Goal: Information Seeking & Learning: Compare options

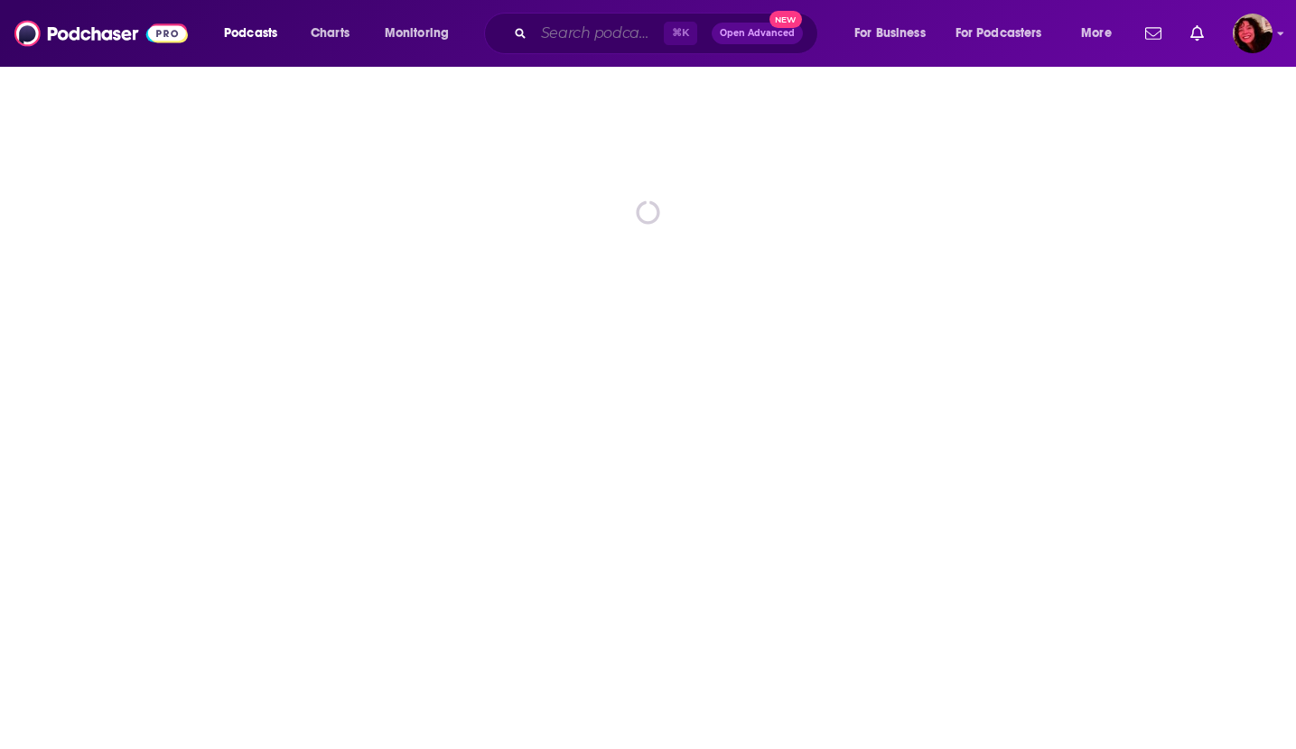
click at [610, 33] on input "Search podcasts, credits, & more..." at bounding box center [599, 33] width 130 height 29
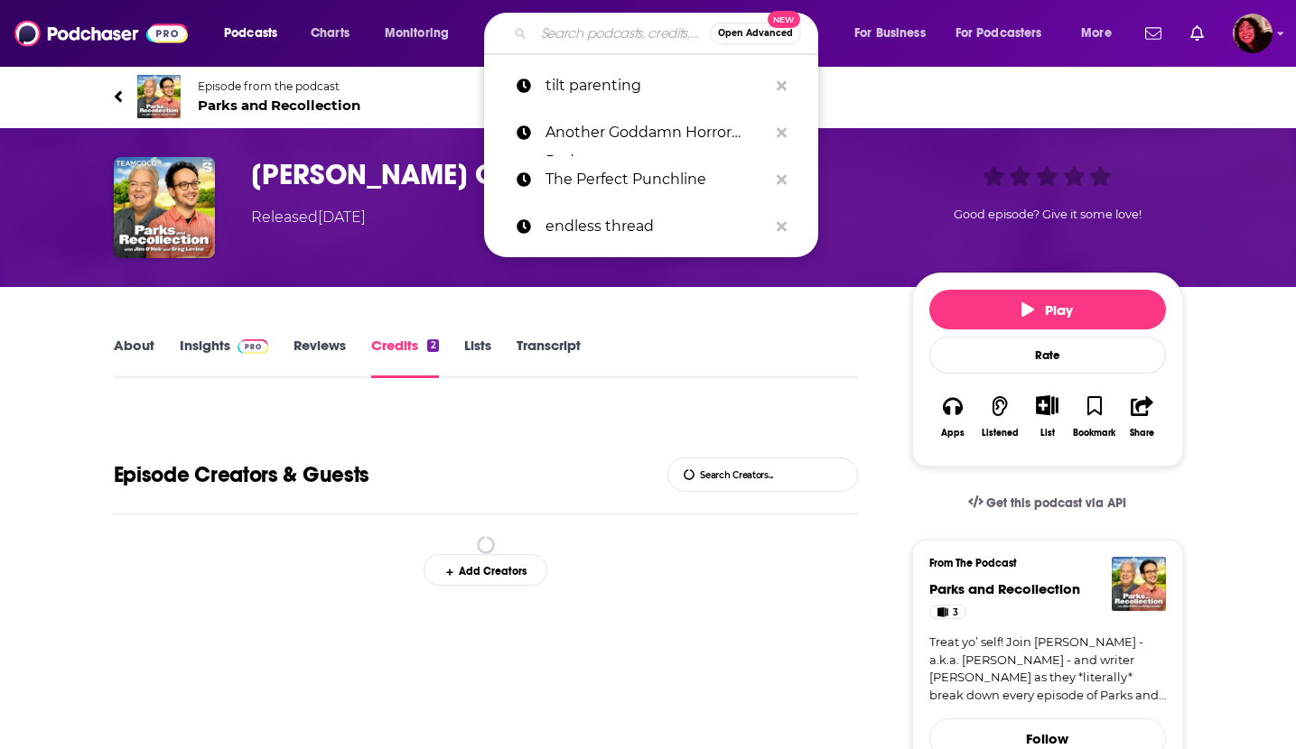
paste input "Another F*cking Horror Podcast"
type input "Another F*cking Horror Podcast"
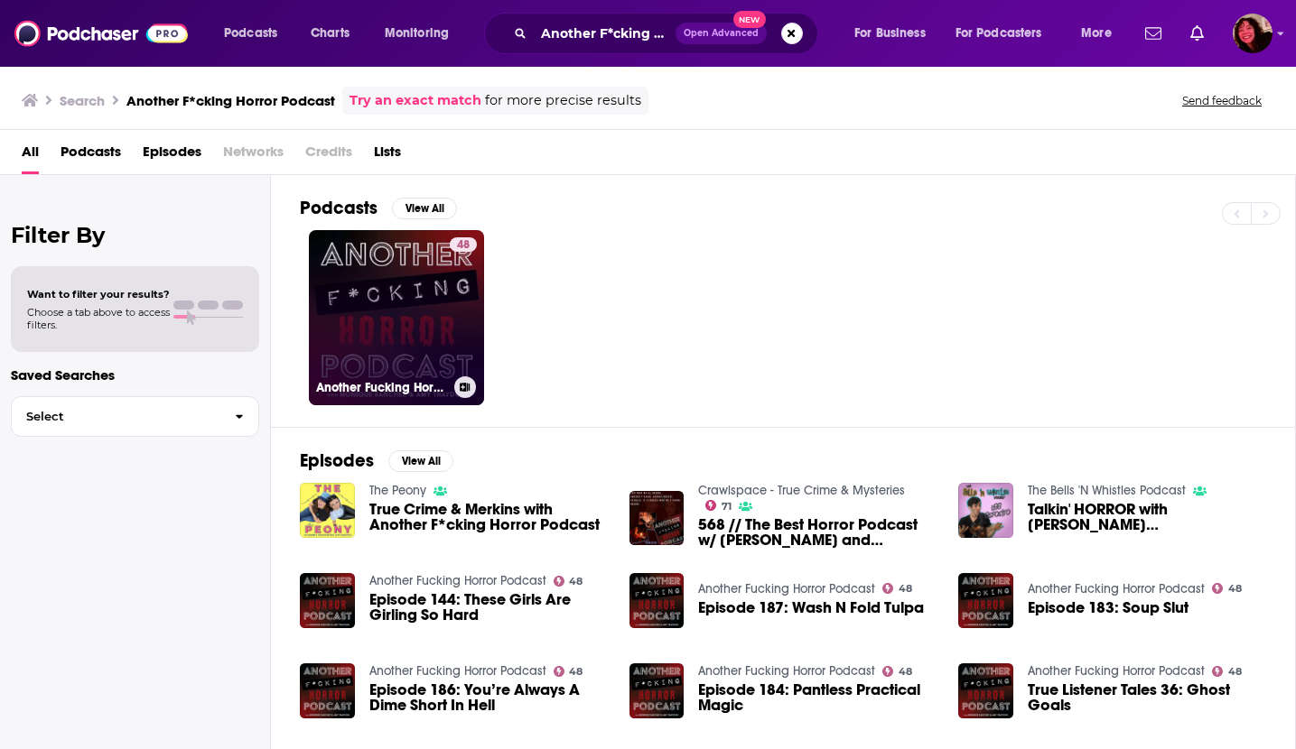
click at [372, 302] on link "48 Another Fucking Horror Podcast" at bounding box center [396, 317] width 175 height 175
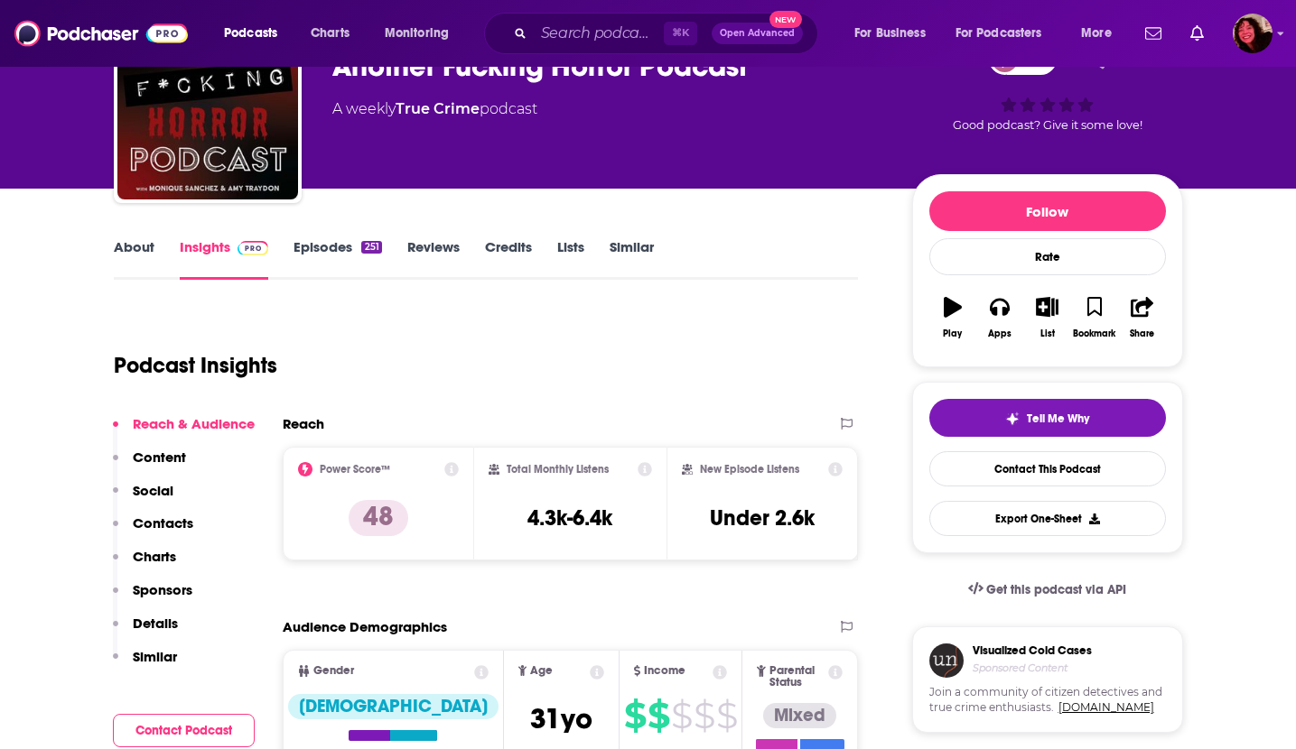
scroll to position [103, 0]
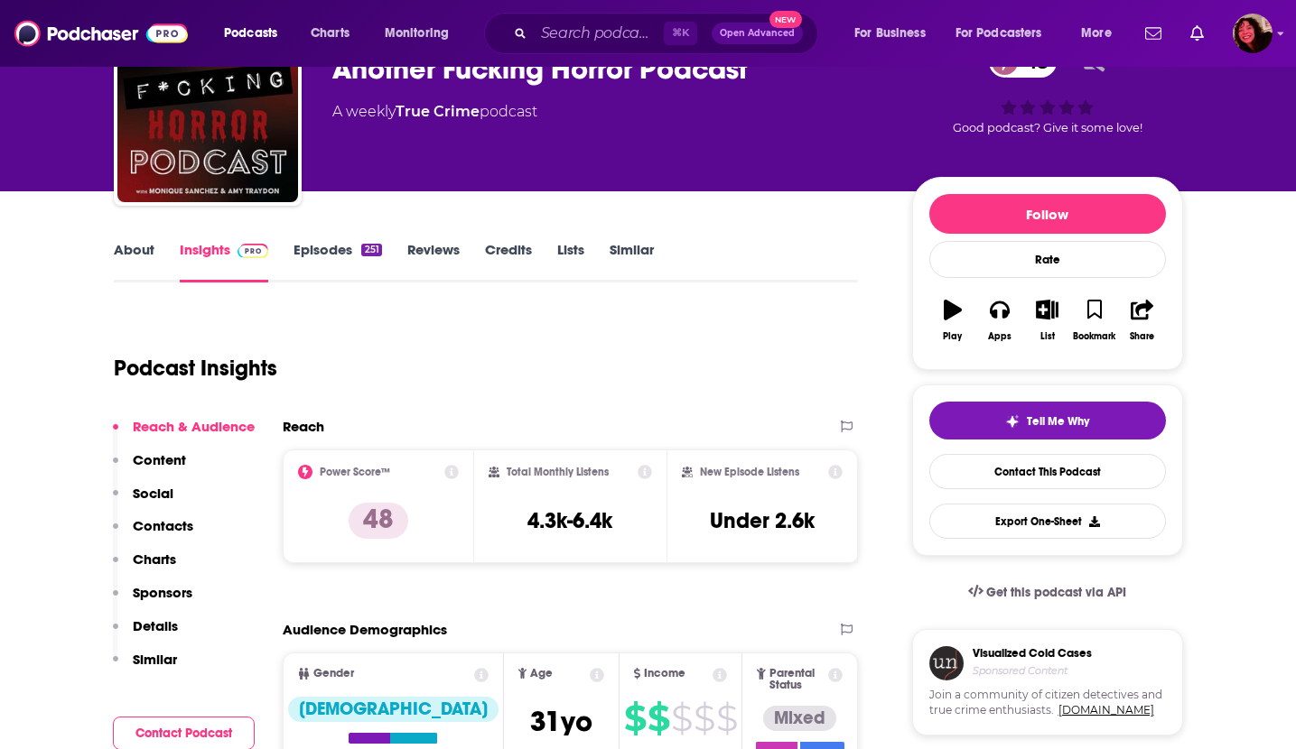
click at [118, 250] on link "About" at bounding box center [134, 262] width 41 height 42
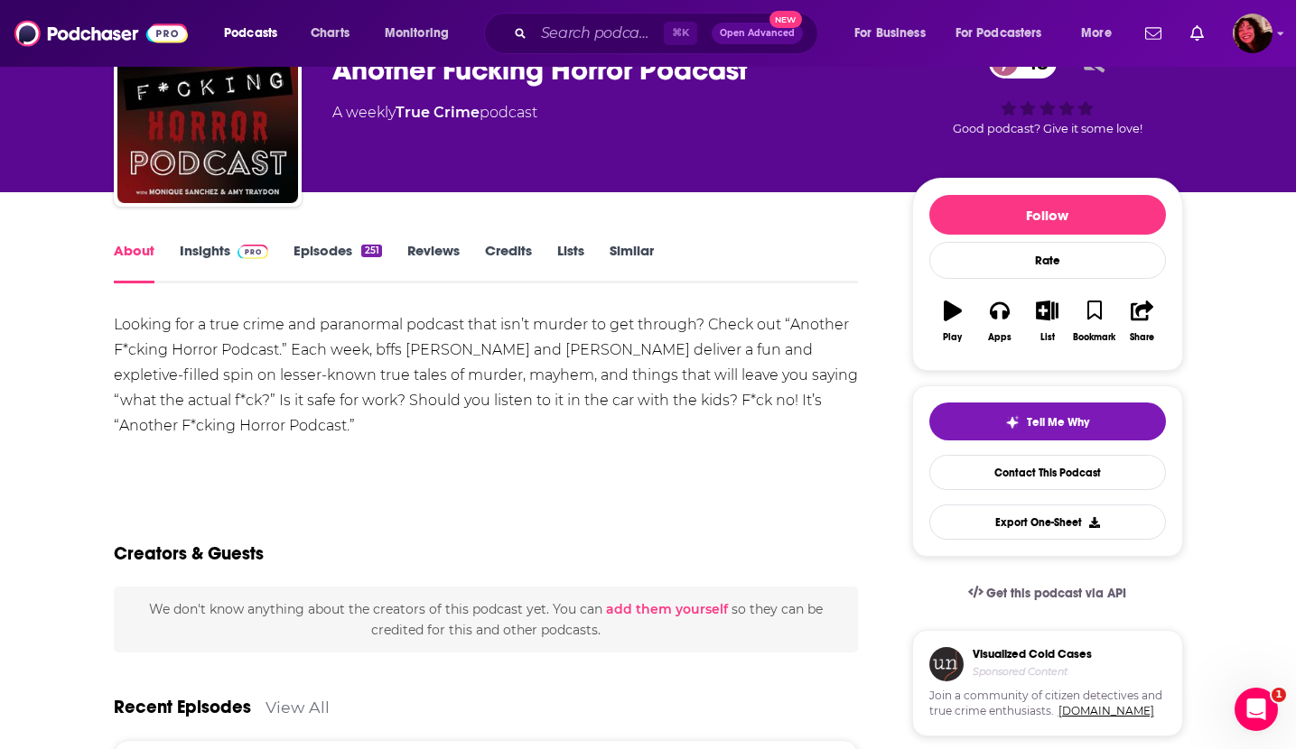
scroll to position [103, 0]
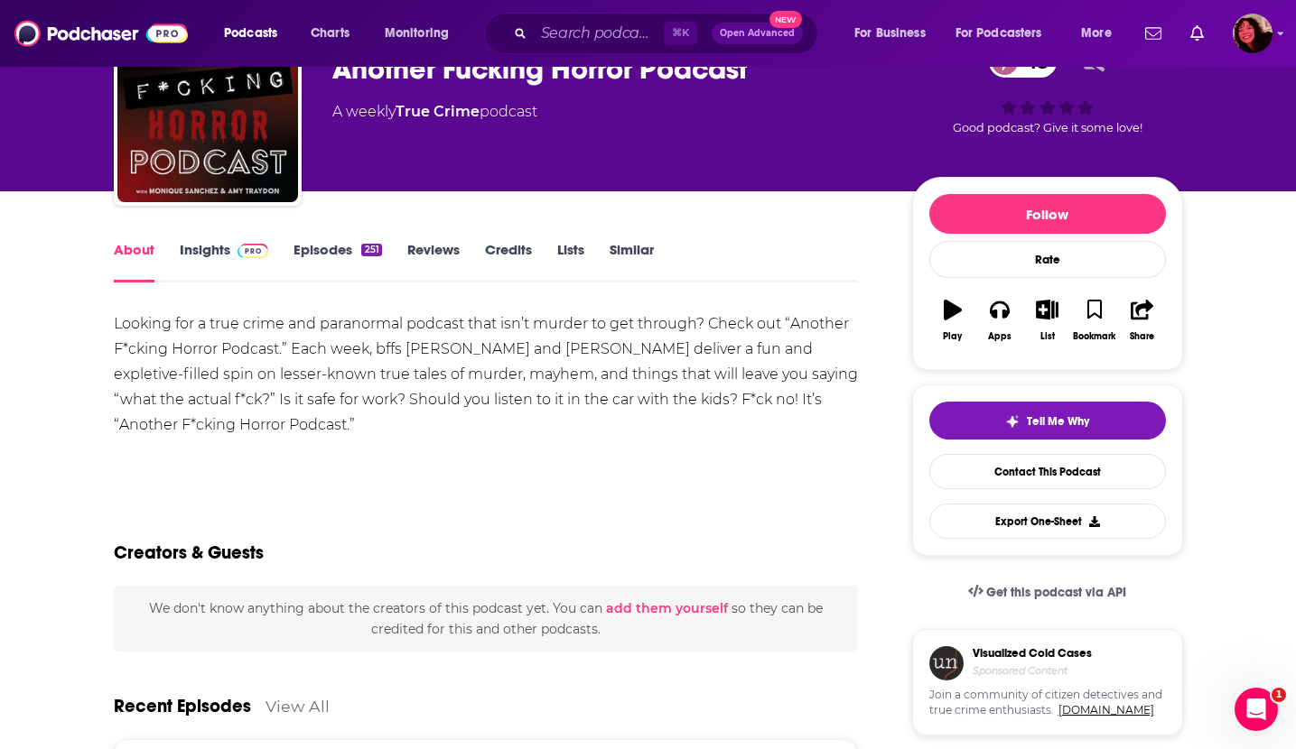
click at [316, 246] on link "Episodes 251" at bounding box center [337, 262] width 88 height 42
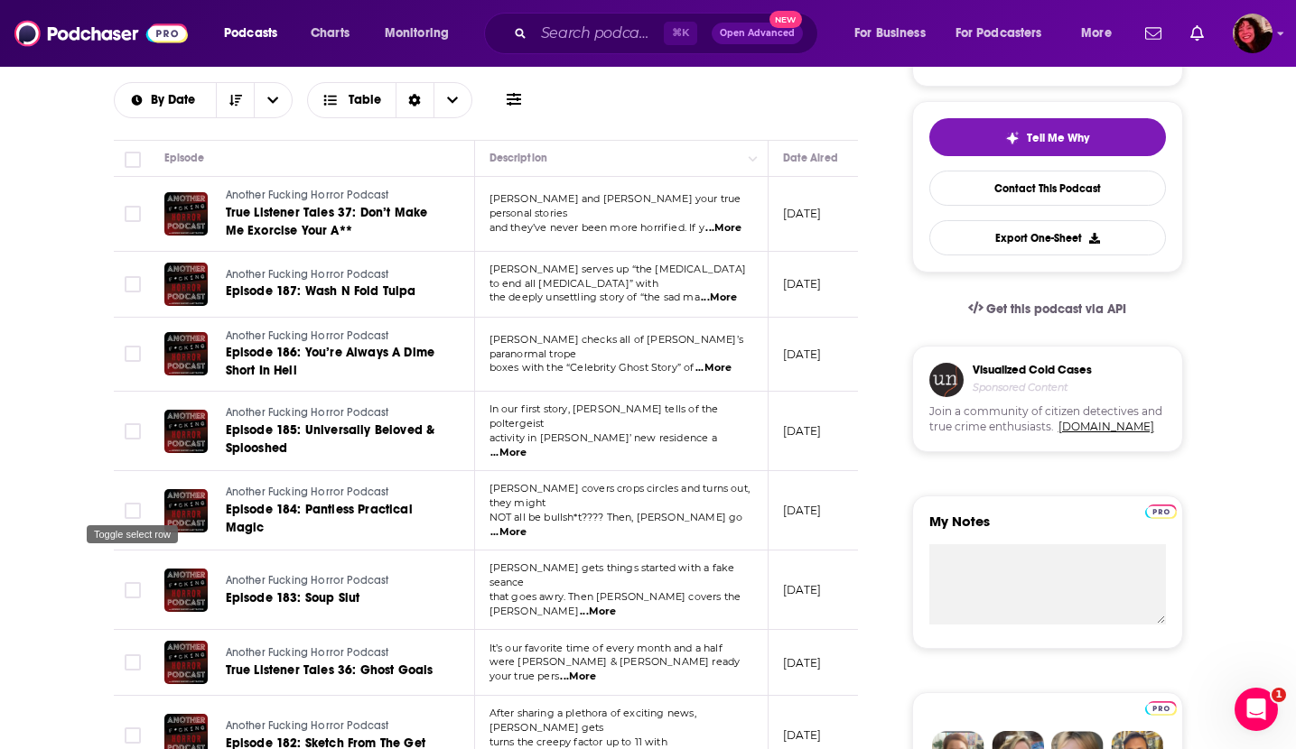
scroll to position [393, 0]
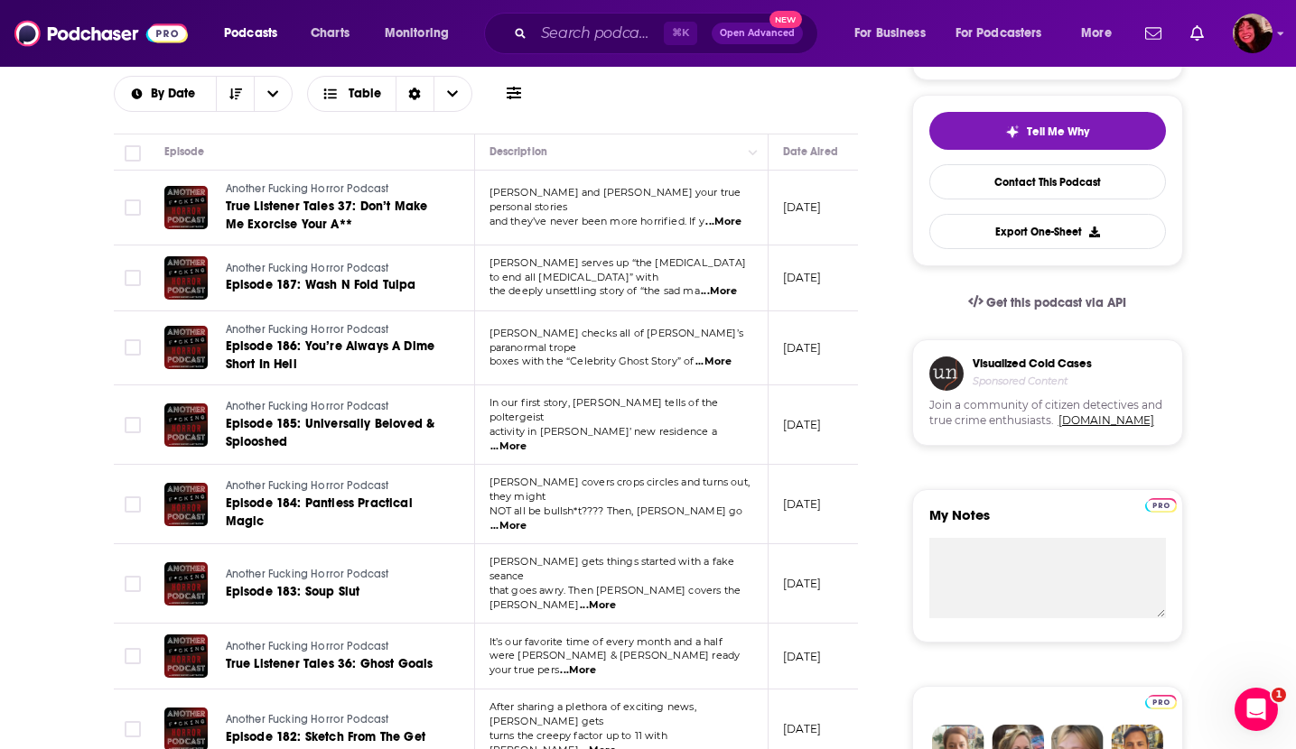
click at [721, 356] on span "...More" at bounding box center [713, 362] width 36 height 14
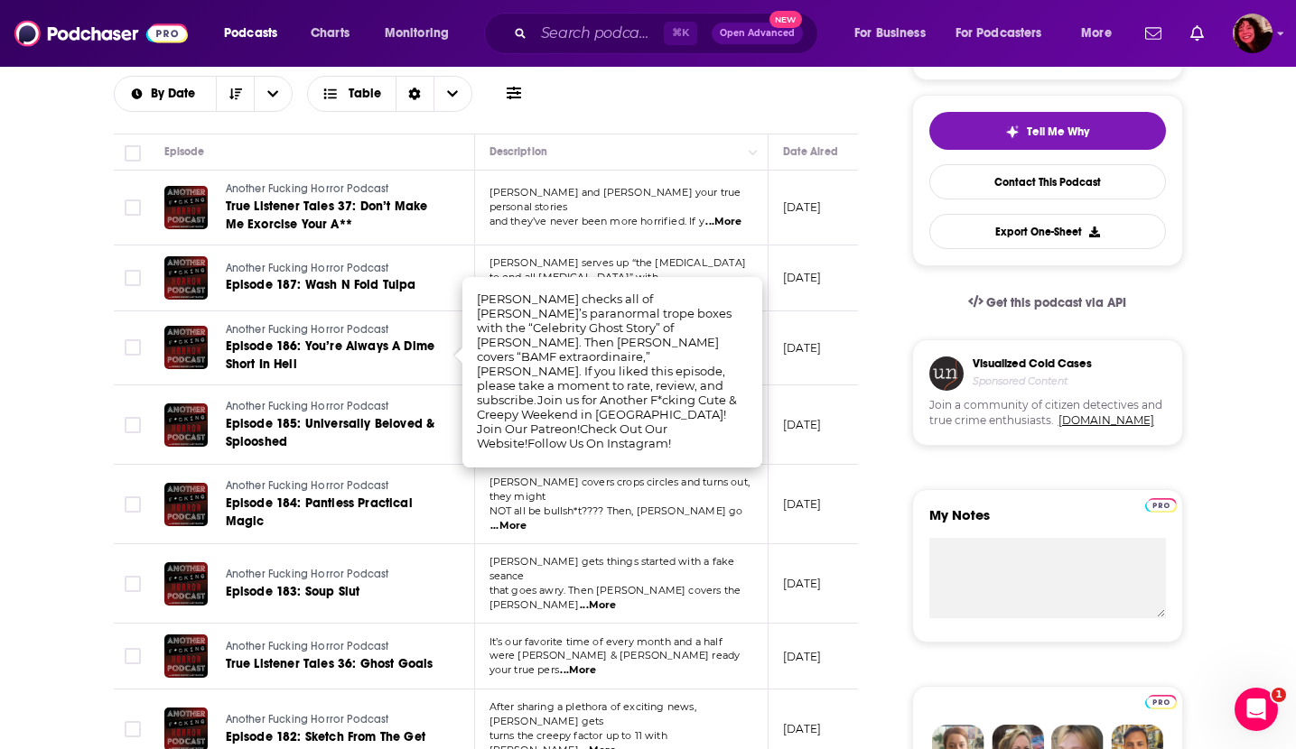
click at [727, 215] on span "...More" at bounding box center [723, 222] width 36 height 14
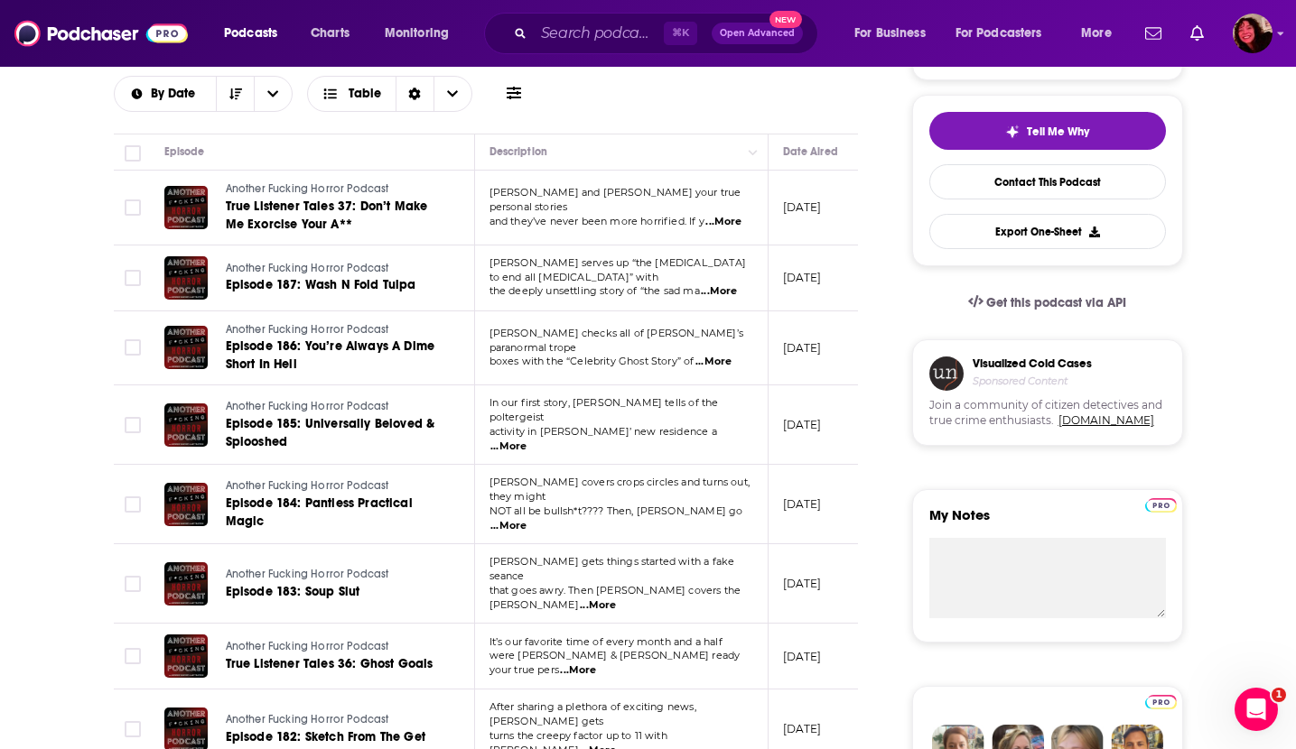
click at [718, 284] on span "...More" at bounding box center [719, 291] width 36 height 14
click at [668, 103] on div "Episodes of Another Fucking Horror Podcast By Date Table" at bounding box center [486, 67] width 745 height 90
click at [714, 358] on span "...More" at bounding box center [713, 362] width 36 height 14
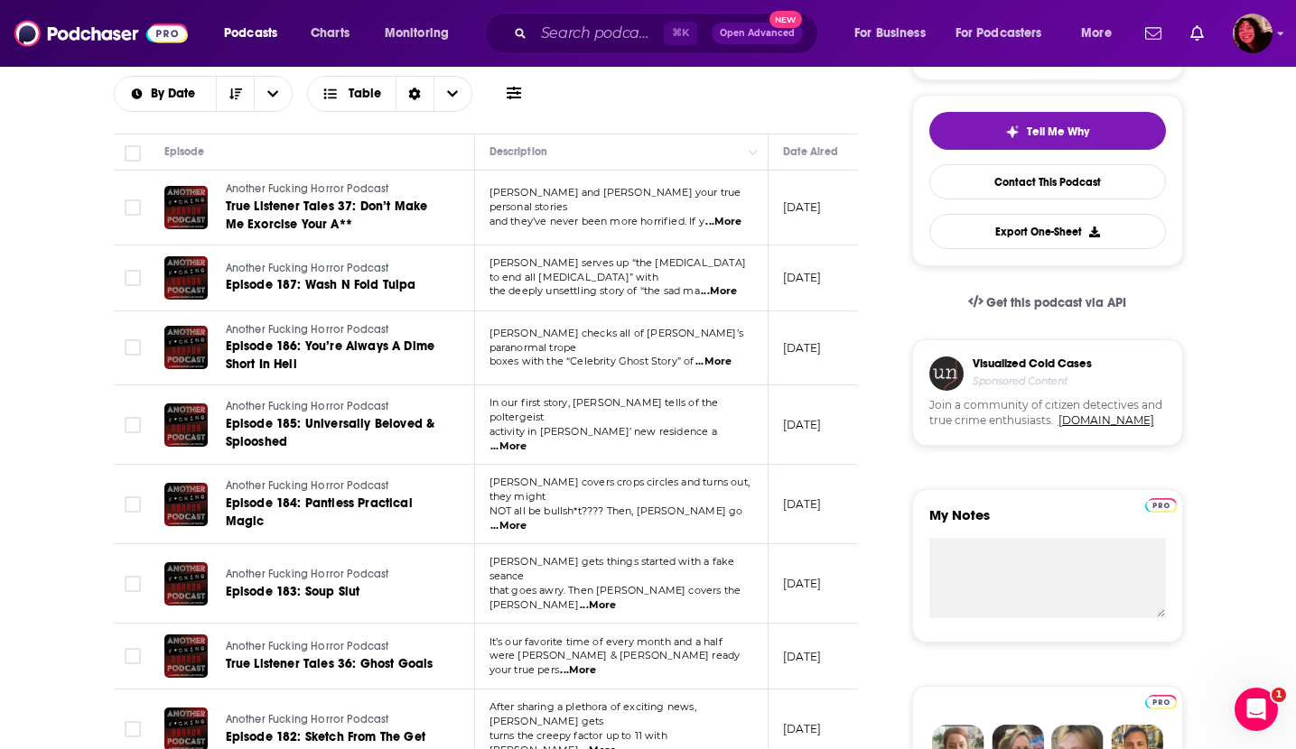
click at [526, 440] on span "...More" at bounding box center [508, 447] width 36 height 14
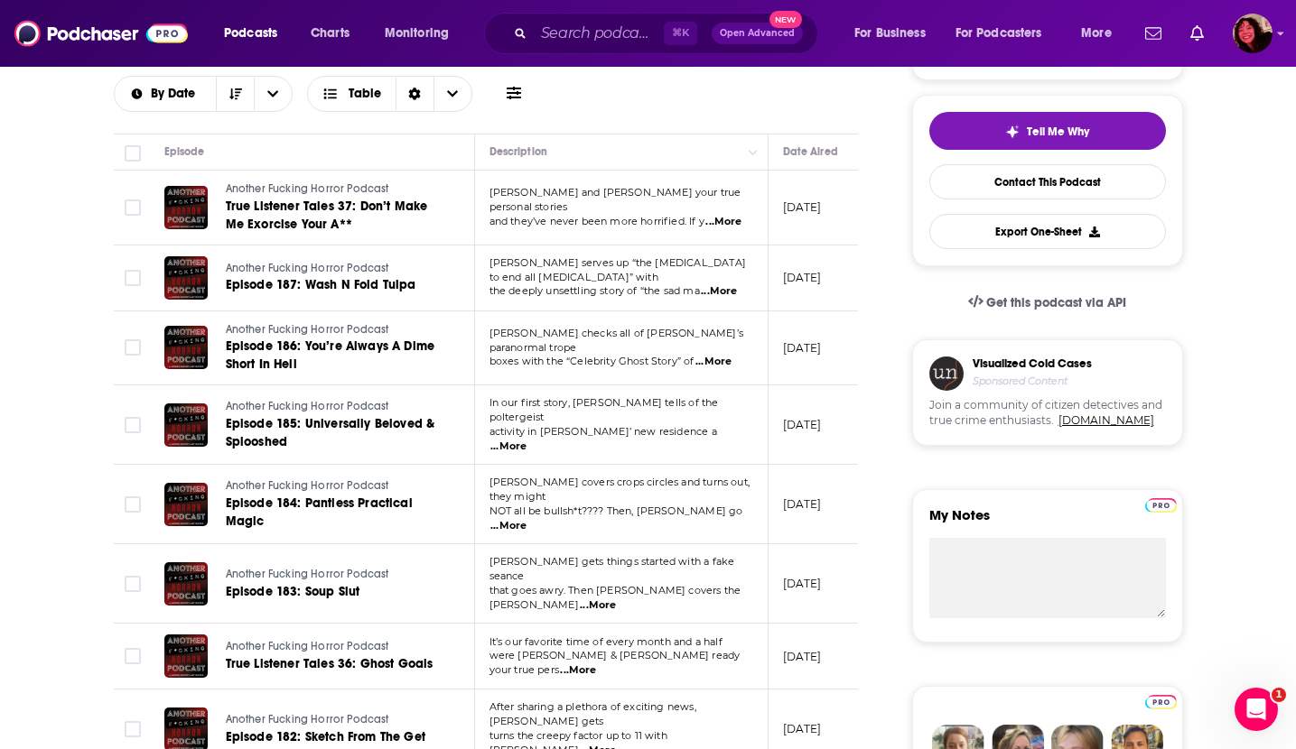
click at [526, 440] on span "...More" at bounding box center [508, 447] width 36 height 14
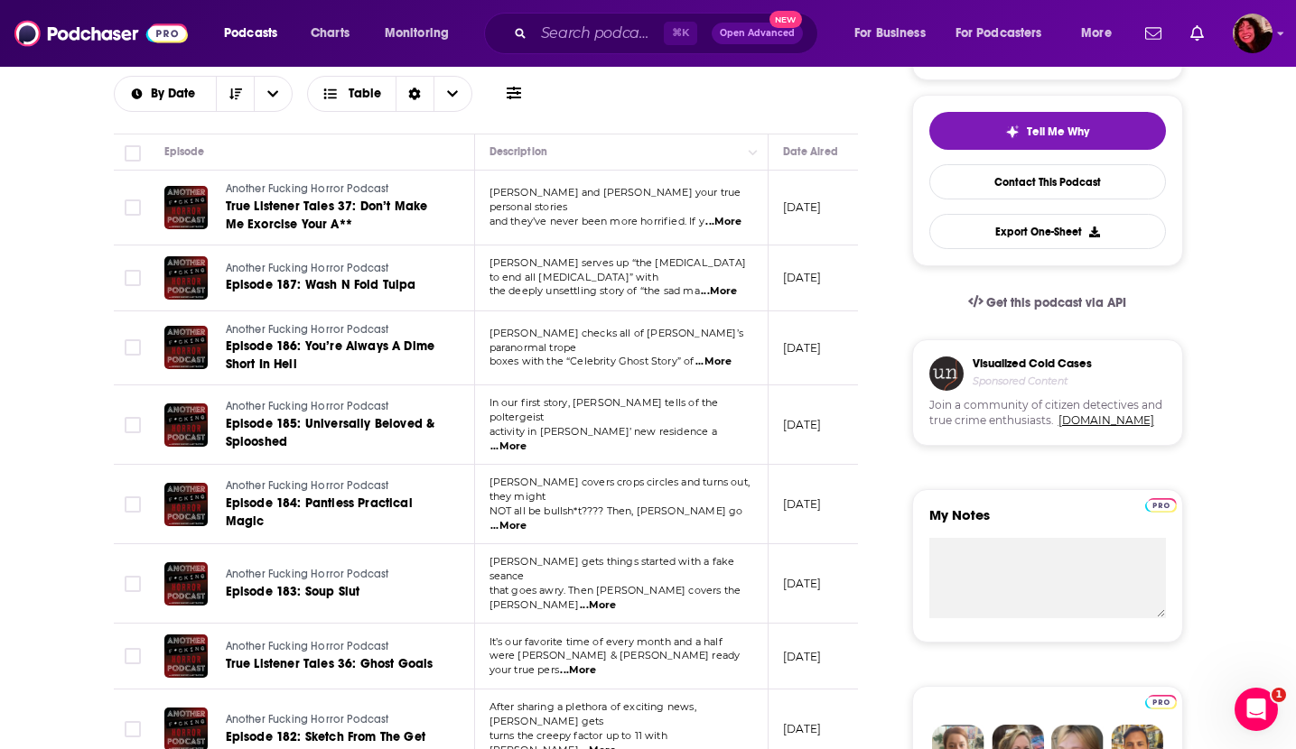
click at [526, 519] on span "...More" at bounding box center [508, 526] width 36 height 14
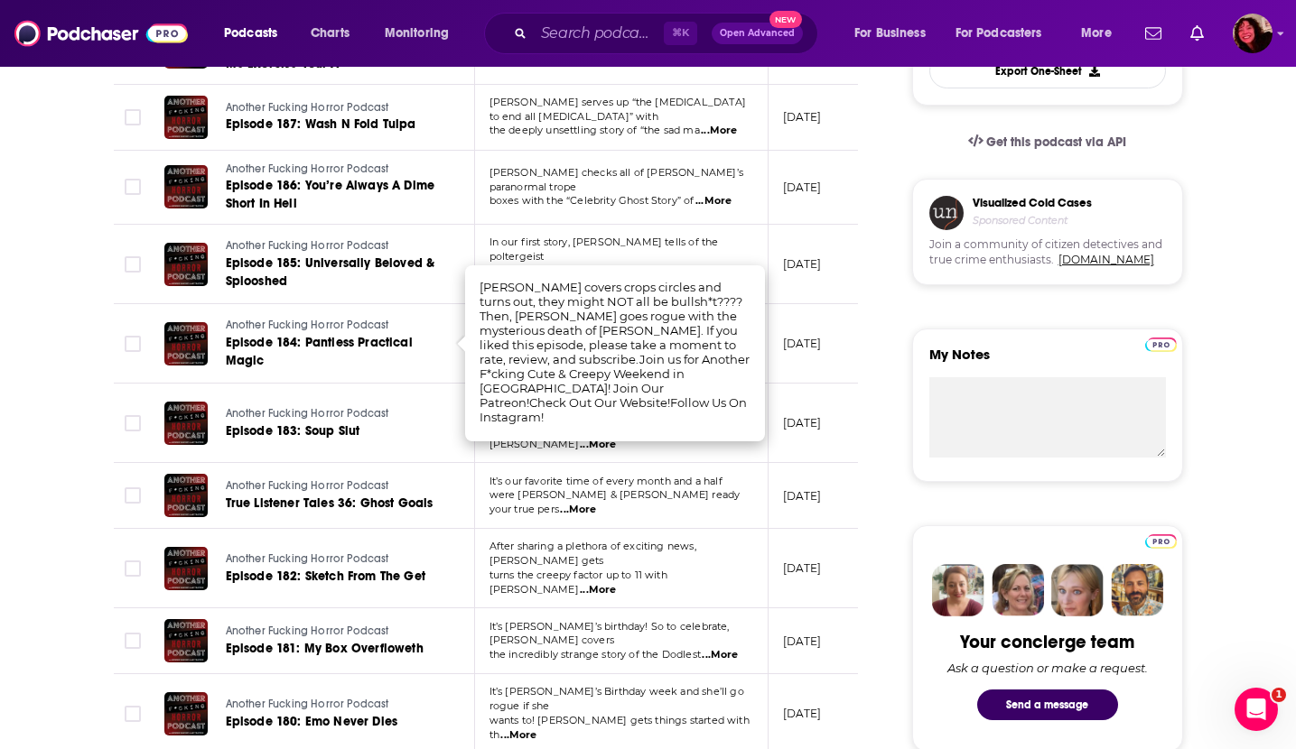
scroll to position [557, 0]
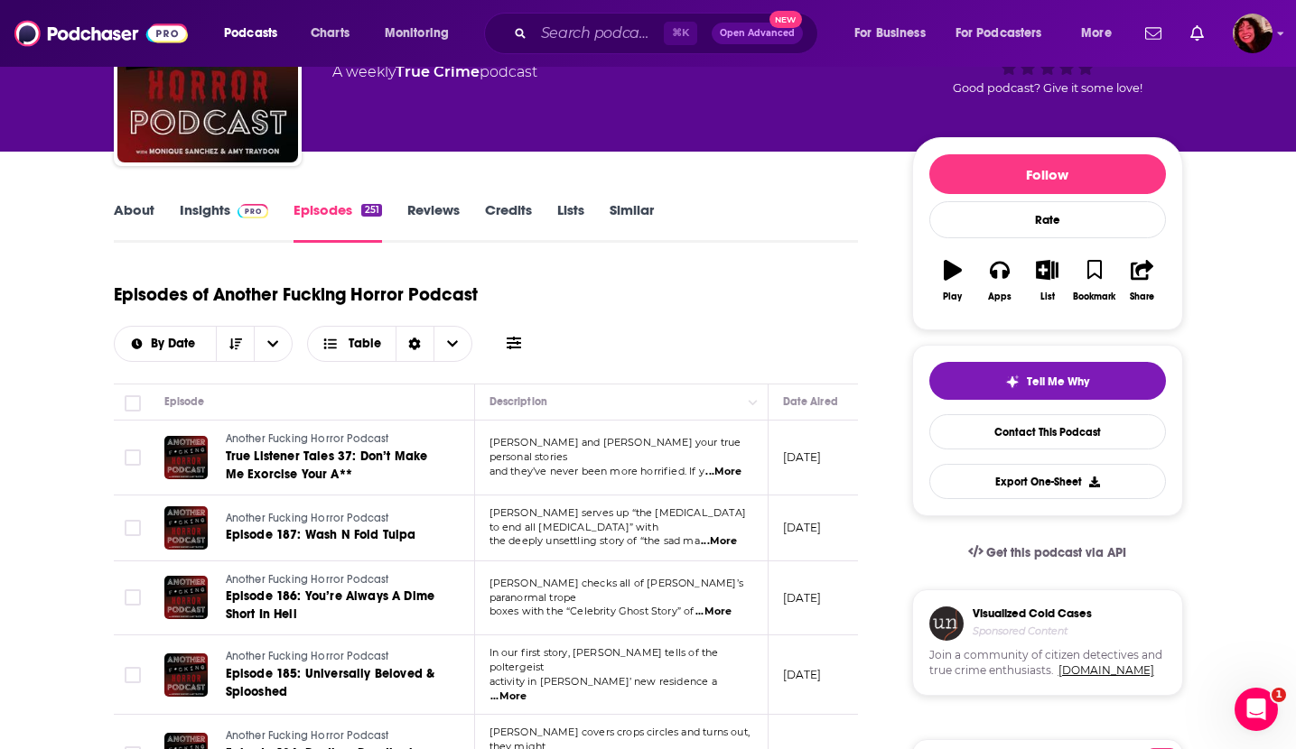
scroll to position [0, 0]
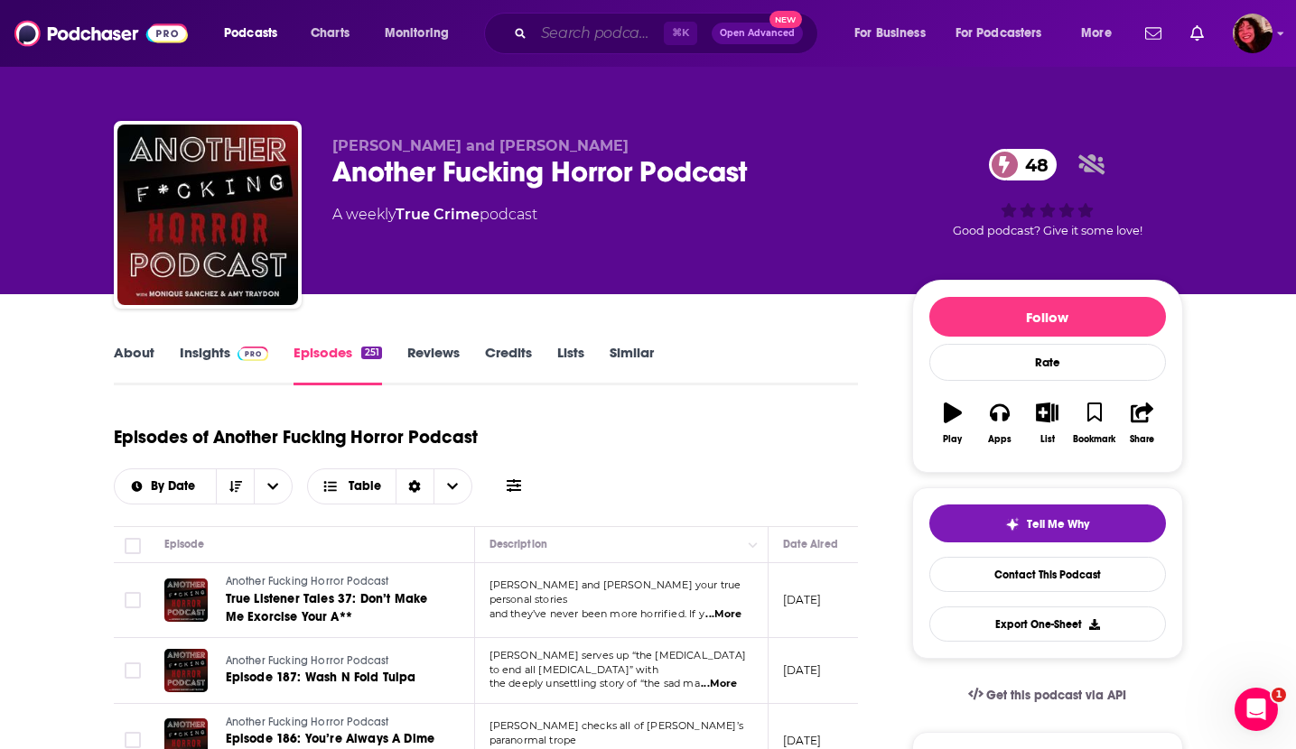
click at [603, 33] on input "Search podcasts, credits, & more..." at bounding box center [599, 33] width 130 height 29
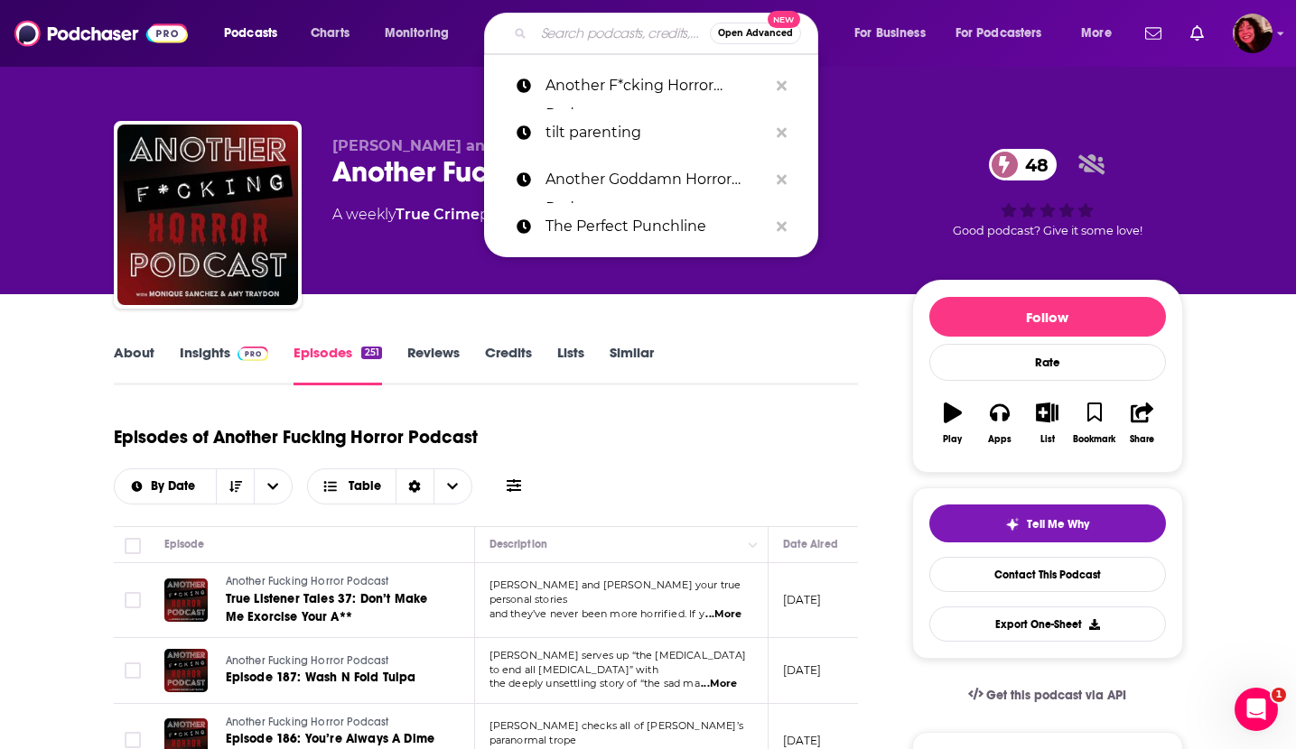
paste input "I Said No Gifts!"
type input "I Said No Gifts!"
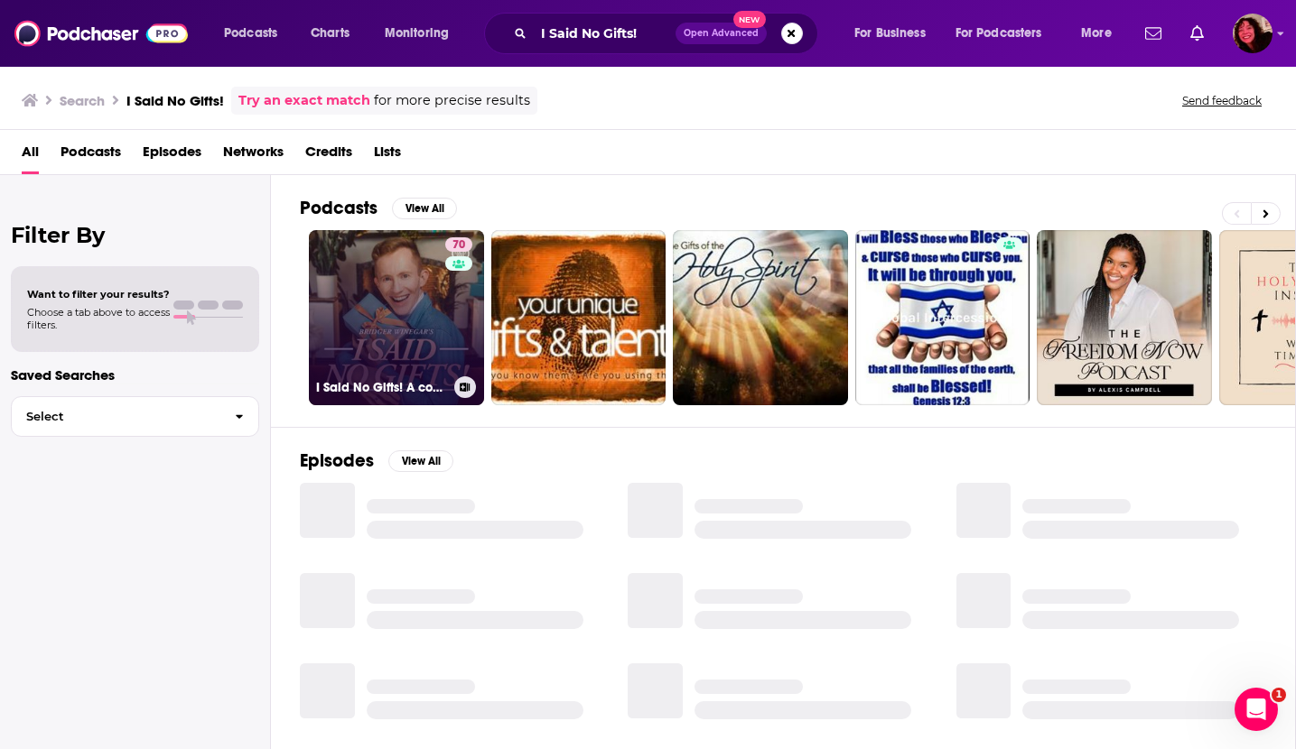
click at [432, 311] on link "70 I Said No Gifts! A comedy interview podcast with [PERSON_NAME]" at bounding box center [396, 317] width 175 height 175
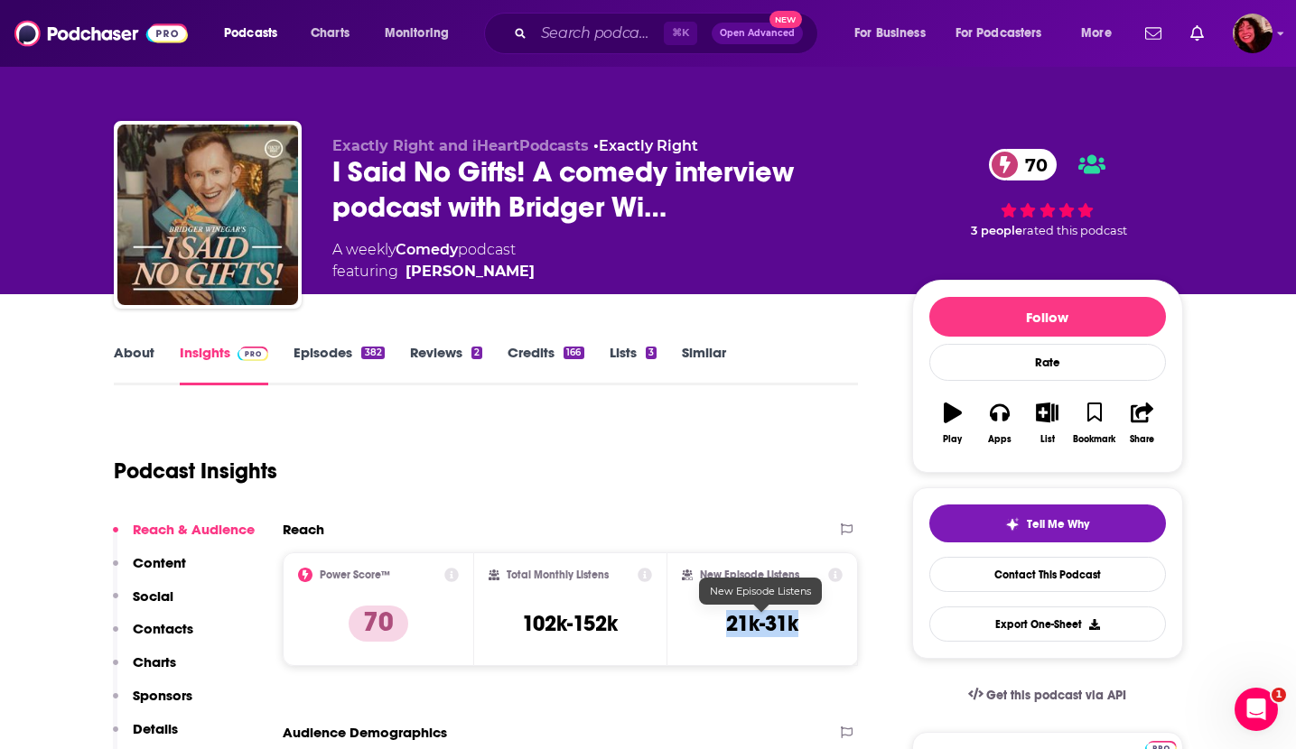
drag, startPoint x: 726, startPoint y: 620, endPoint x: 794, endPoint y: 620, distance: 67.7
click at [794, 620] on h3 "21k-31k" at bounding box center [762, 623] width 72 height 27
copy h3 "21k-31k"
click at [557, 37] on input "Search podcasts, credits, & more..." at bounding box center [599, 33] width 130 height 29
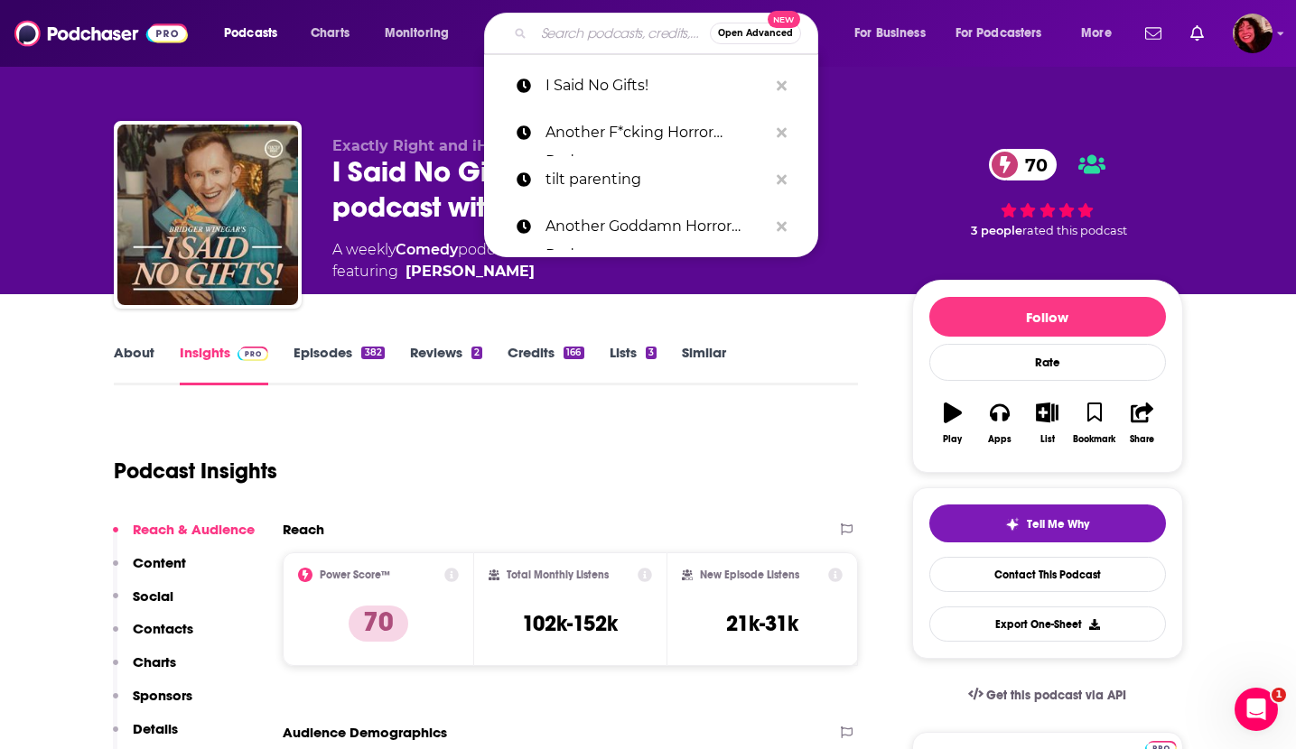
paste input "You Made it Weird With [PERSON_NAME]"
type input "You Made it Weird With [PERSON_NAME]"
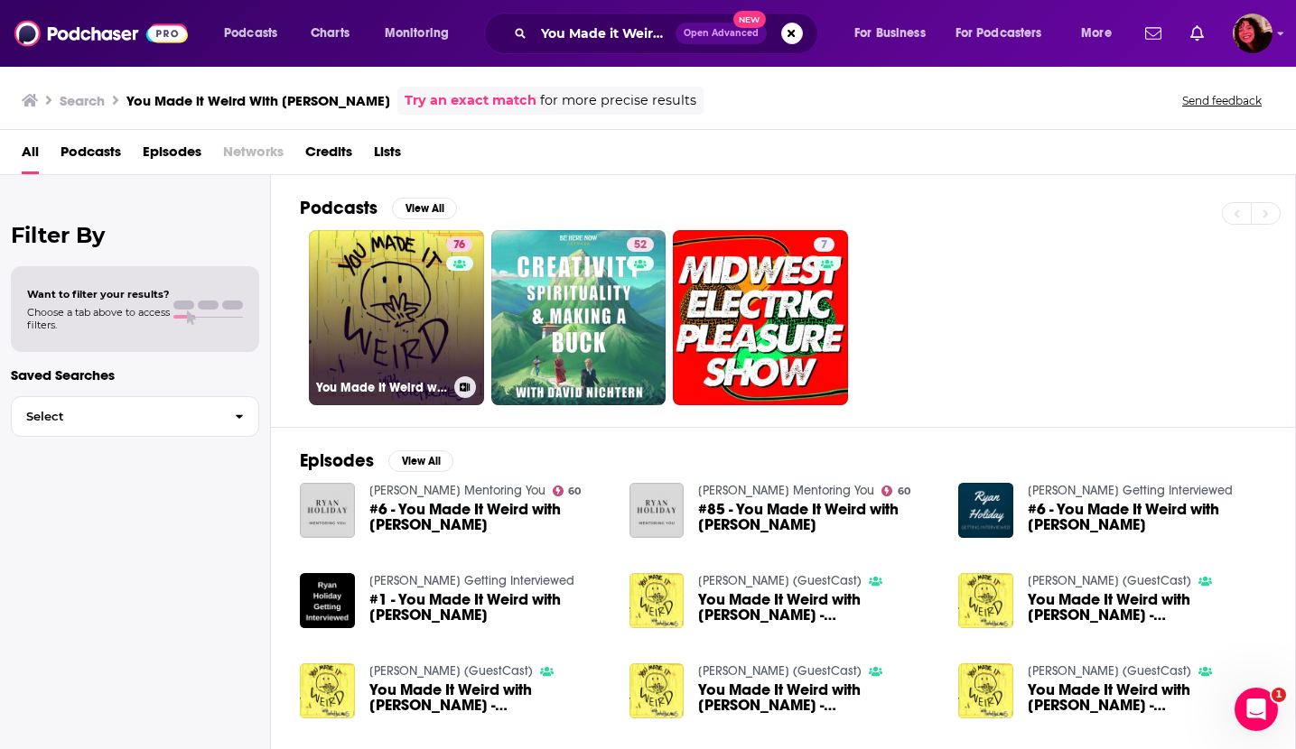
click at [402, 311] on link "76 You Made It Weird with [PERSON_NAME]" at bounding box center [396, 317] width 175 height 175
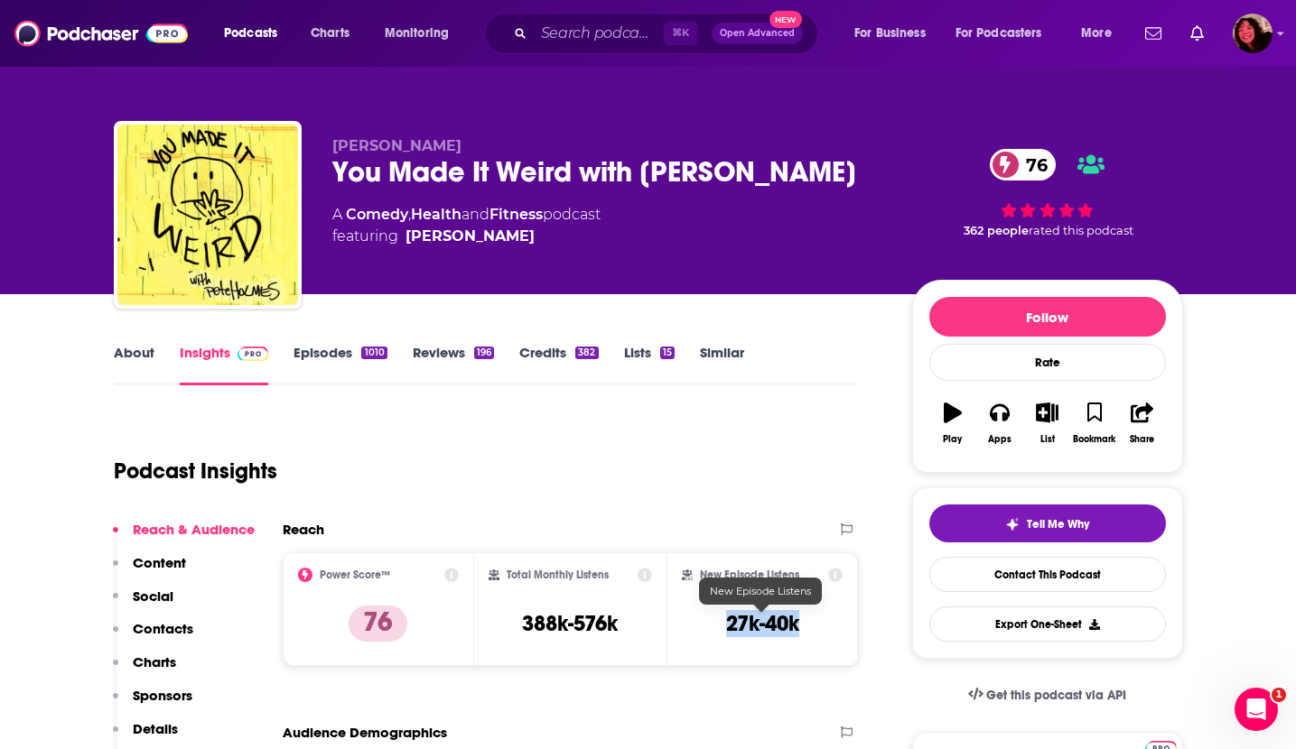
drag, startPoint x: 726, startPoint y: 627, endPoint x: 794, endPoint y: 628, distance: 67.7
click at [794, 628] on h3 "27k-40k" at bounding box center [762, 623] width 73 height 27
copy h3 "27k-40k"
click at [557, 34] on input "Search podcasts, credits, & more..." at bounding box center [599, 33] width 130 height 29
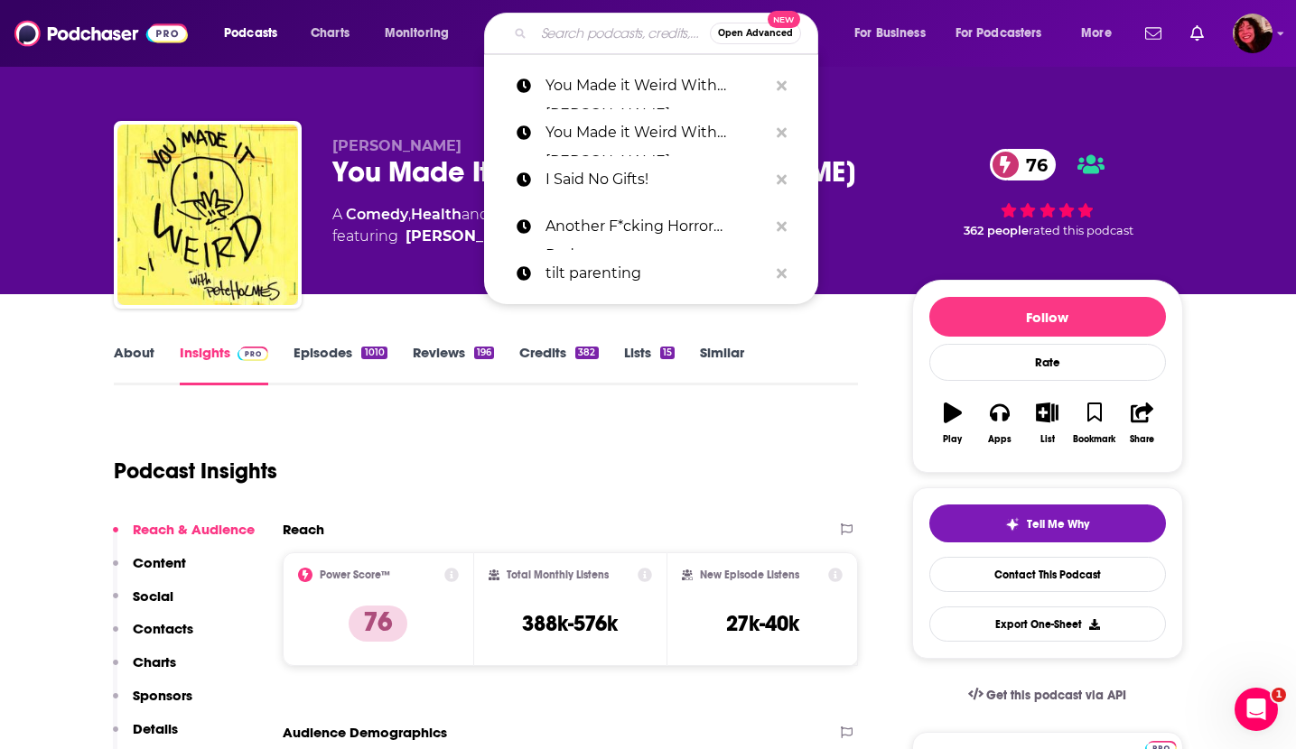
paste input "Never Seen It with [PERSON_NAME]"
type input "Never Seen It with [PERSON_NAME]"
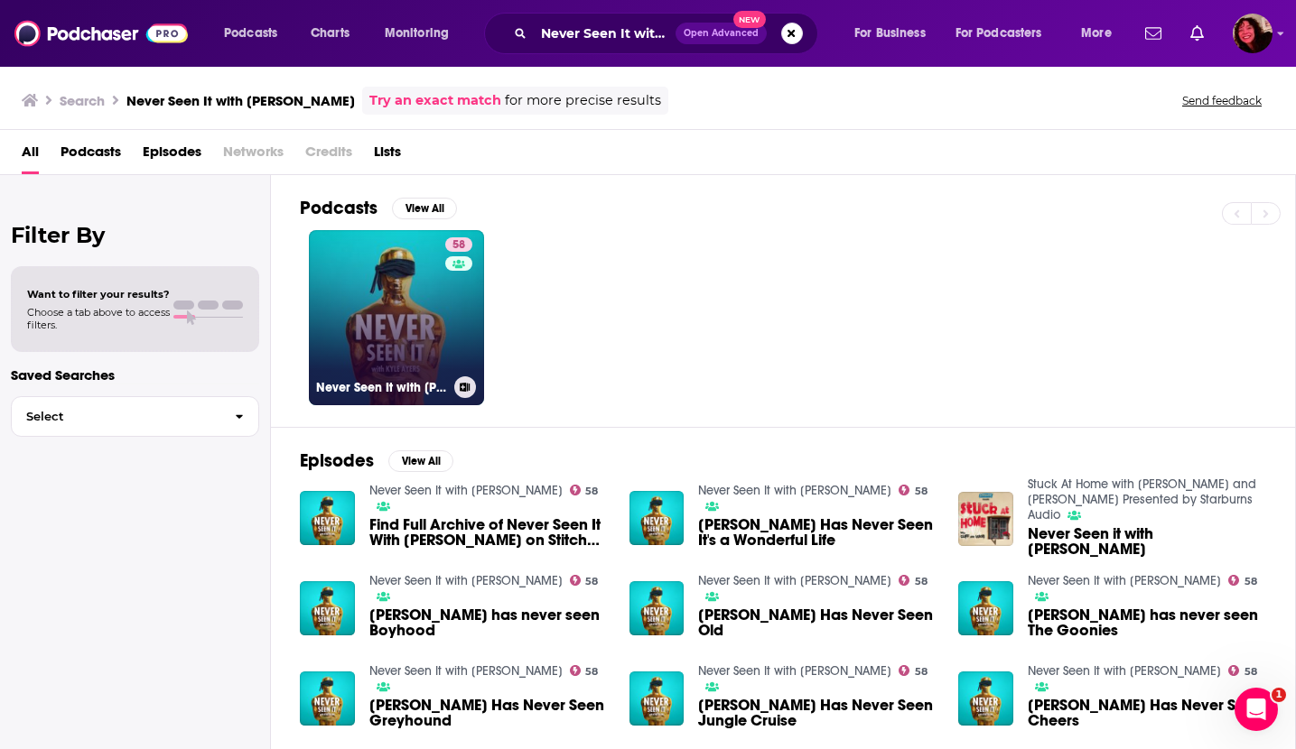
click at [376, 319] on link "58 Never Seen It with [PERSON_NAME]" at bounding box center [396, 317] width 175 height 175
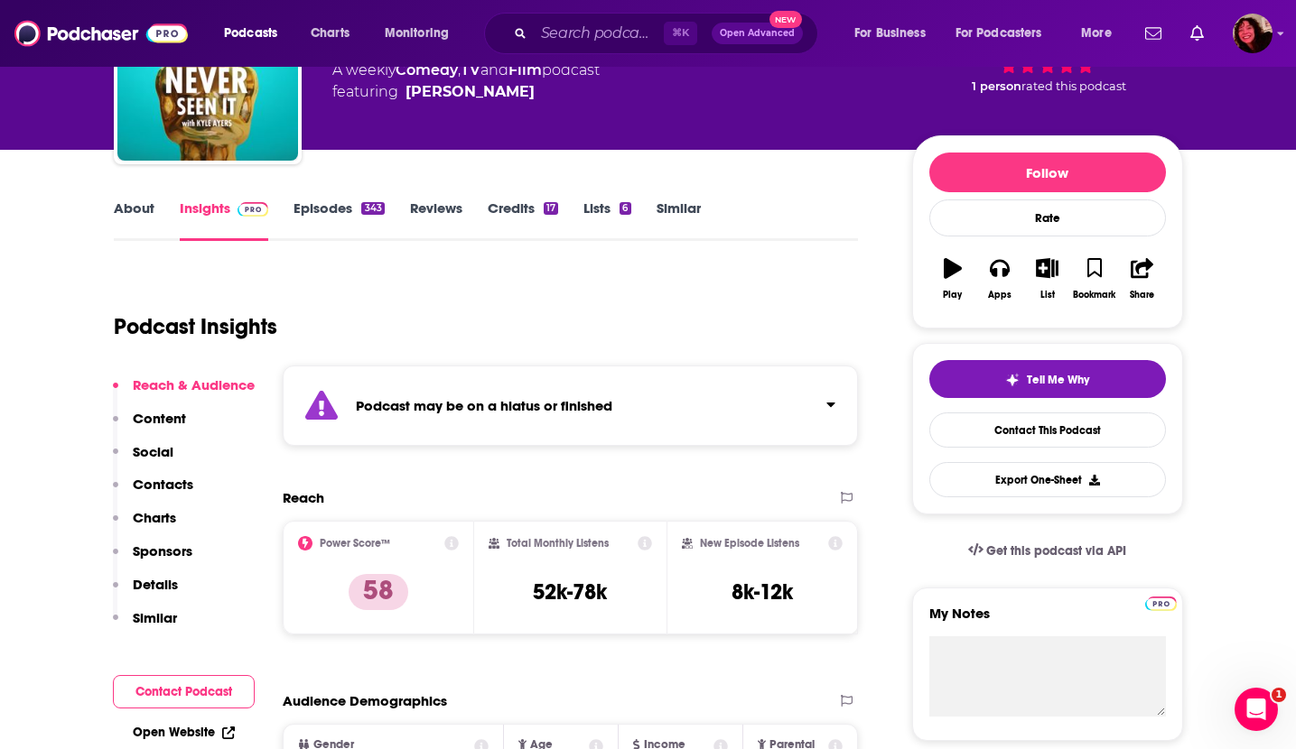
scroll to position [163, 0]
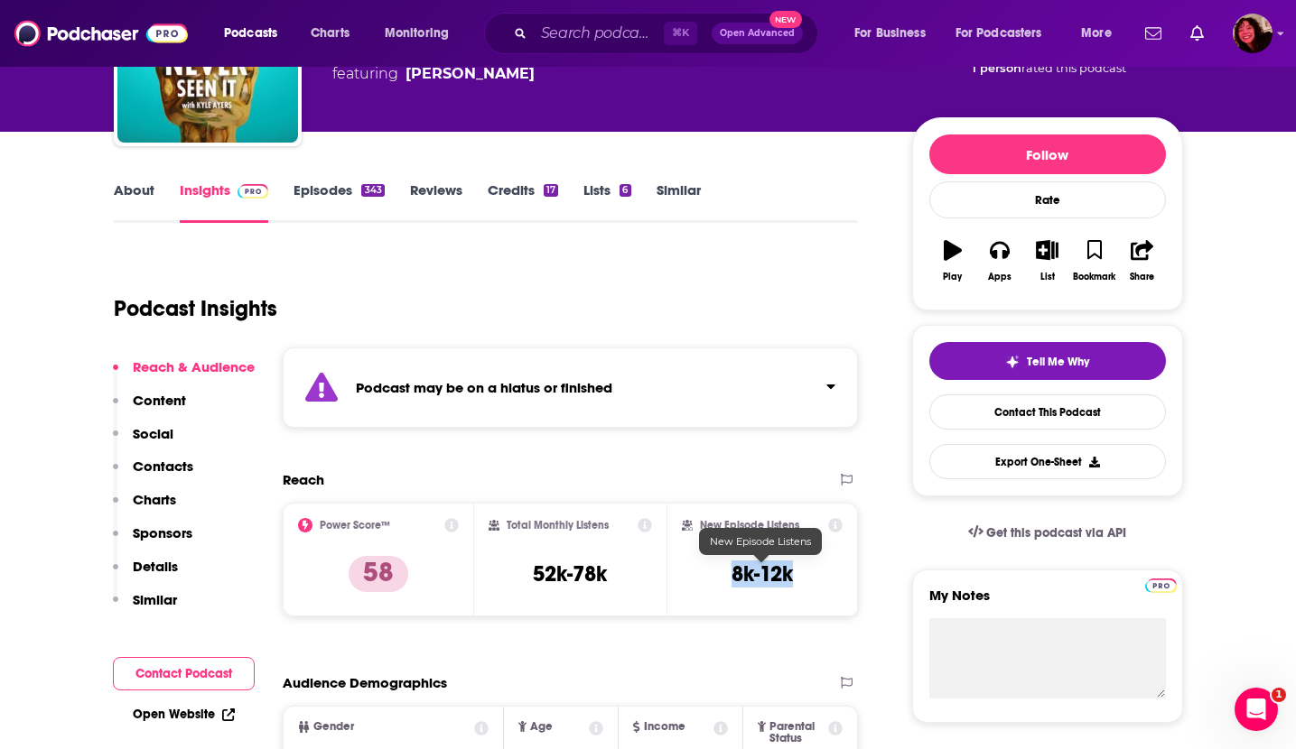
drag, startPoint x: 731, startPoint y: 579, endPoint x: 791, endPoint y: 581, distance: 59.6
click at [791, 581] on h3 "8k-12k" at bounding box center [761, 574] width 61 height 27
copy h3 "8k-12k"
click at [606, 34] on input "Search podcasts, credits, & more..." at bounding box center [599, 33] width 130 height 29
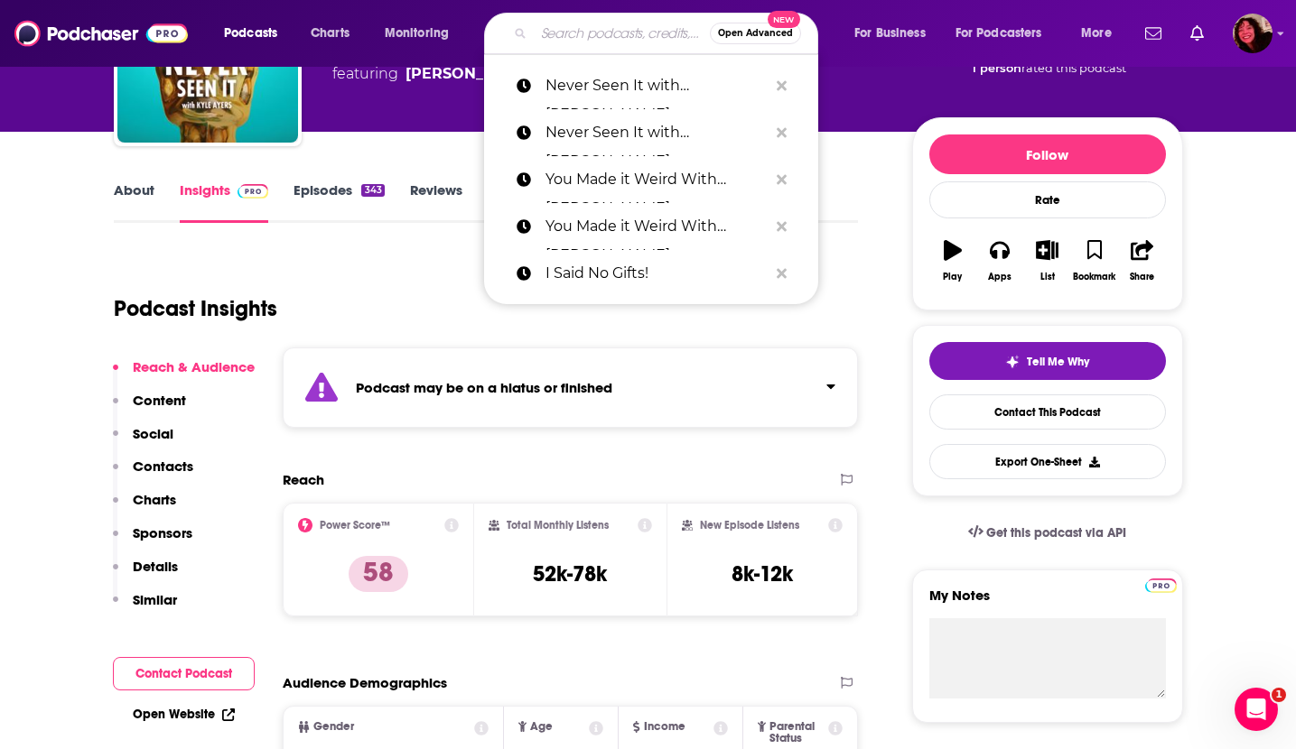
paste input "Steph Infection"
type input "Steph Infection"
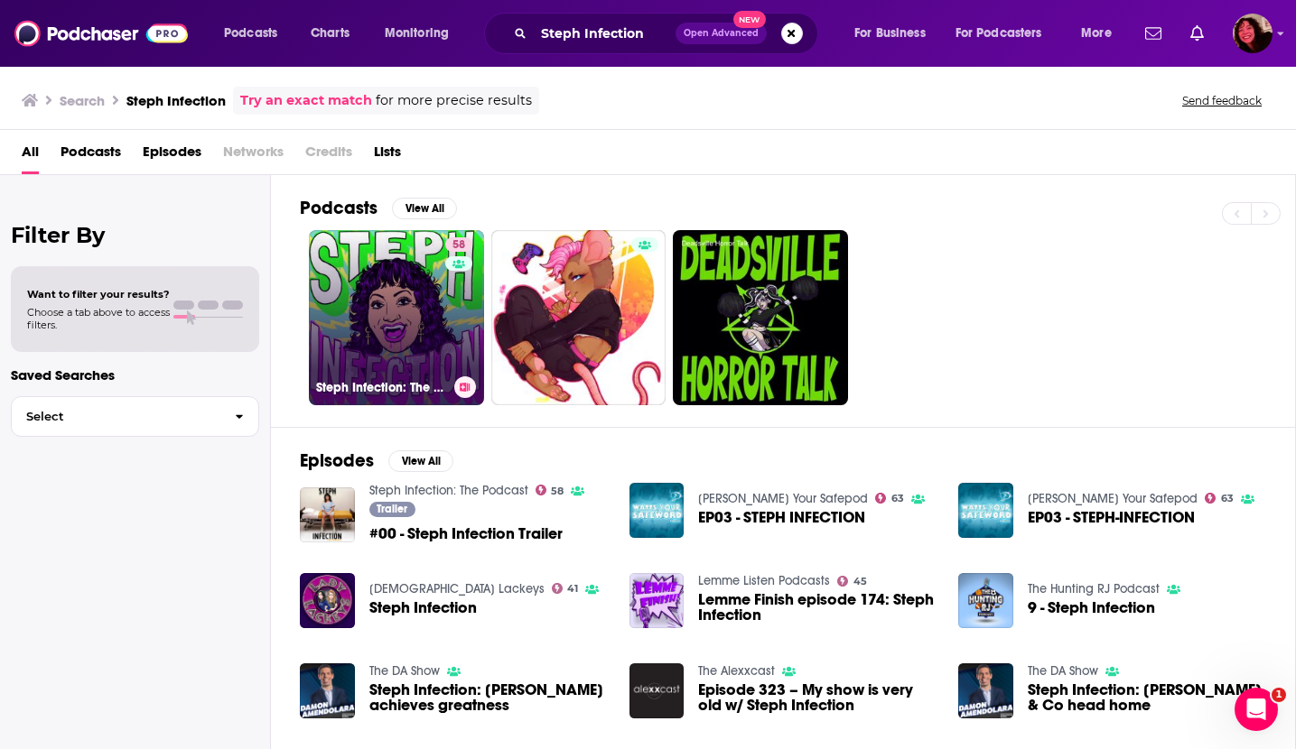
click at [373, 357] on link "58 Steph Infection: The Podcast" at bounding box center [396, 317] width 175 height 175
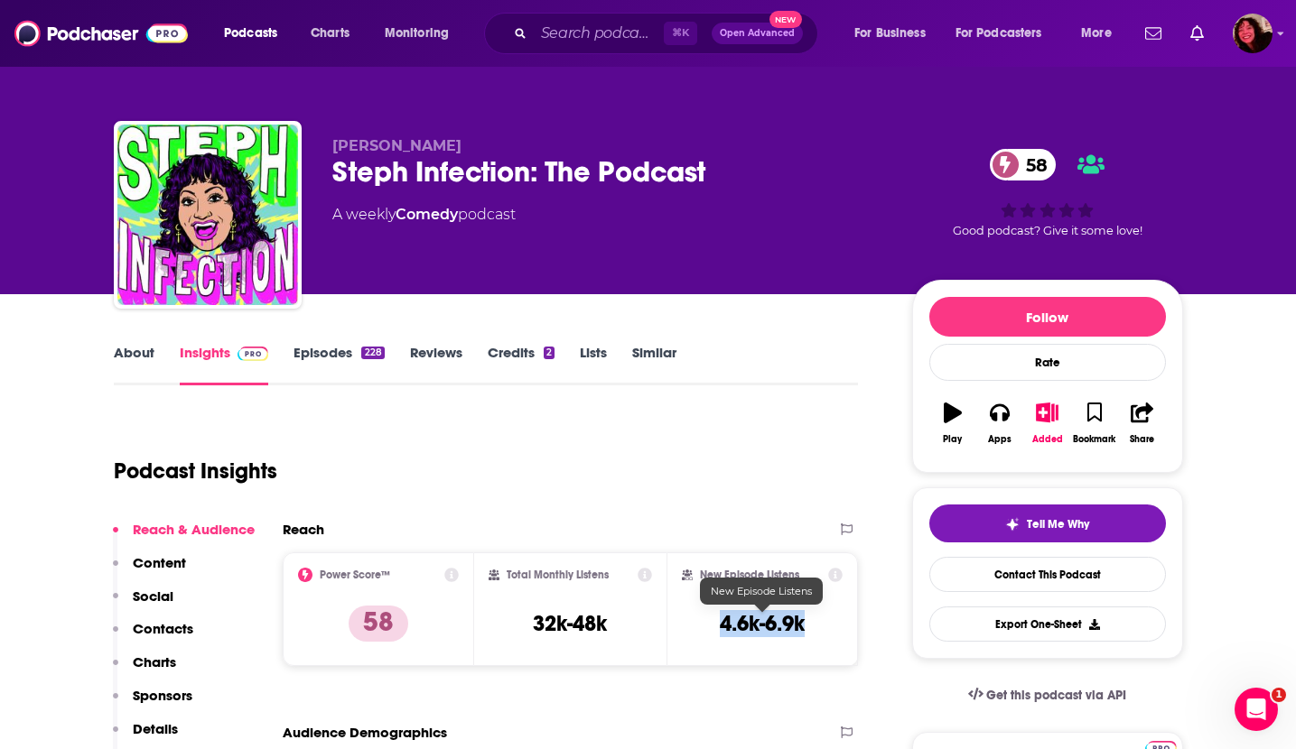
drag, startPoint x: 718, startPoint y: 621, endPoint x: 816, endPoint y: 621, distance: 98.4
click at [816, 621] on div "New Episode Listens 4.6k-6.9k" at bounding box center [763, 609] width 162 height 83
copy h3 "4.6k-6.9k"
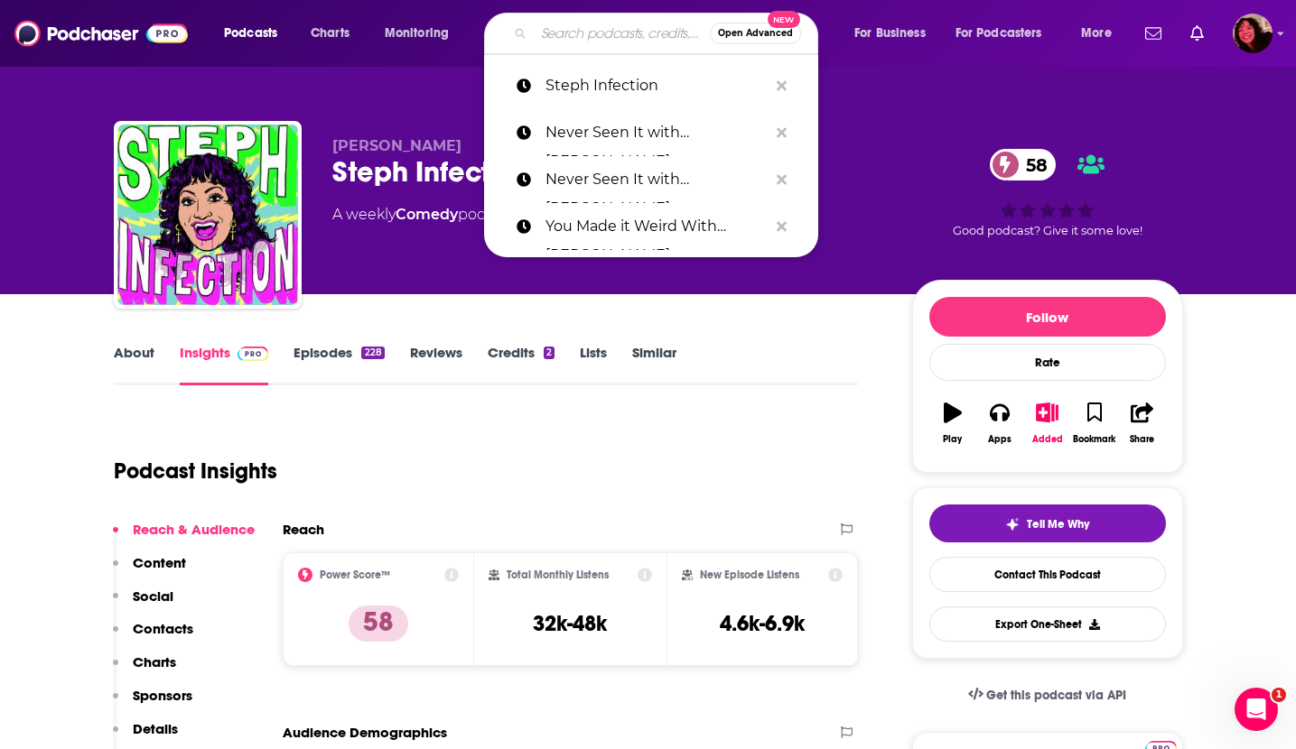
click at [547, 29] on input "Search podcasts, credits, & more..." at bounding box center [622, 33] width 176 height 29
paste input "[DEMOGRAPHIC_DATA] to [DEMOGRAPHIC_DATA]"
type input "[DEMOGRAPHIC_DATA] to [DEMOGRAPHIC_DATA]"
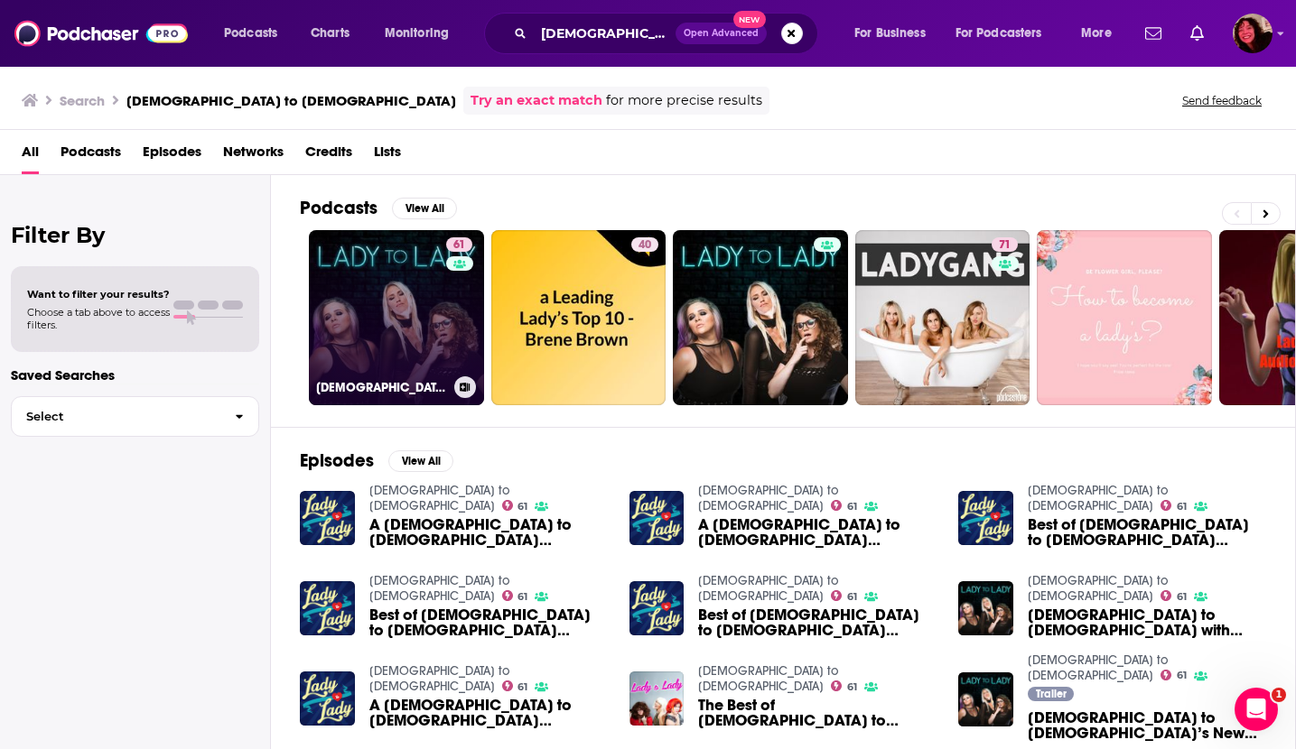
click at [364, 302] on link "61 [DEMOGRAPHIC_DATA] to [DEMOGRAPHIC_DATA]" at bounding box center [396, 317] width 175 height 175
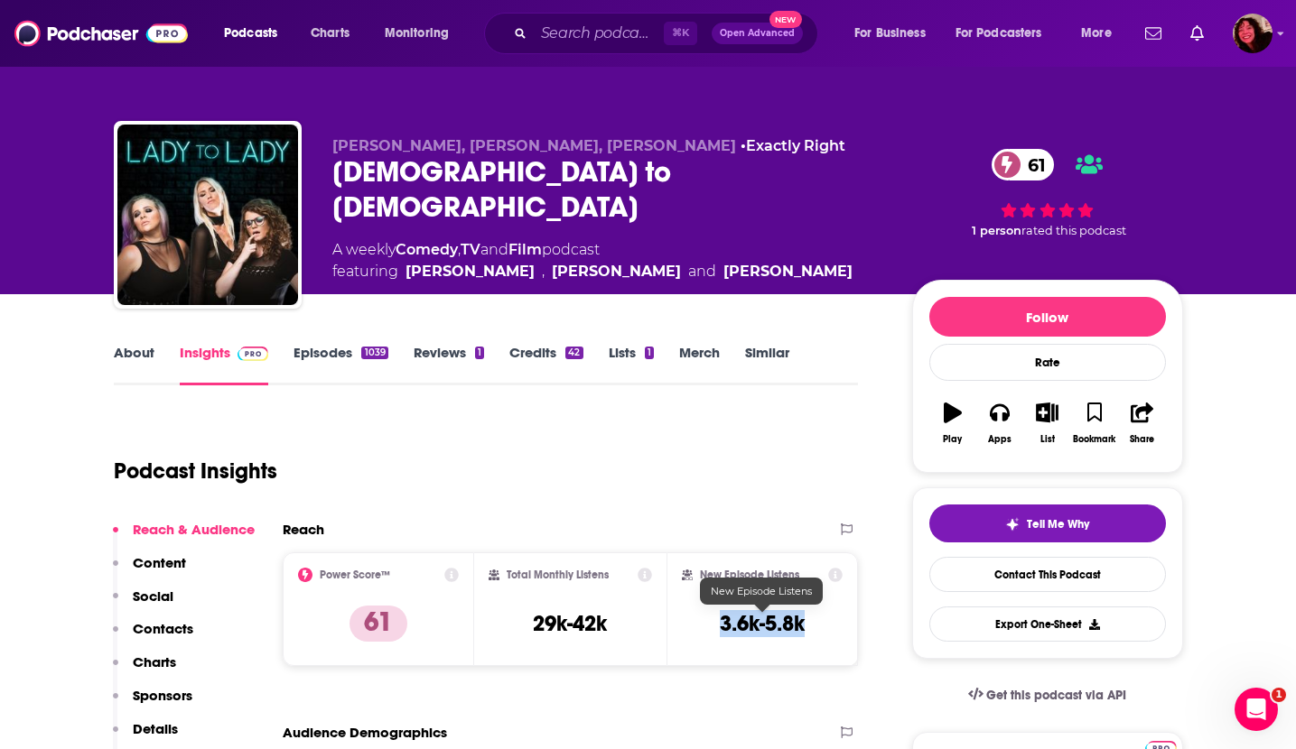
drag, startPoint x: 721, startPoint y: 627, endPoint x: 802, endPoint y: 628, distance: 81.3
click at [802, 628] on h3 "3.6k-5.8k" at bounding box center [762, 623] width 85 height 27
copy h3 "3.6k-5.8k"
click at [604, 34] on input "Search podcasts, credits, & more..." at bounding box center [599, 33] width 130 height 29
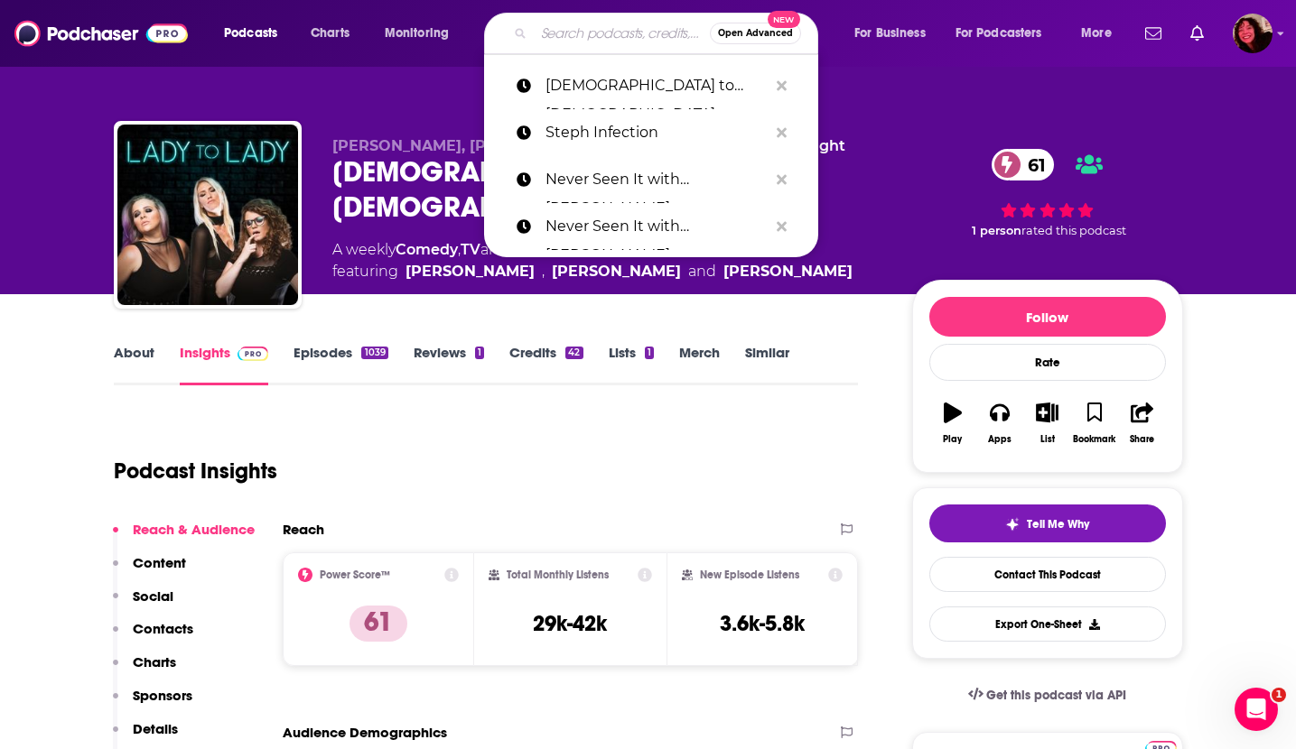
paste input "Bananas"
type input "Bananas"
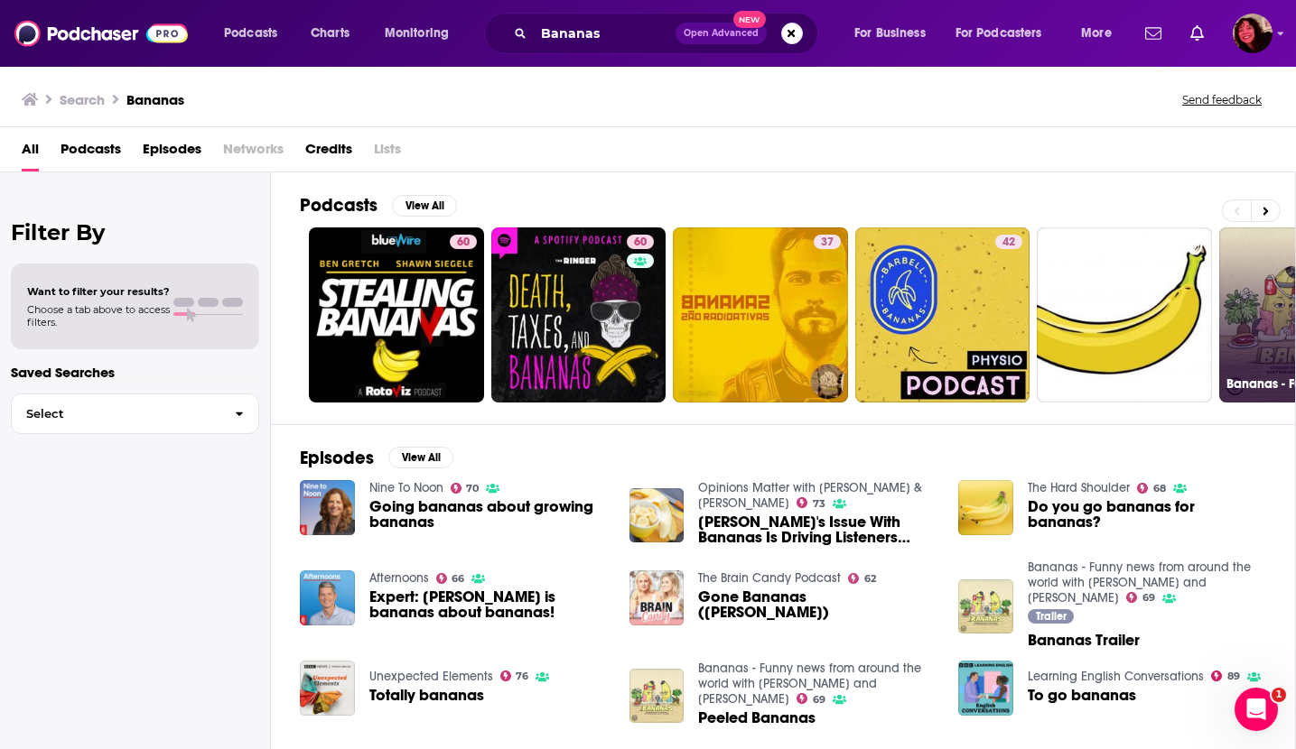
click at [1256, 298] on link "69 Bananas - Funny news from around the world with [PERSON_NAME] and [PERSON_NA…" at bounding box center [1306, 315] width 175 height 175
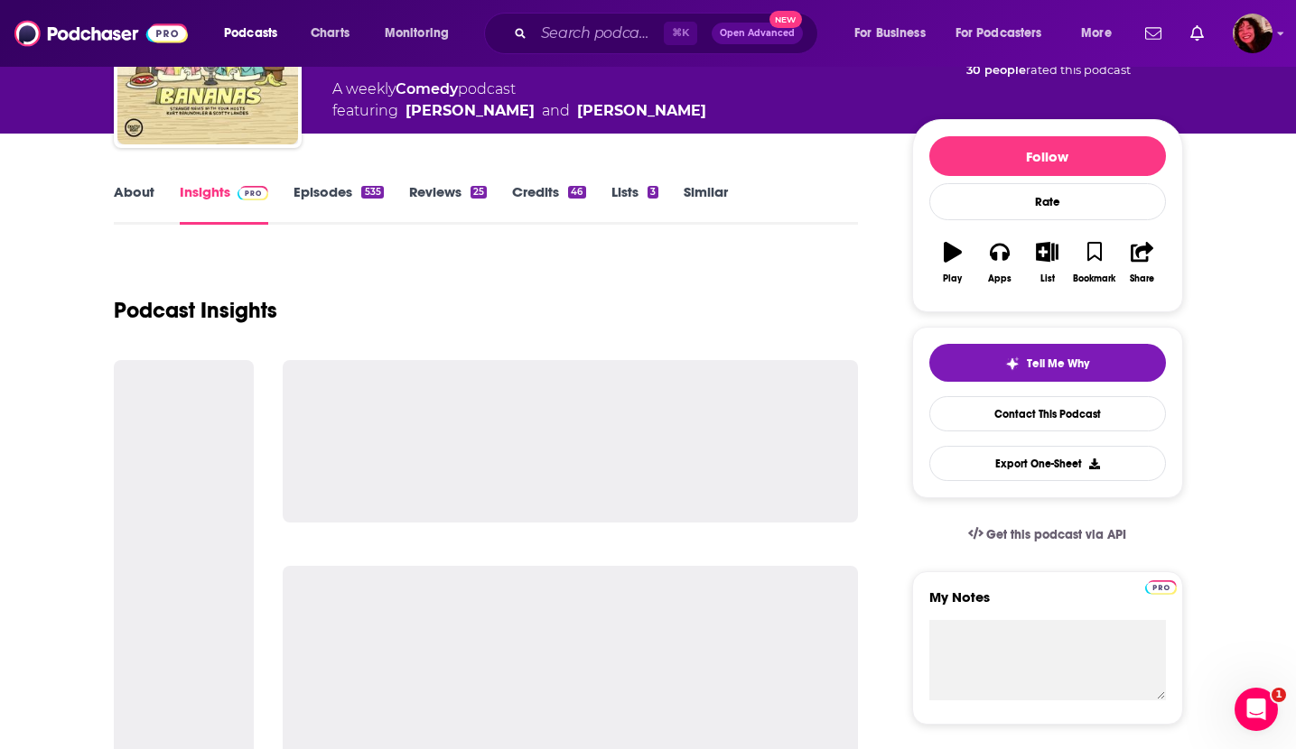
scroll to position [210, 0]
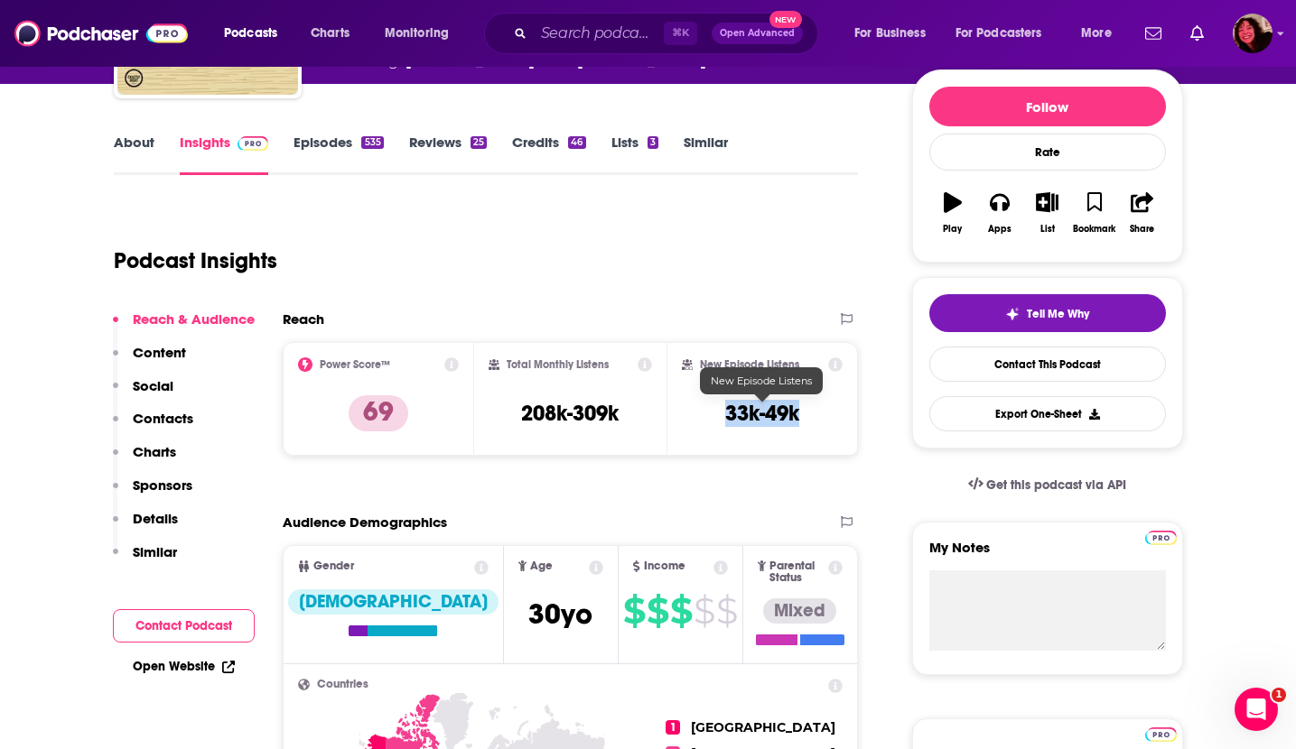
drag, startPoint x: 727, startPoint y: 415, endPoint x: 795, endPoint y: 418, distance: 68.7
click at [795, 418] on h3 "33k-49k" at bounding box center [762, 413] width 74 height 27
copy h3 "33k-49k"
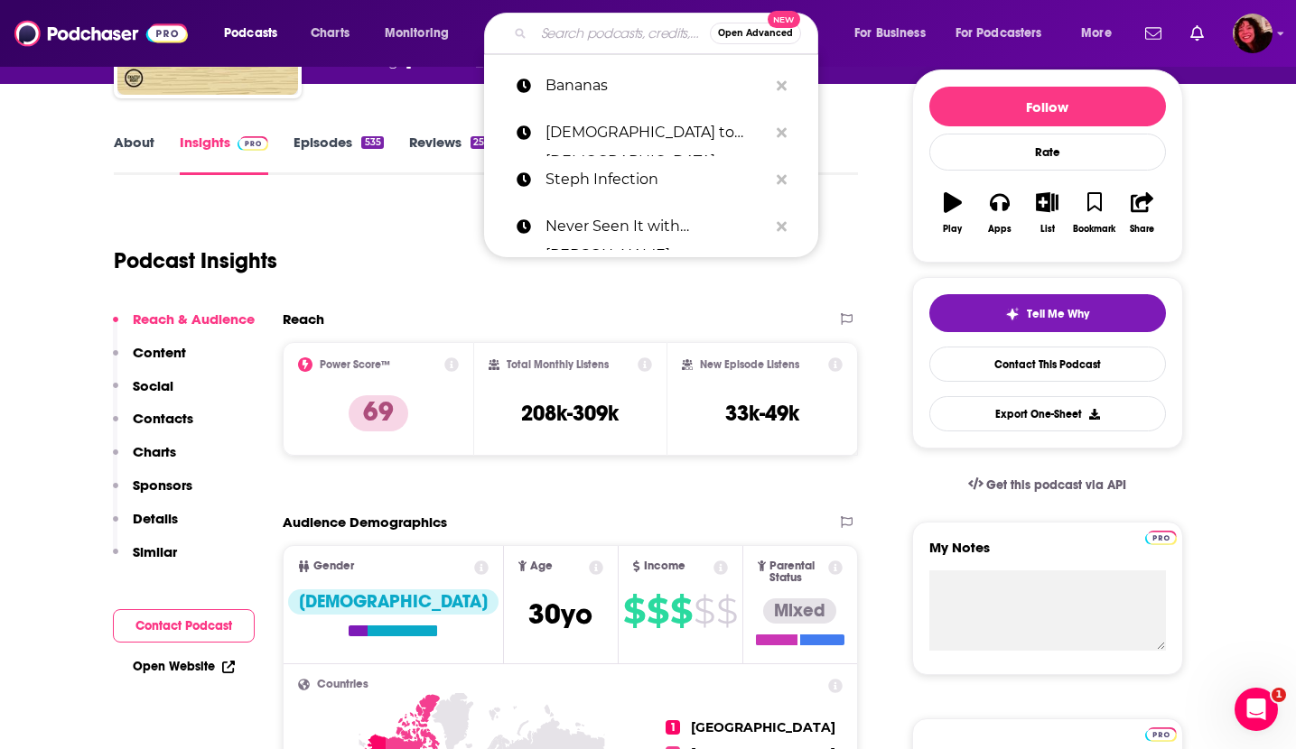
click at [604, 35] on input "Search podcasts, credits, & more..." at bounding box center [622, 33] width 176 height 29
paste input "Feeling Seen"
type input "Feeling Seen"
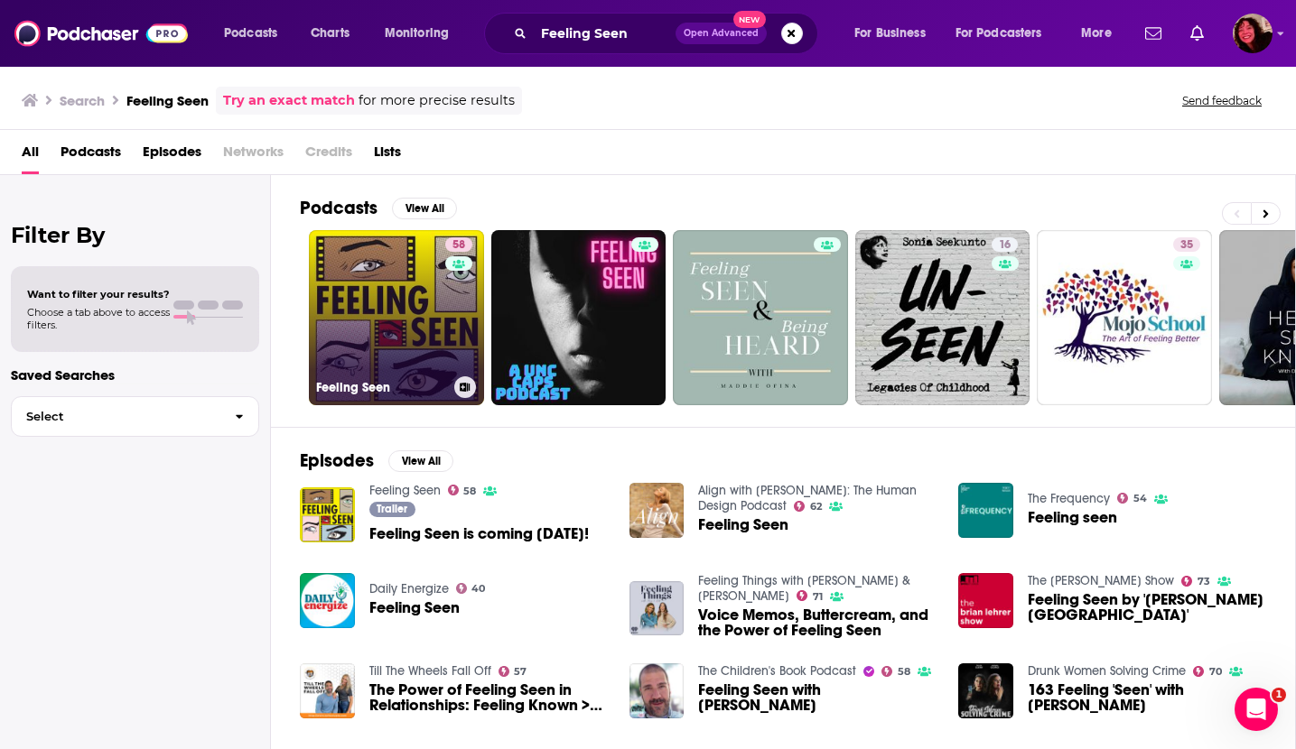
click at [392, 293] on link "58 Feeling Seen" at bounding box center [396, 317] width 175 height 175
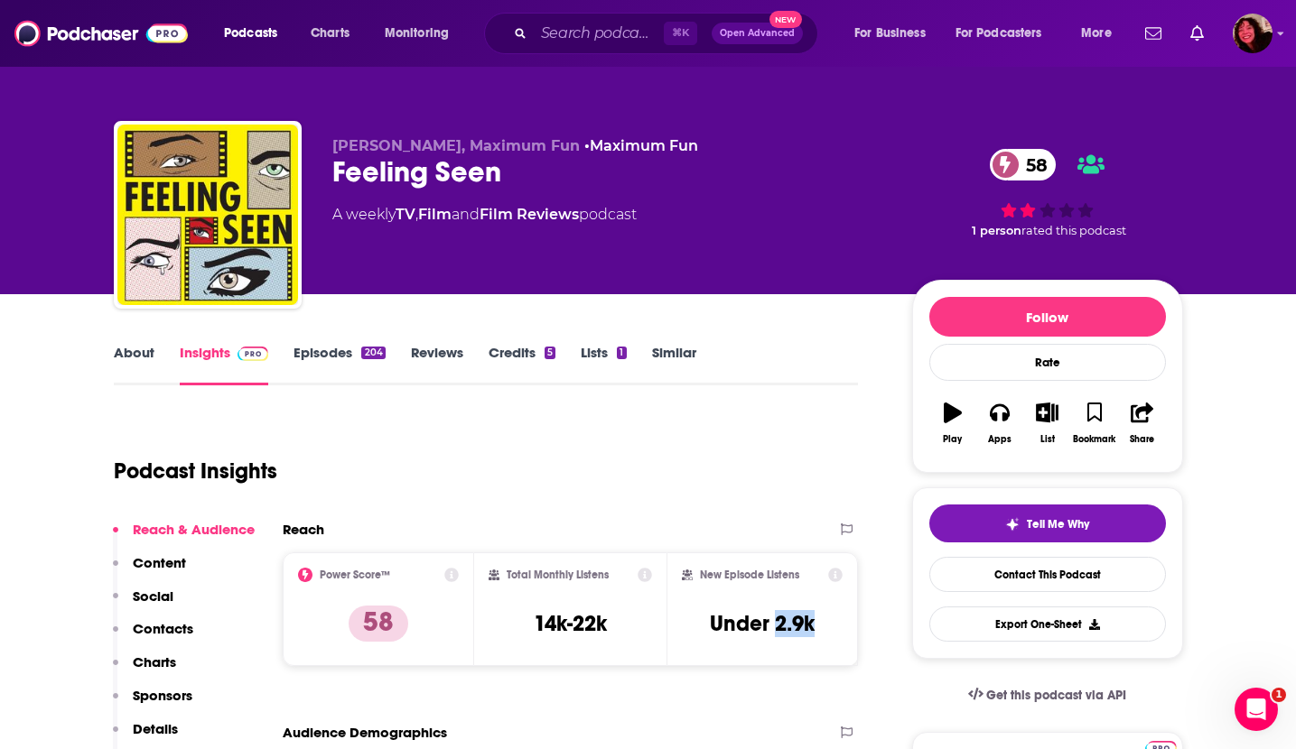
drag, startPoint x: 776, startPoint y: 626, endPoint x: 820, endPoint y: 625, distance: 43.3
click at [820, 625] on div "New Episode Listens Under 2.9k" at bounding box center [763, 609] width 162 height 83
copy h3 "2.9k"
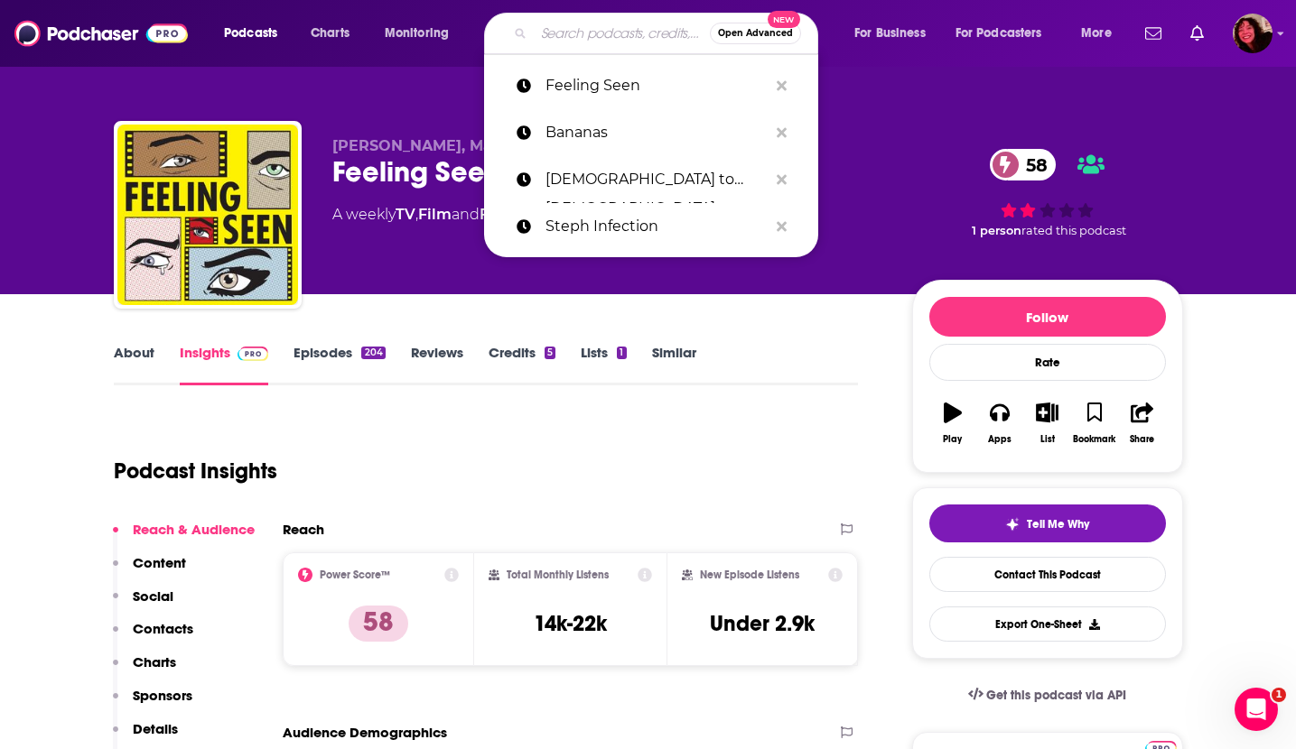
click at [553, 39] on input "Search podcasts, credits, & more..." at bounding box center [622, 33] width 176 height 29
paste input "The Dork Forest"
type input "The Dork Forest"
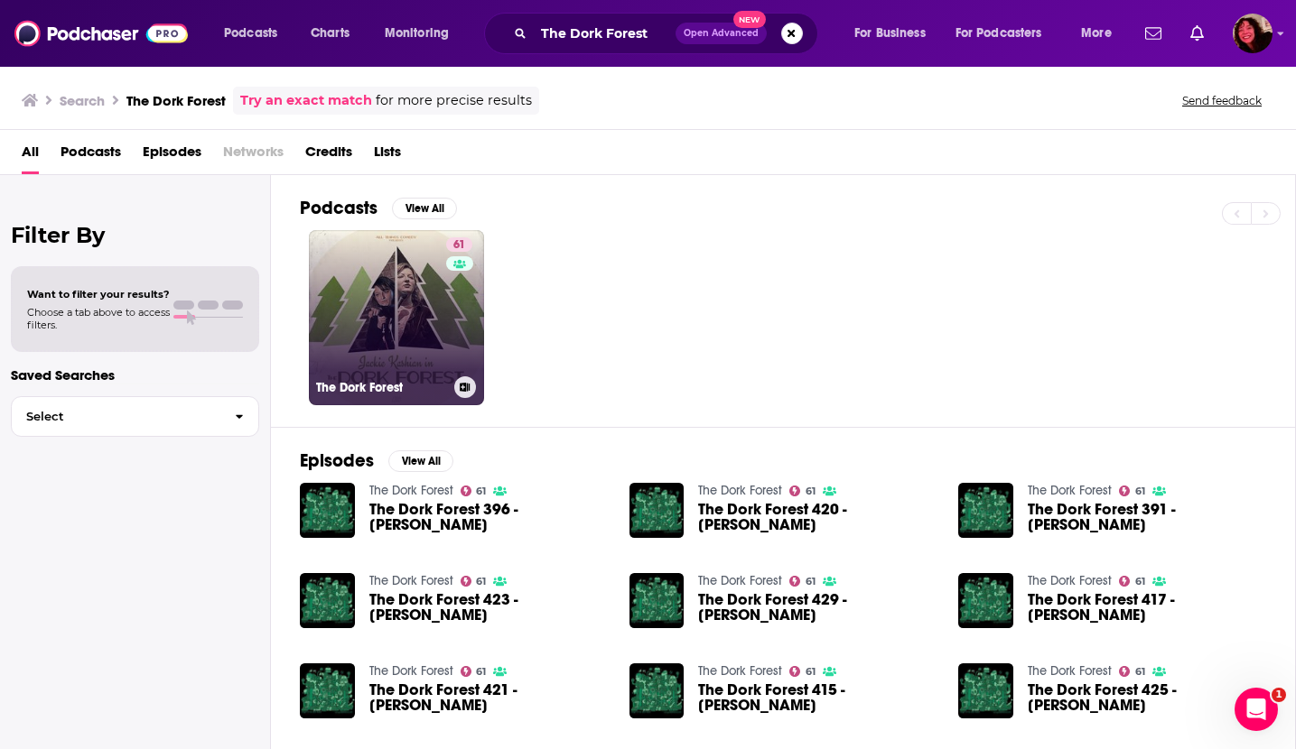
click at [385, 303] on link "61 The Dork Forest" at bounding box center [396, 317] width 175 height 175
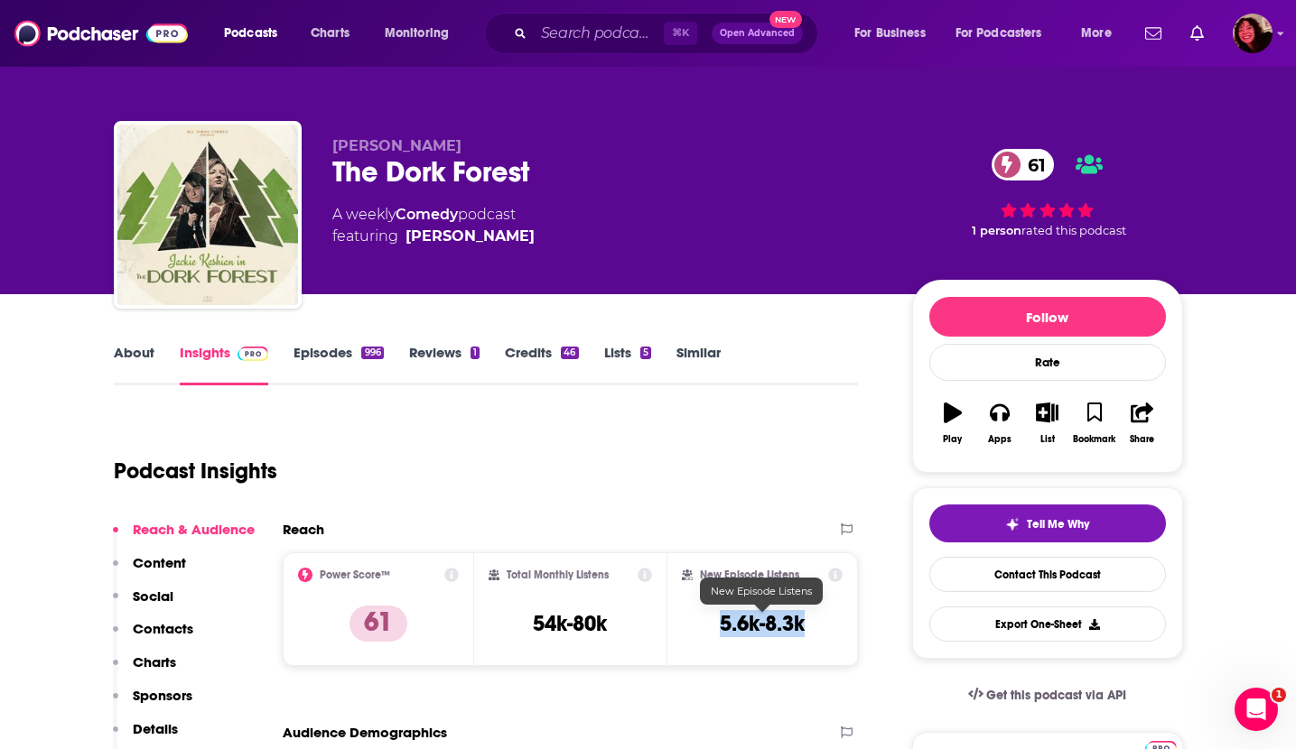
drag, startPoint x: 719, startPoint y: 622, endPoint x: 802, endPoint y: 622, distance: 83.1
click at [802, 622] on h3 "5.6k-8.3k" at bounding box center [762, 623] width 85 height 27
copy h3 "5.6k-8.3k"
click at [627, 37] on input "Search podcasts, credits, & more..." at bounding box center [599, 33] width 130 height 29
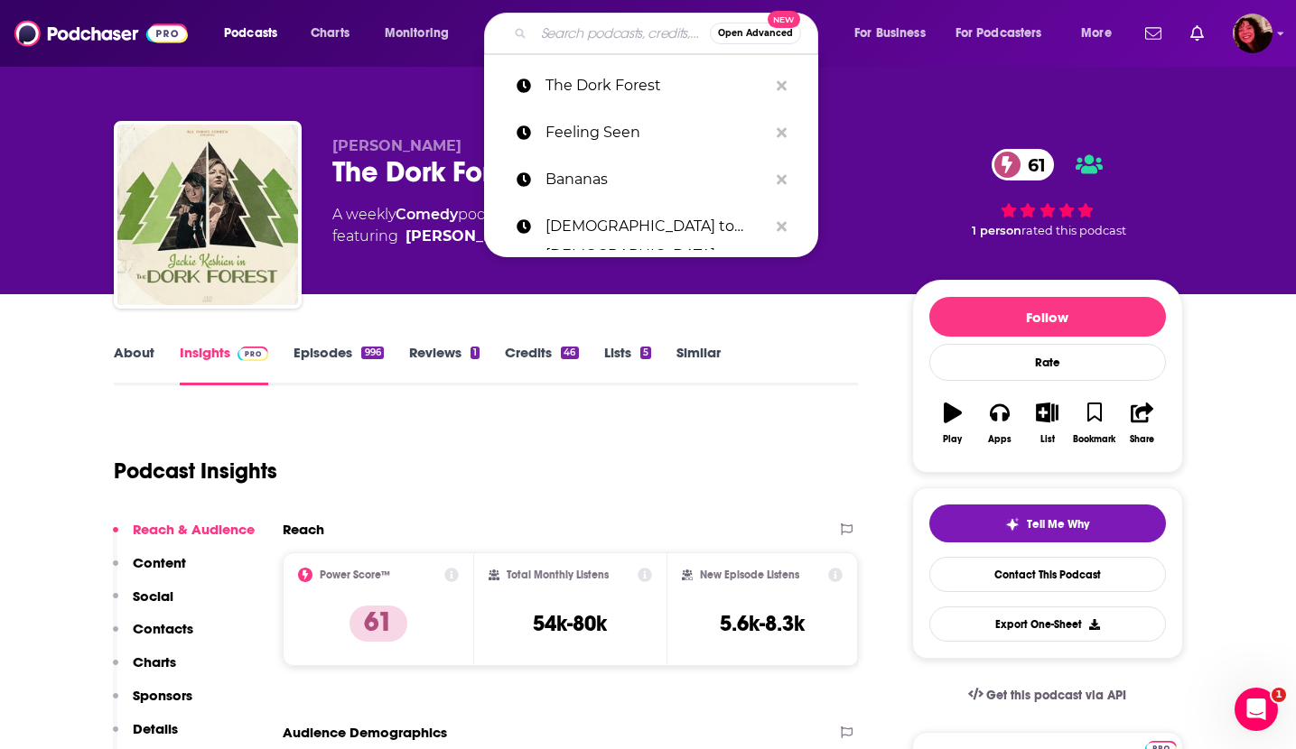
paste input "Troubled Waters"
type input "Troubled Waters"
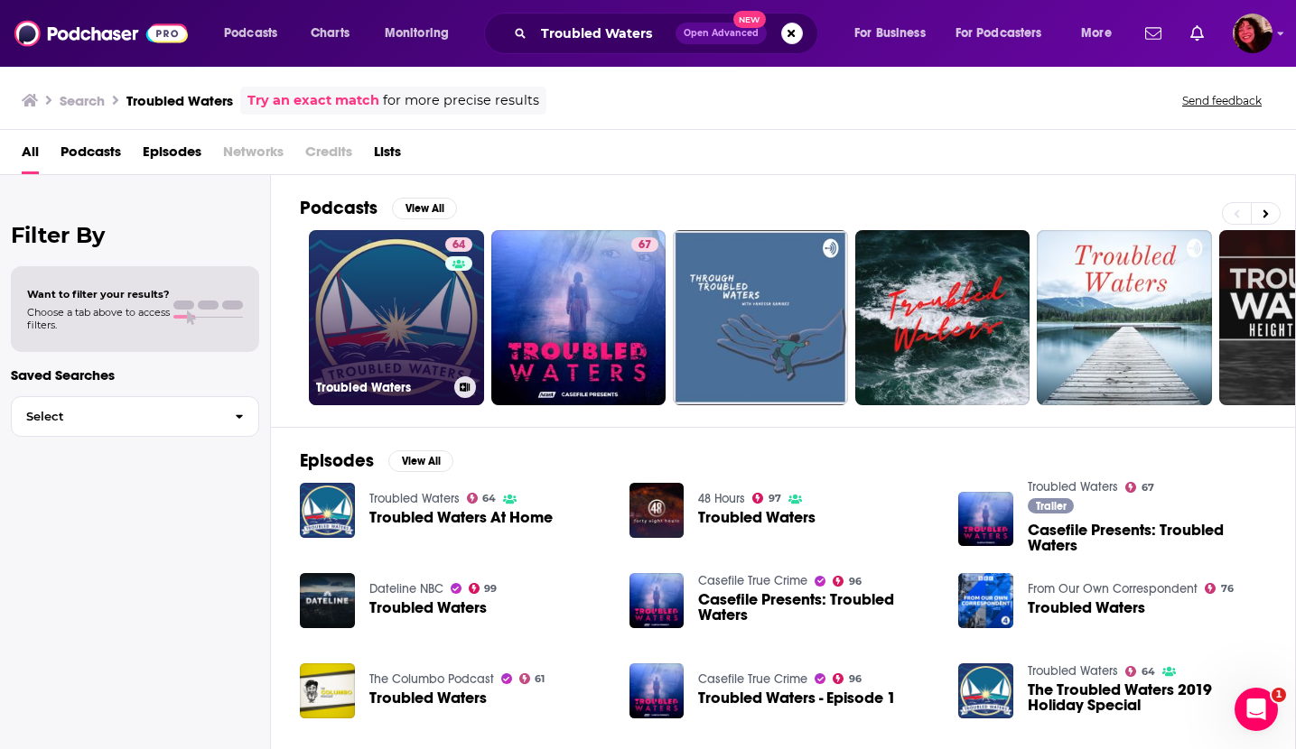
click at [359, 308] on link "64 Troubled Waters" at bounding box center [396, 317] width 175 height 175
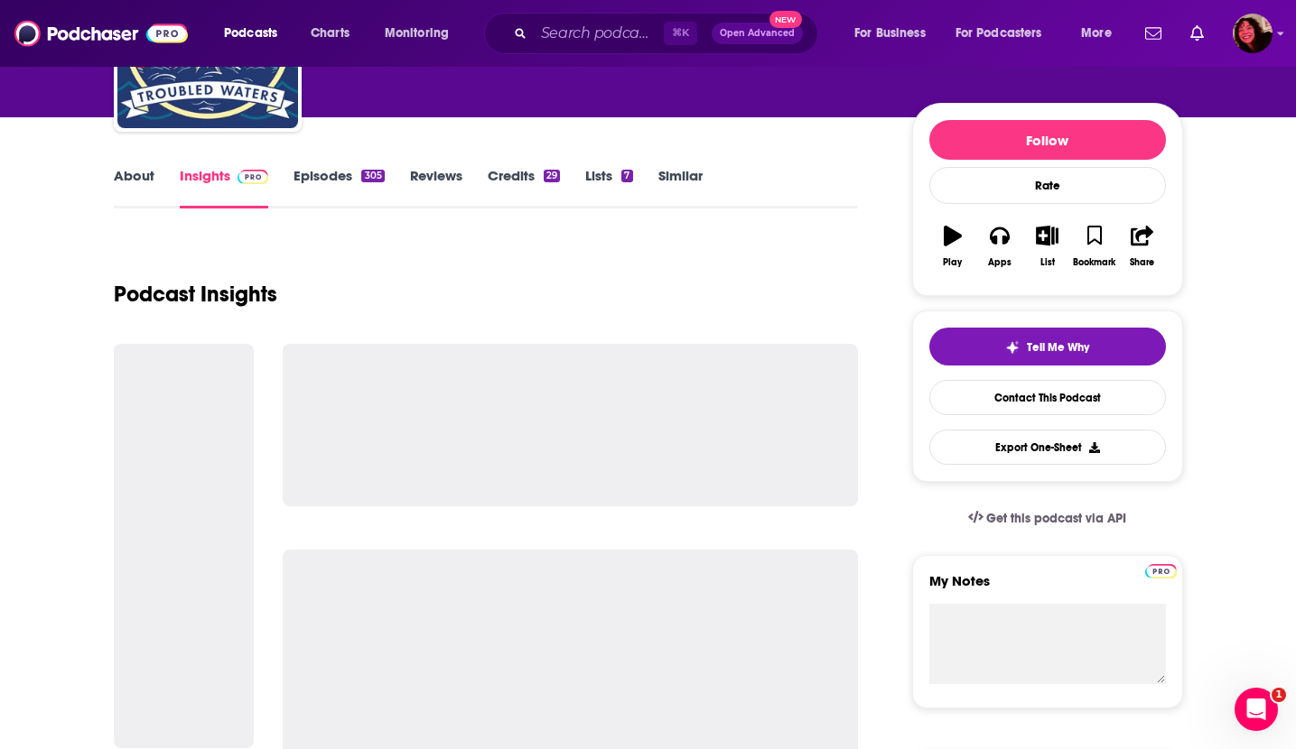
scroll to position [179, 0]
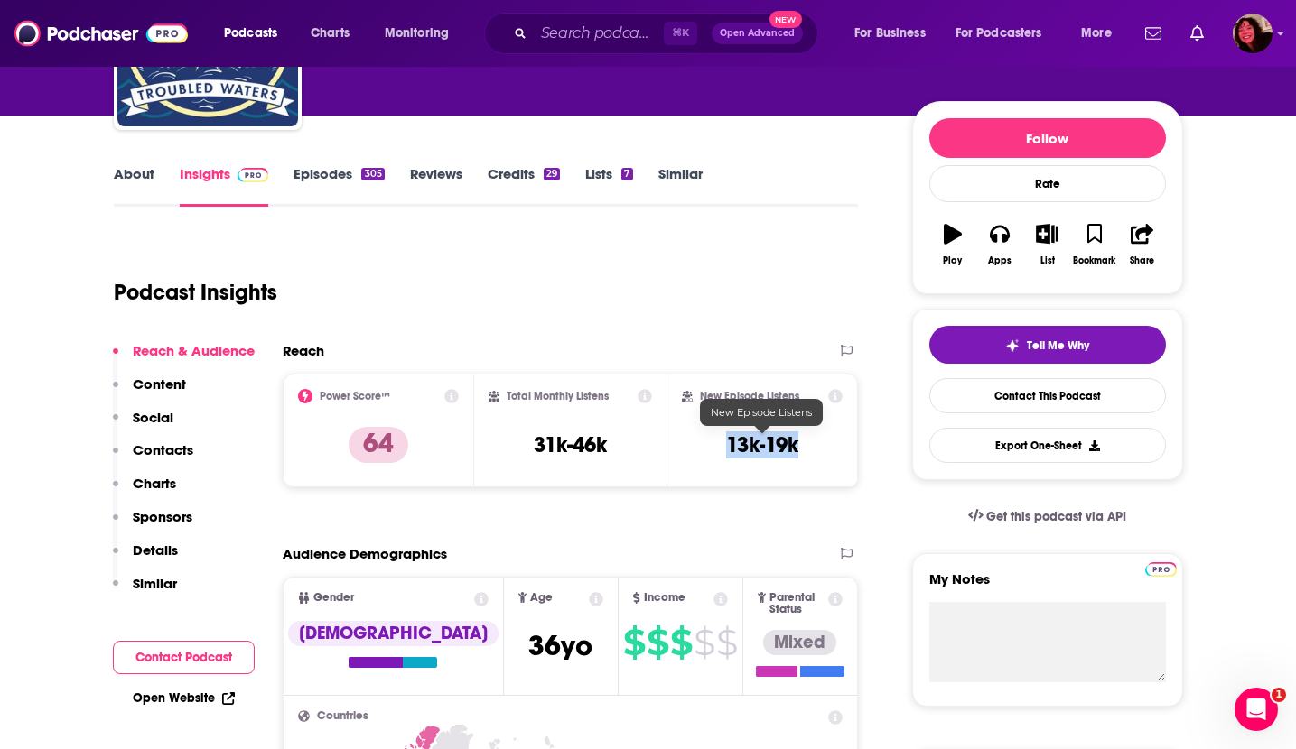
drag, startPoint x: 728, startPoint y: 448, endPoint x: 797, endPoint y: 448, distance: 69.5
click at [797, 448] on h3 "13k-19k" at bounding box center [762, 445] width 72 height 27
copy h3 "13k-19k"
click at [630, 34] on input "Search podcasts, credits, & more..." at bounding box center [599, 33] width 130 height 29
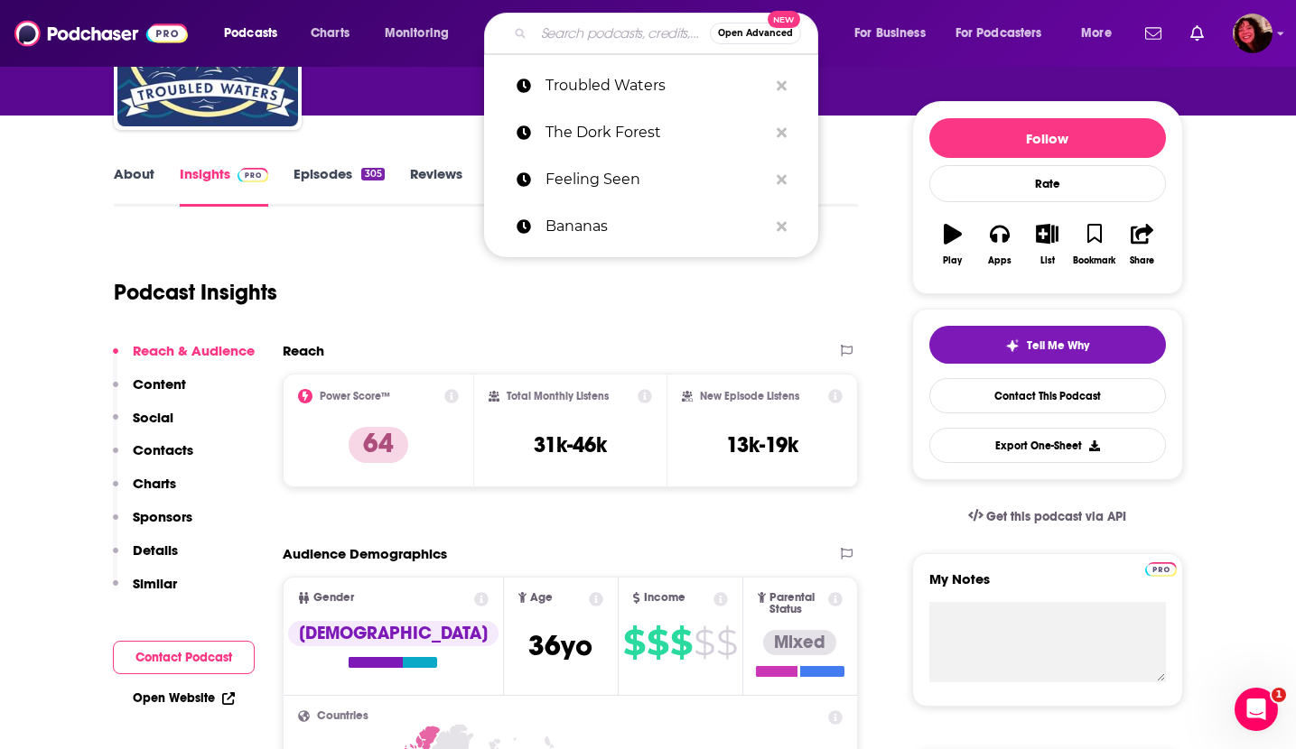
paste input "Good One"
type input "Good One"
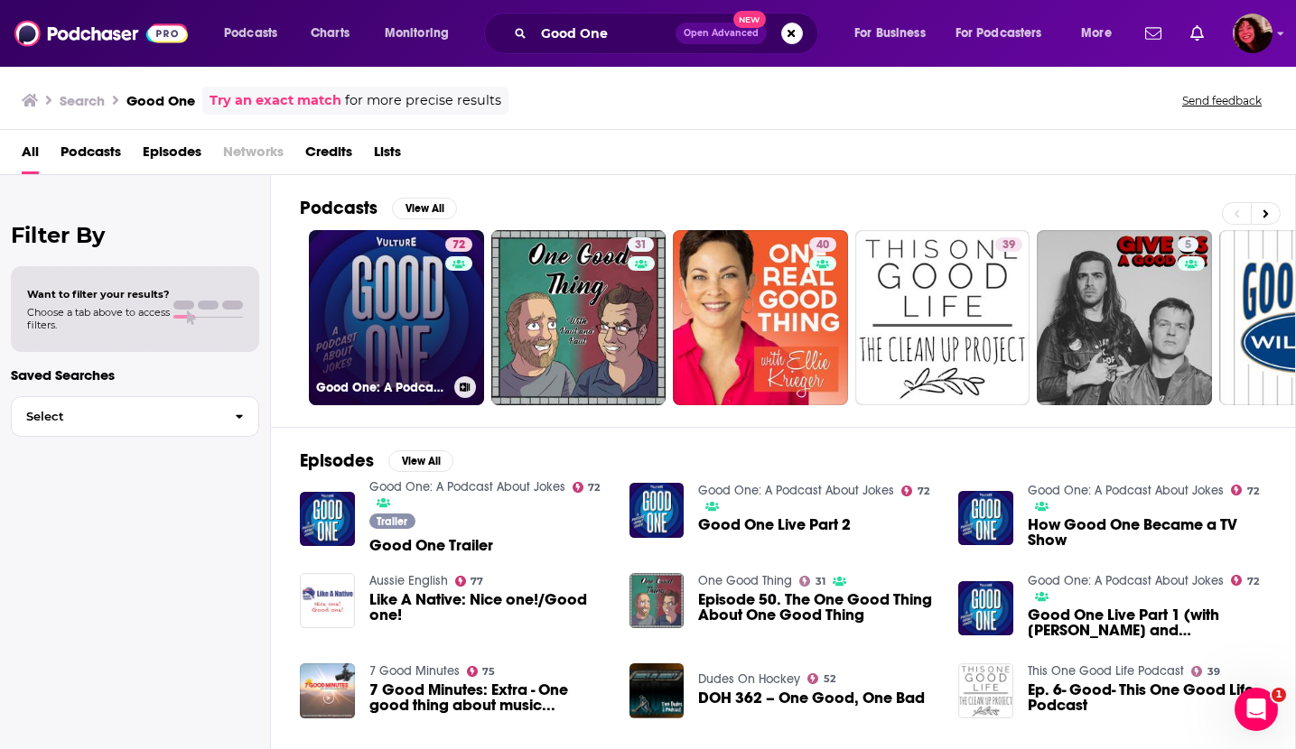
click at [382, 322] on link "72 Good One: A Podcast About Jokes" at bounding box center [396, 317] width 175 height 175
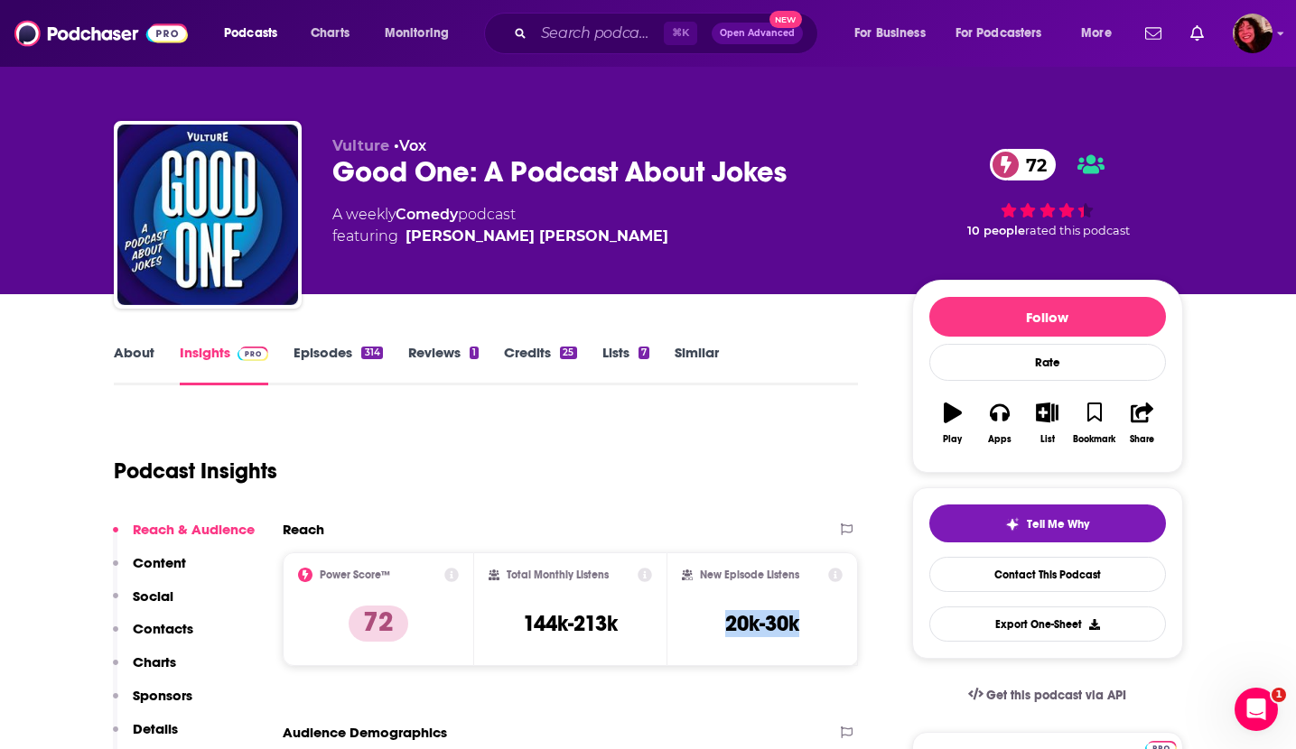
drag, startPoint x: 722, startPoint y: 619, endPoint x: 806, endPoint y: 628, distance: 84.4
click at [806, 628] on div "New Episode Listens 20k-30k" at bounding box center [763, 609] width 162 height 83
copy h3 "20k-30k"
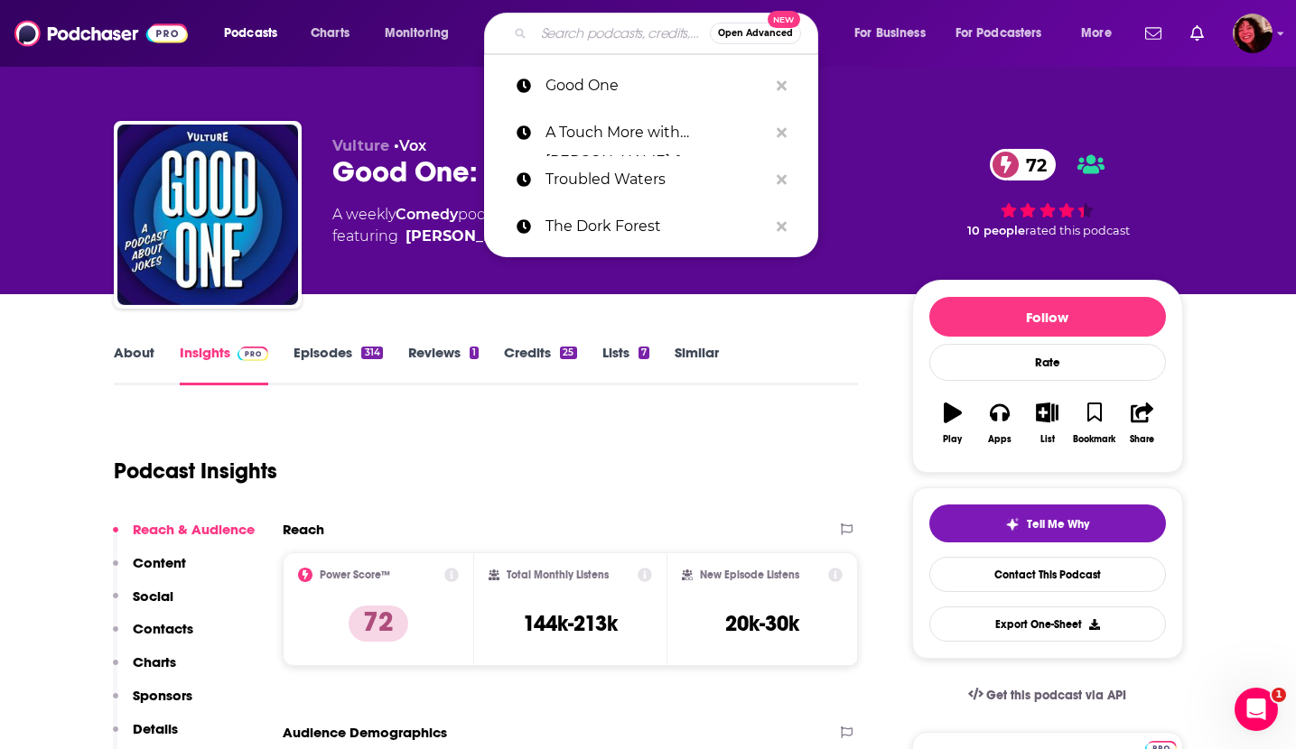
click at [567, 39] on input "Search podcasts, credits, & more..." at bounding box center [622, 33] width 176 height 29
paste input "Hillbilly Horror Stories"
type input "Hillbilly Horror Stories"
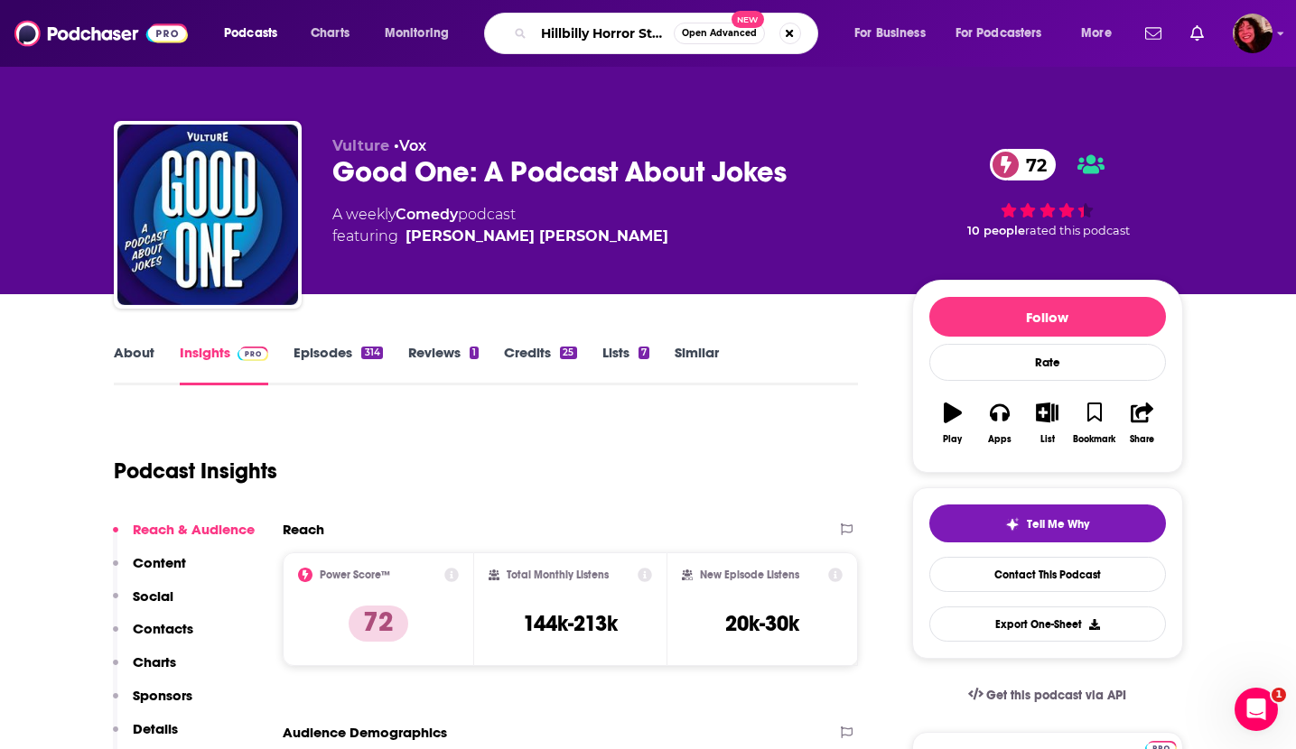
scroll to position [0, 21]
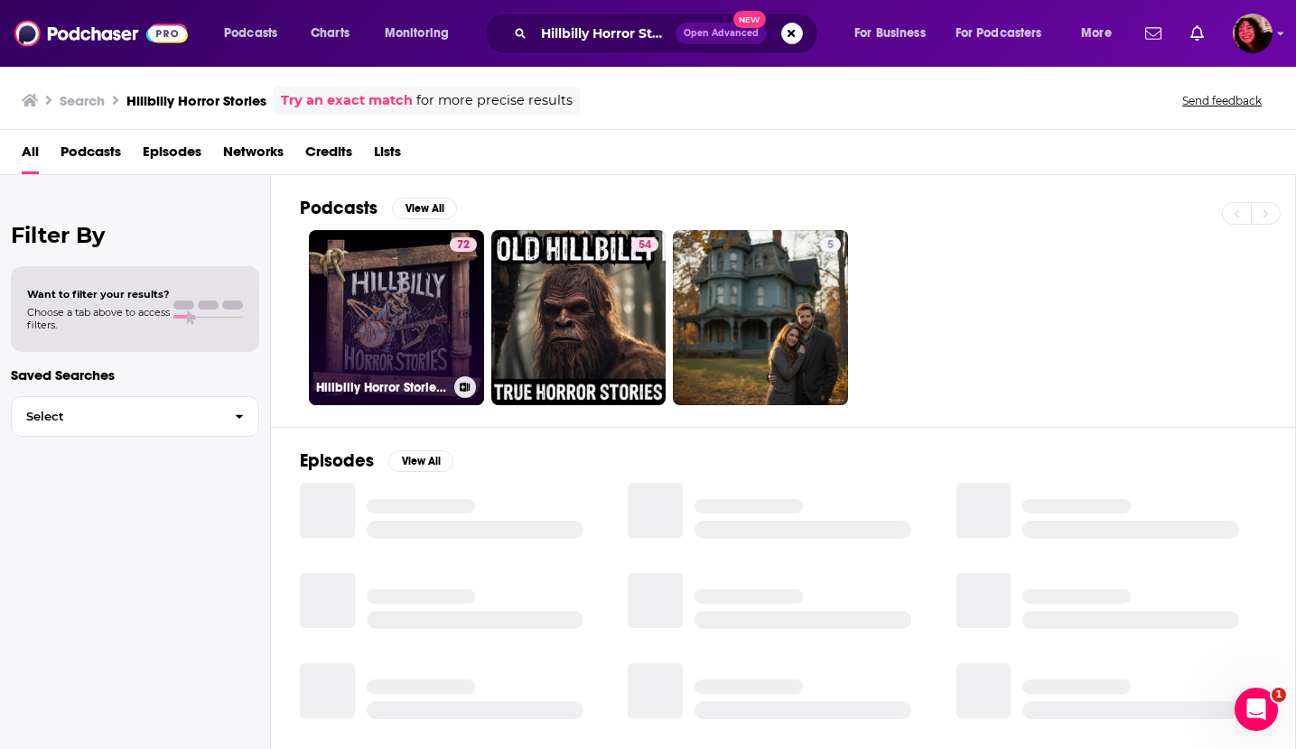
click at [391, 311] on link "72 Hillbilly Horror Stories Paranormal Podcast" at bounding box center [396, 317] width 175 height 175
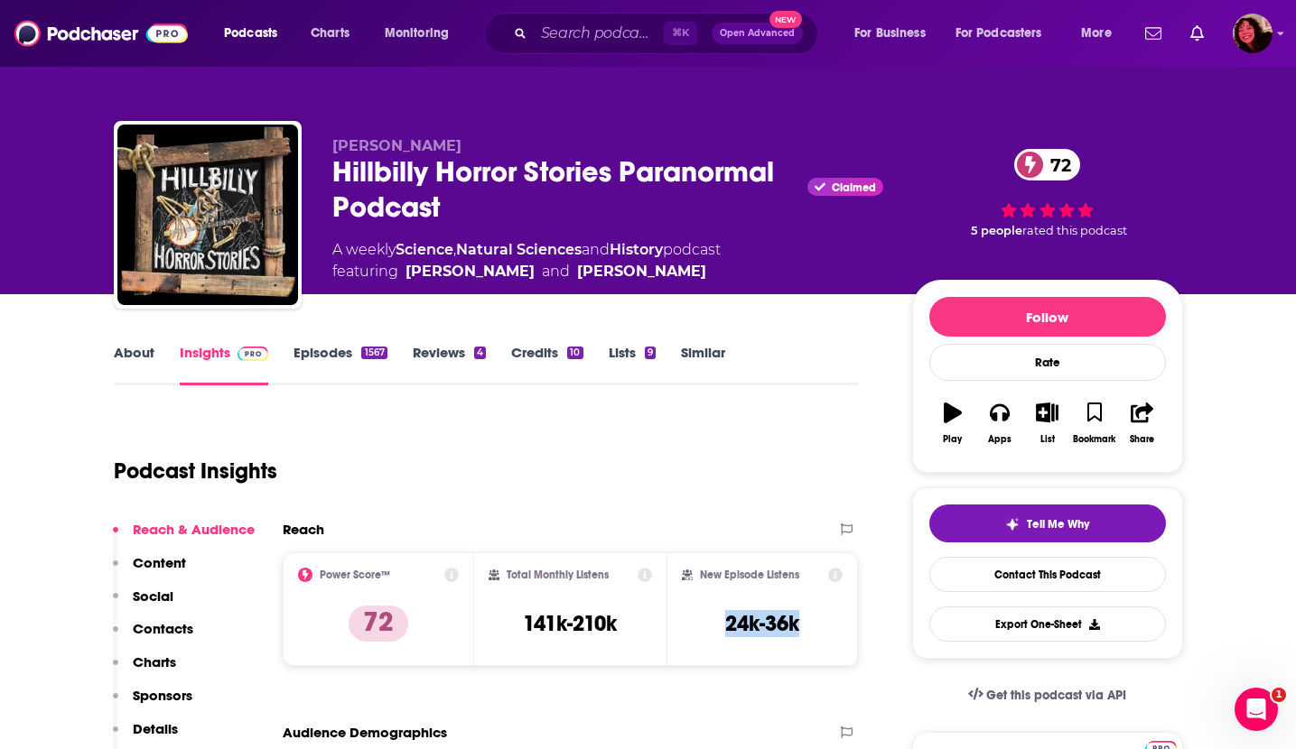
drag, startPoint x: 711, startPoint y: 620, endPoint x: 799, endPoint y: 619, distance: 88.5
click at [800, 619] on div "New Episode Listens 24k-36k" at bounding box center [763, 609] width 162 height 83
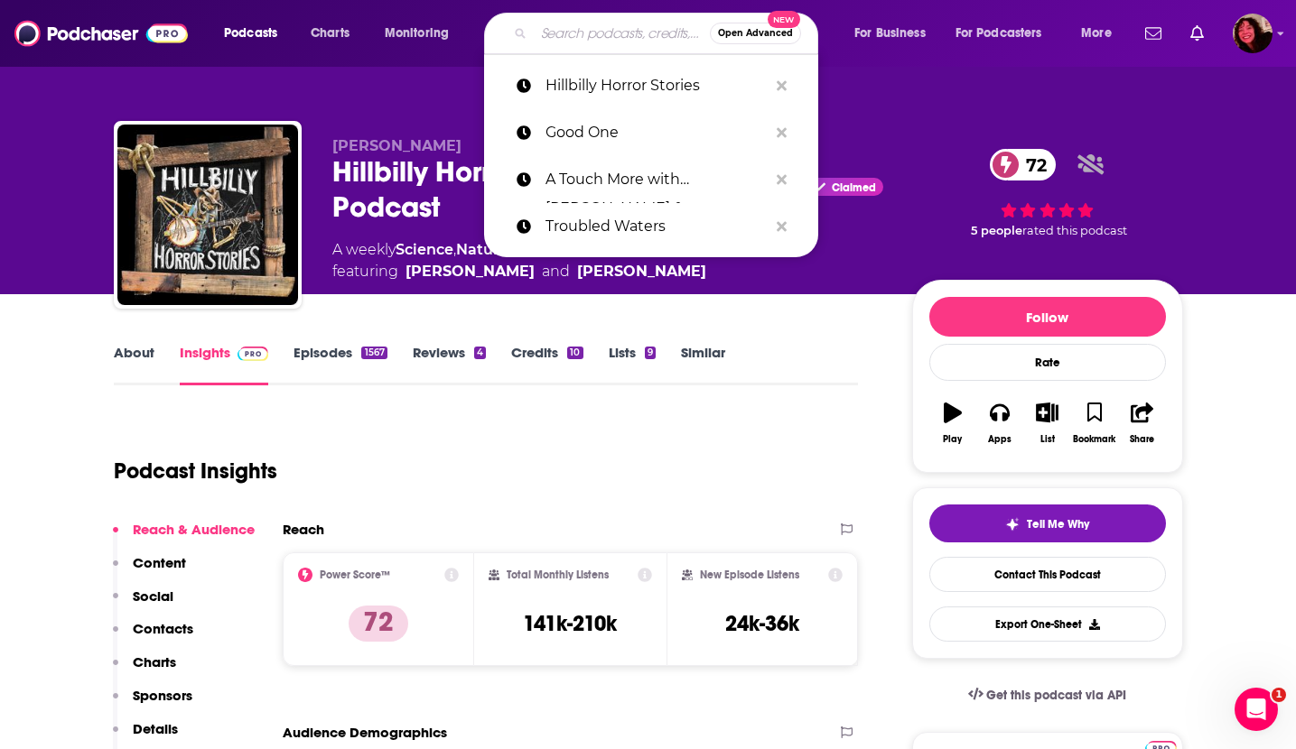
click at [590, 36] on input "Search podcasts, credits, & more..." at bounding box center [622, 33] width 176 height 29
paste input "Dead Meat"
type input "Dead Meat"
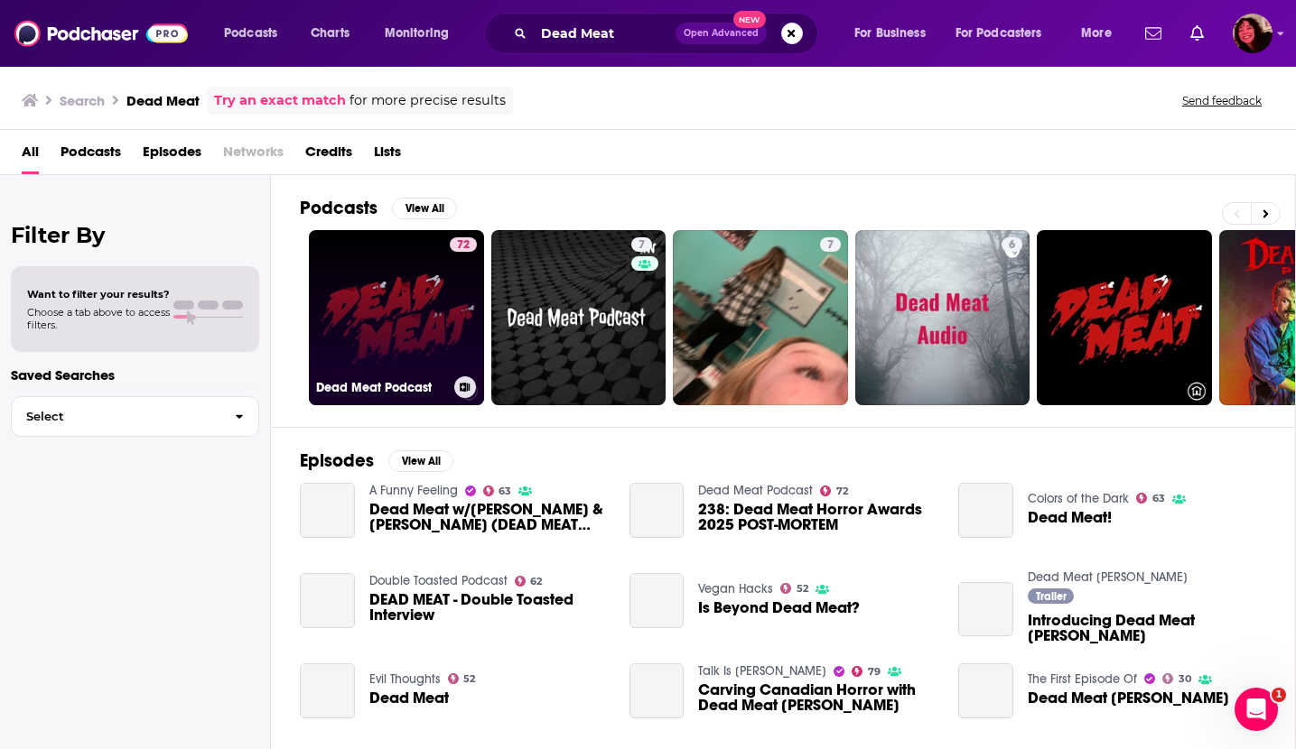
click at [368, 324] on link "72 Dead Meat Podcast" at bounding box center [396, 317] width 175 height 175
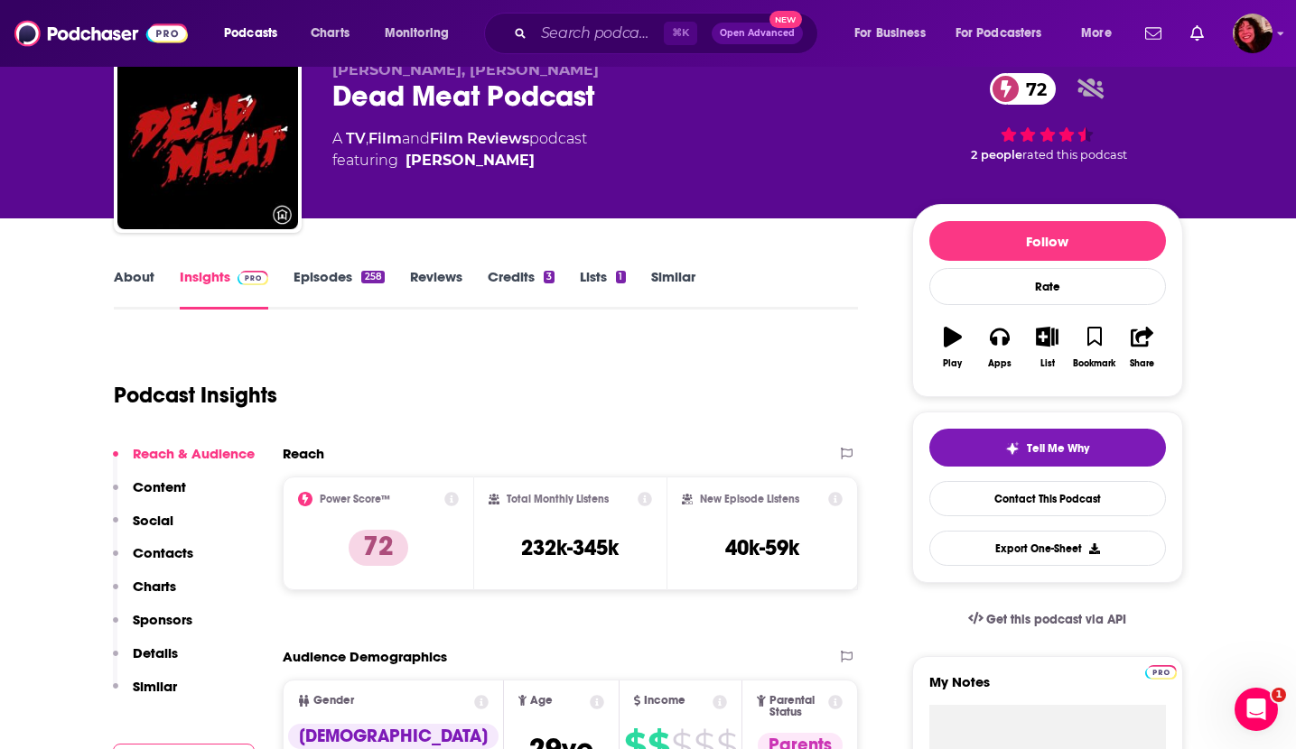
scroll to position [87, 0]
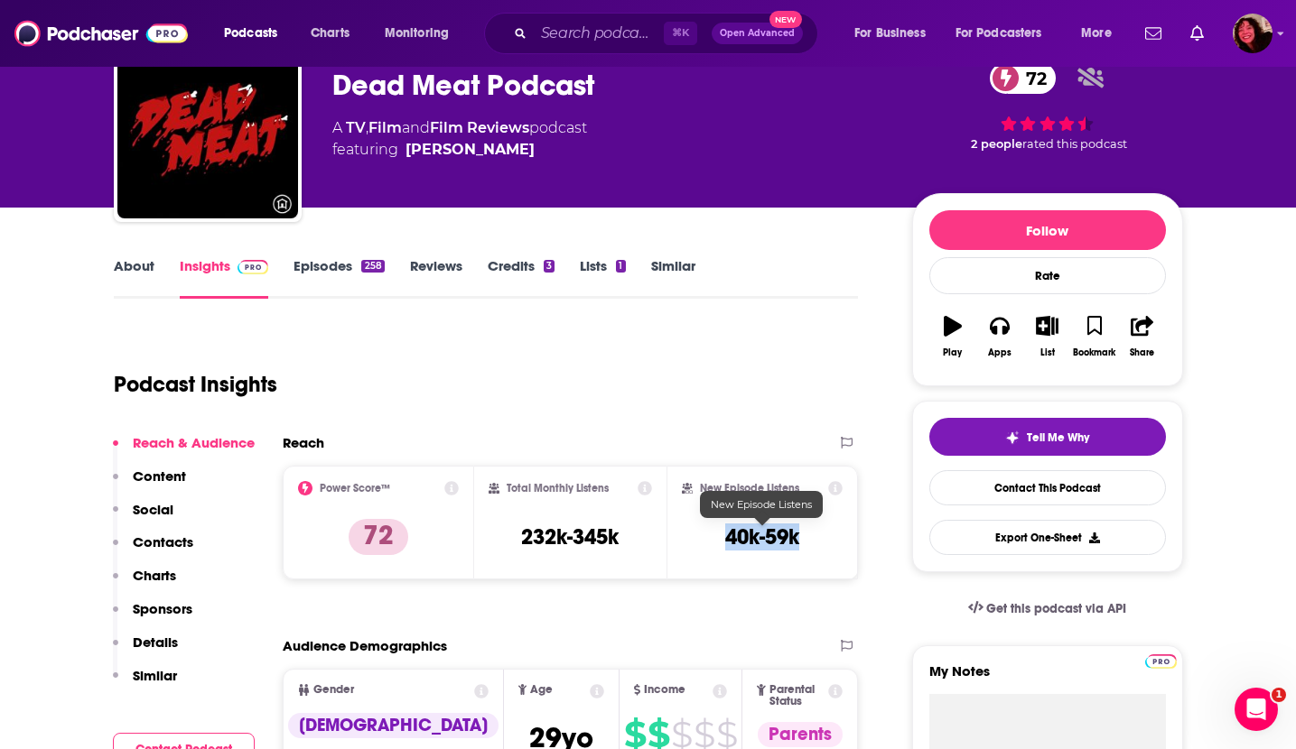
drag, startPoint x: 725, startPoint y: 540, endPoint x: 795, endPoint y: 540, distance: 70.4
click at [795, 540] on h3 "40k-59k" at bounding box center [762, 537] width 74 height 27
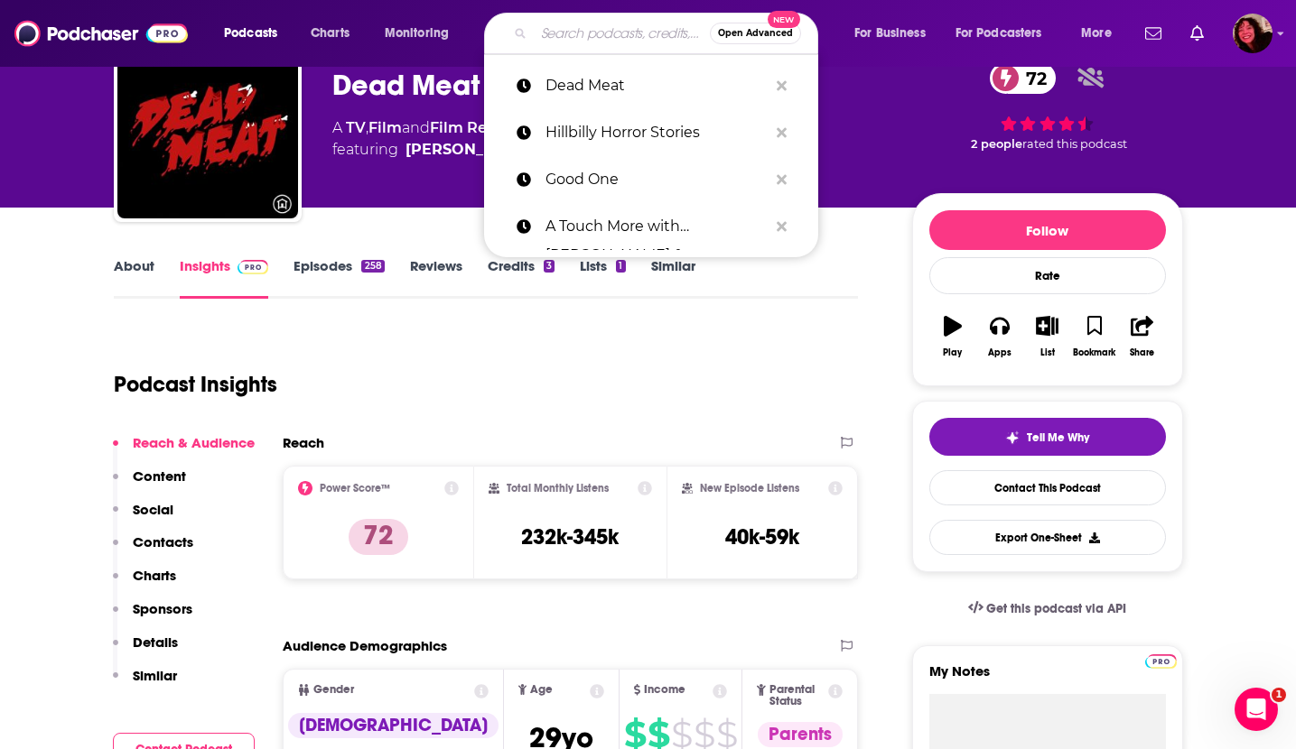
click at [612, 42] on input "Search podcasts, credits, & more..." at bounding box center [622, 33] width 176 height 29
paste input "Horror Queers"
type input "Horror Queers"
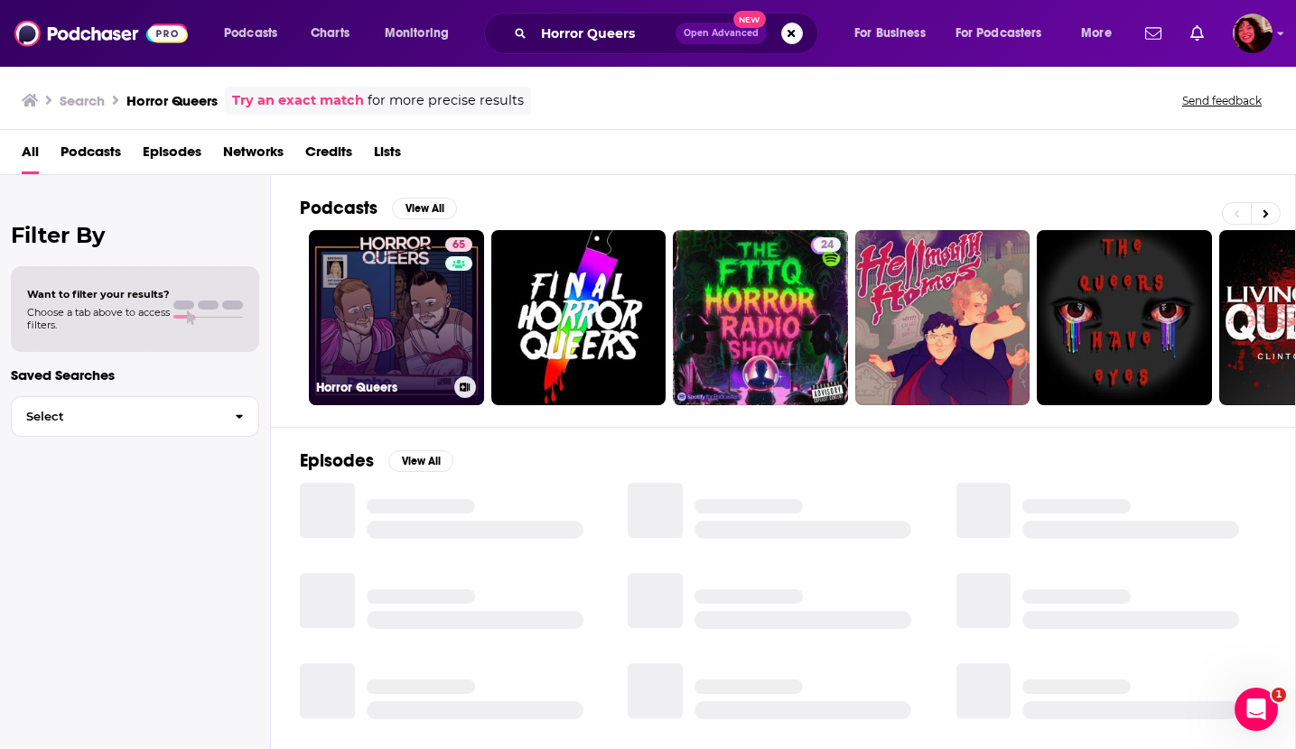
click at [404, 304] on link "65 Horror Queers" at bounding box center [396, 317] width 175 height 175
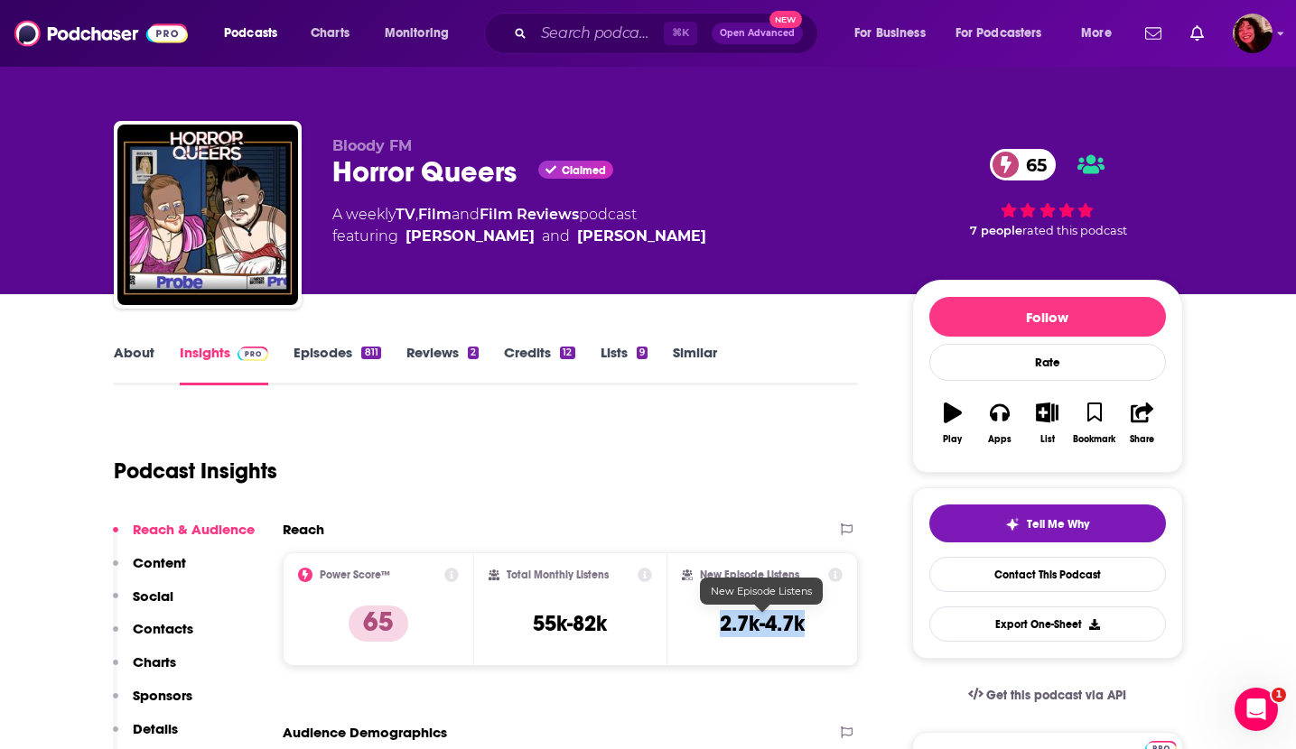
drag, startPoint x: 721, startPoint y: 627, endPoint x: 800, endPoint y: 627, distance: 78.6
click at [800, 627] on h3 "2.7k-4.7k" at bounding box center [762, 623] width 85 height 27
click at [618, 34] on input "Search podcasts, credits, & more..." at bounding box center [599, 33] width 130 height 29
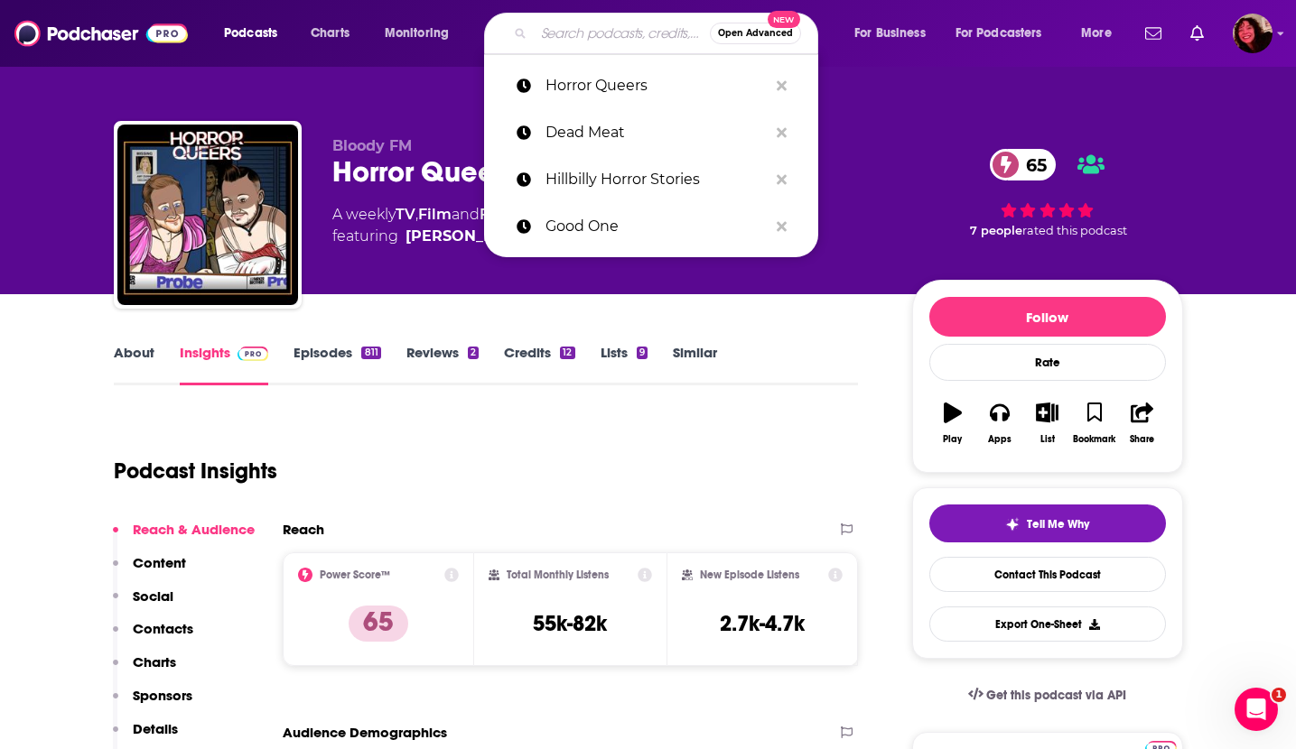
paste input "Kill by Kill"
type input "Kill by Kill"
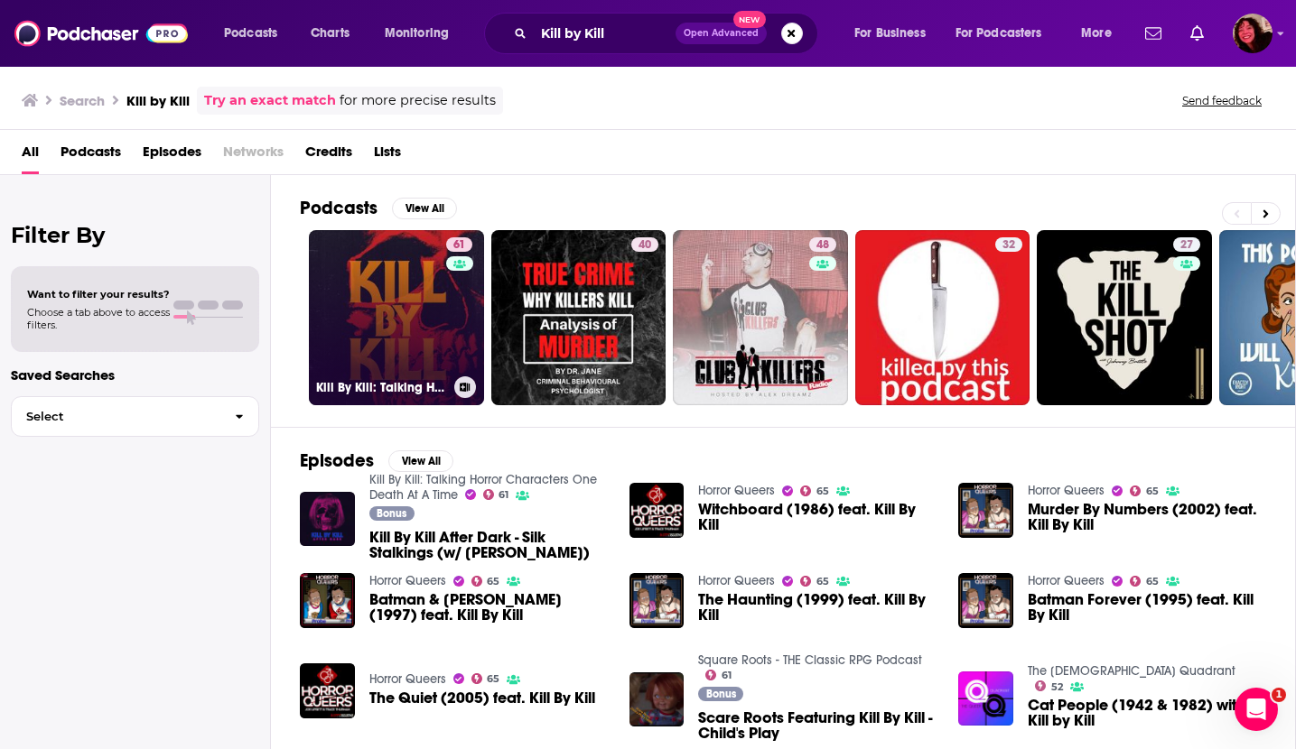
click at [377, 306] on link "61 Kill By Kill: Talking Horror Characters One Death At A Time" at bounding box center [396, 317] width 175 height 175
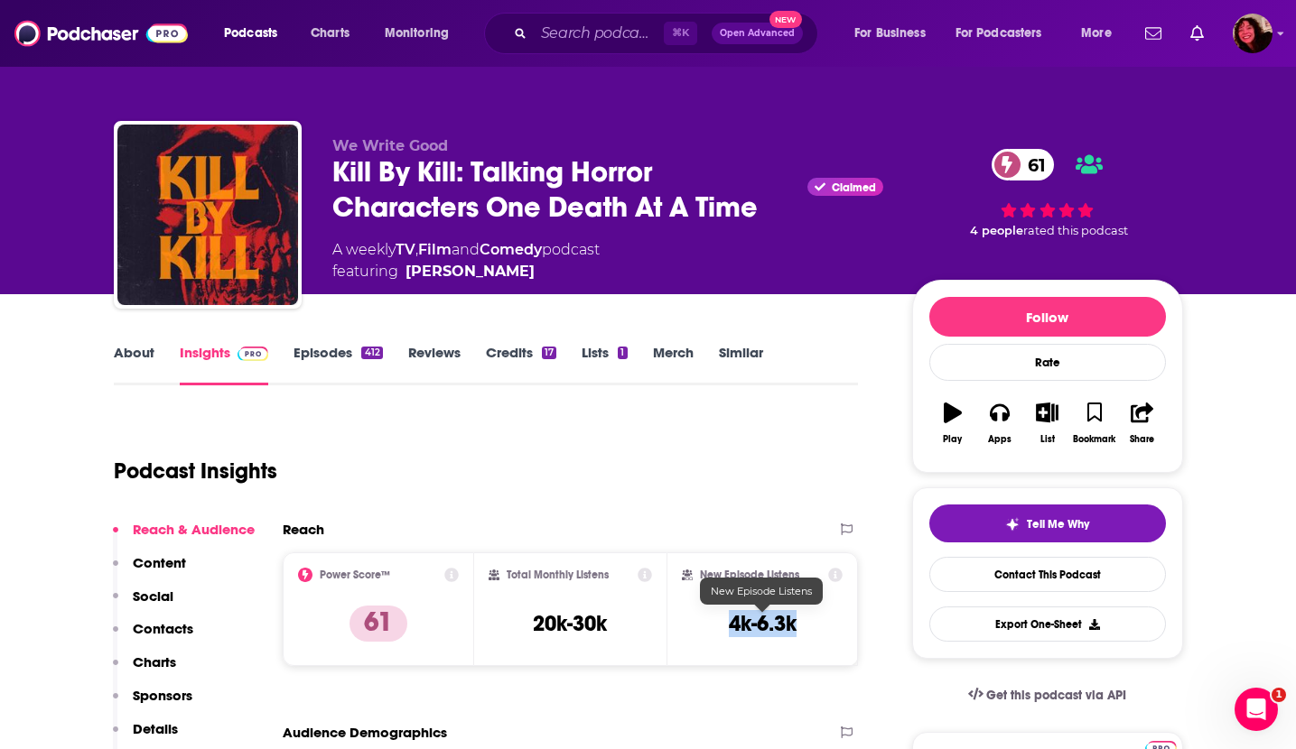
drag, startPoint x: 727, startPoint y: 626, endPoint x: 795, endPoint y: 626, distance: 67.7
click at [795, 626] on h3 "4k-6.3k" at bounding box center [763, 623] width 68 height 27
click at [551, 37] on input "Search podcasts, credits, & more..." at bounding box center [599, 33] width 130 height 29
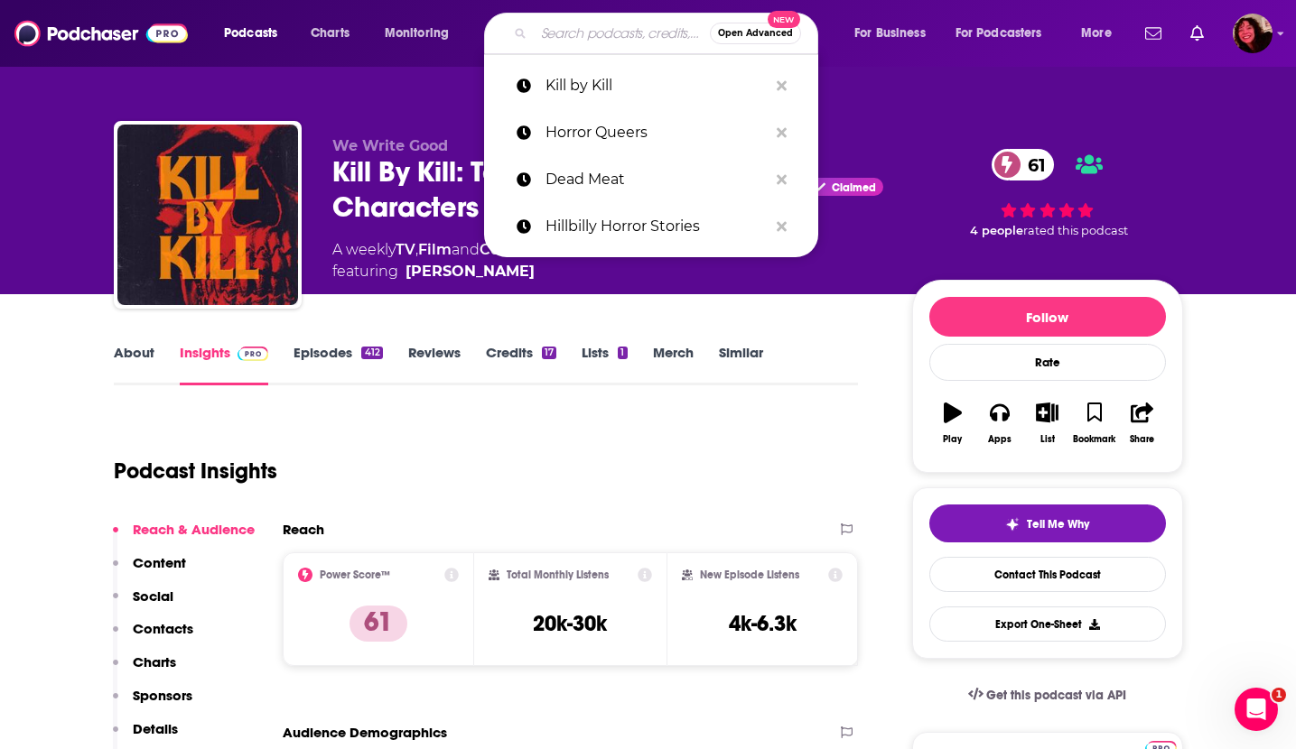
paste input "The Boo Crew"
type input "The Boo Crew"
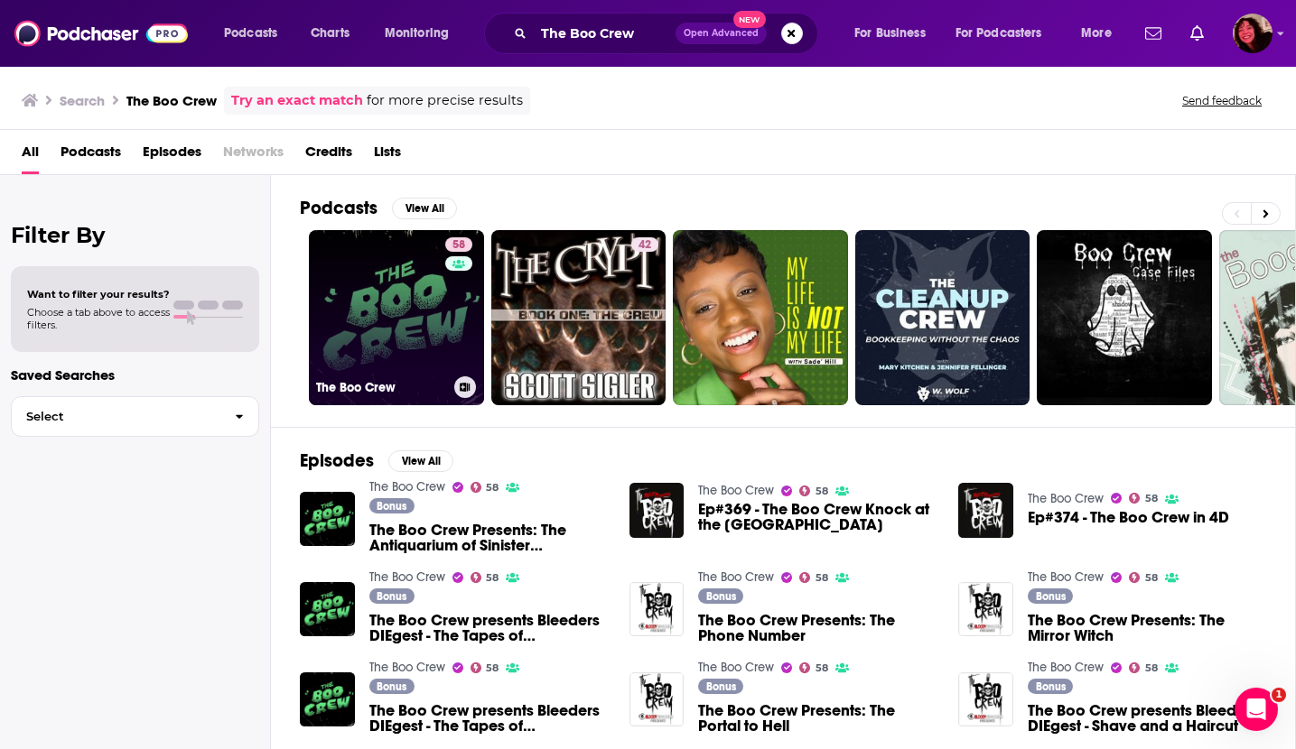
click at [346, 345] on link "58 The Boo Crew" at bounding box center [396, 317] width 175 height 175
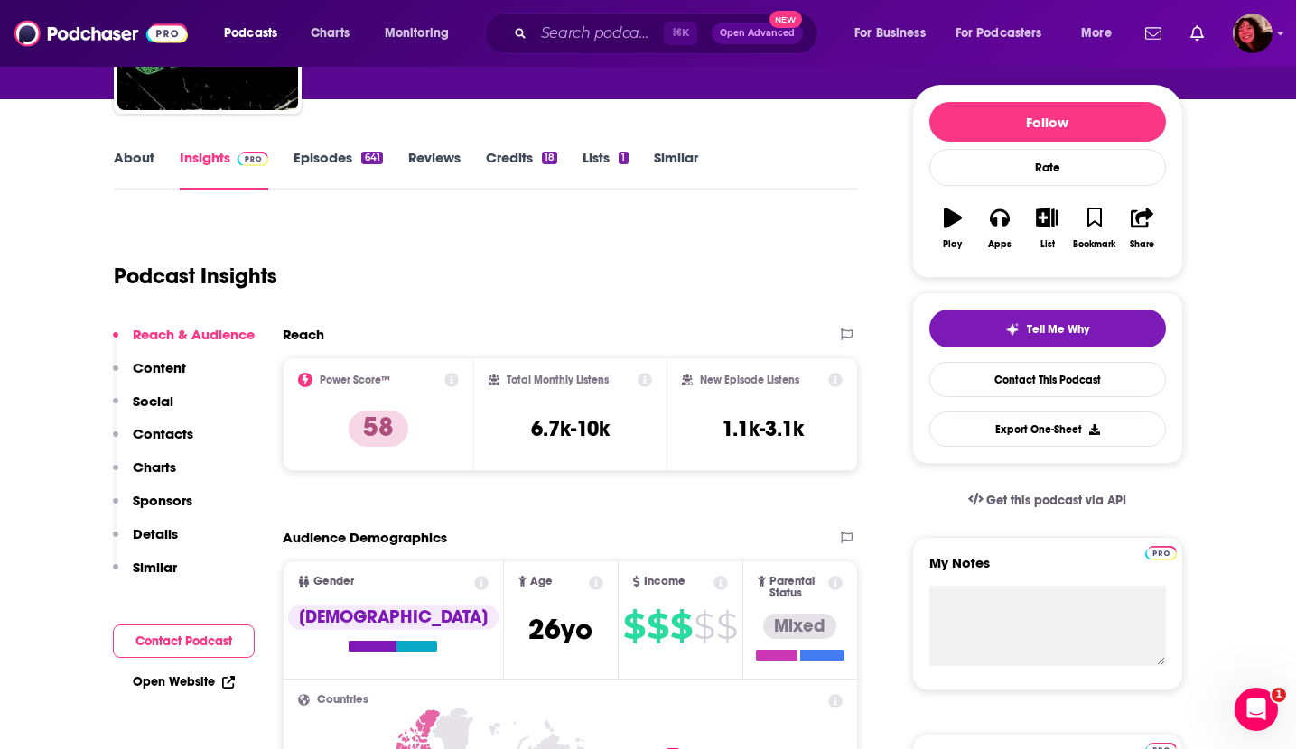
scroll to position [204, 0]
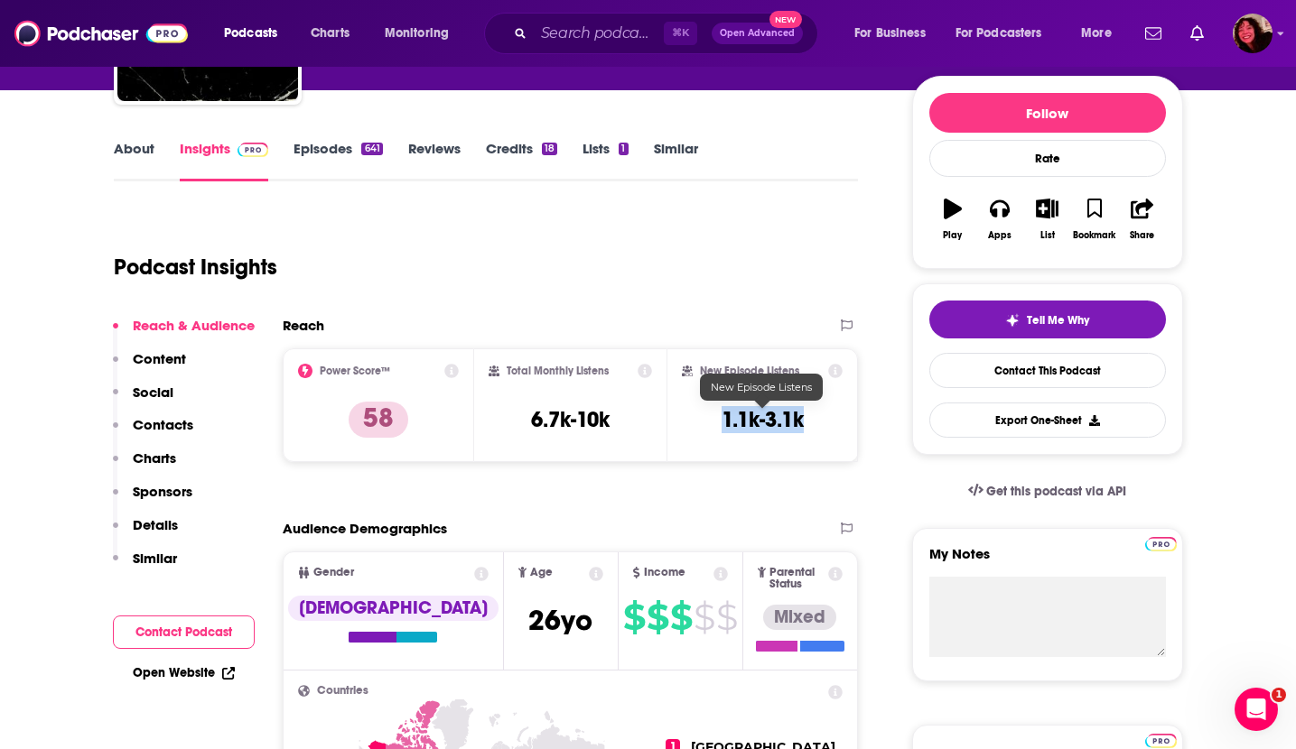
drag, startPoint x: 706, startPoint y: 417, endPoint x: 798, endPoint y: 418, distance: 92.1
click at [798, 418] on div "New Episode Listens 1.1k-3.1k" at bounding box center [763, 405] width 162 height 83
click at [563, 24] on input "Search podcasts, credits, & more..." at bounding box center [599, 33] width 130 height 29
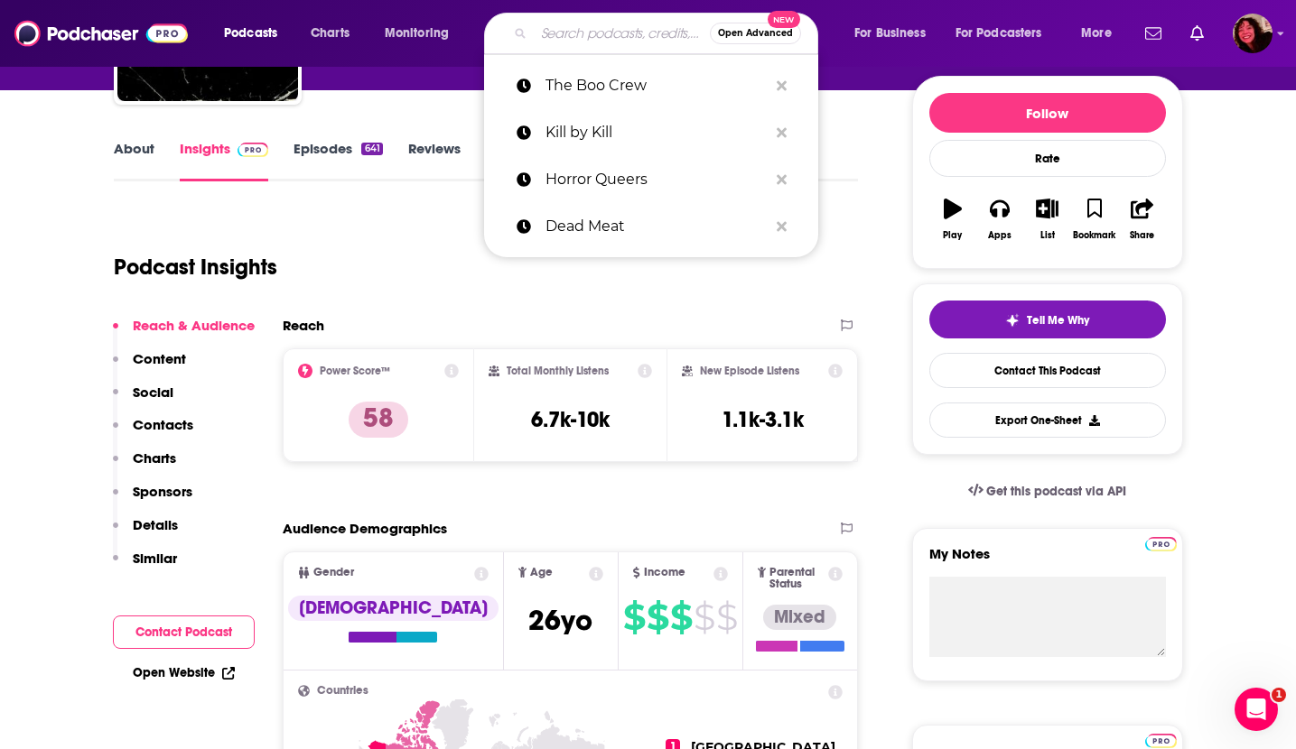
paste input "Werewolf Ambulance"
type input "Werewolf Ambulance"
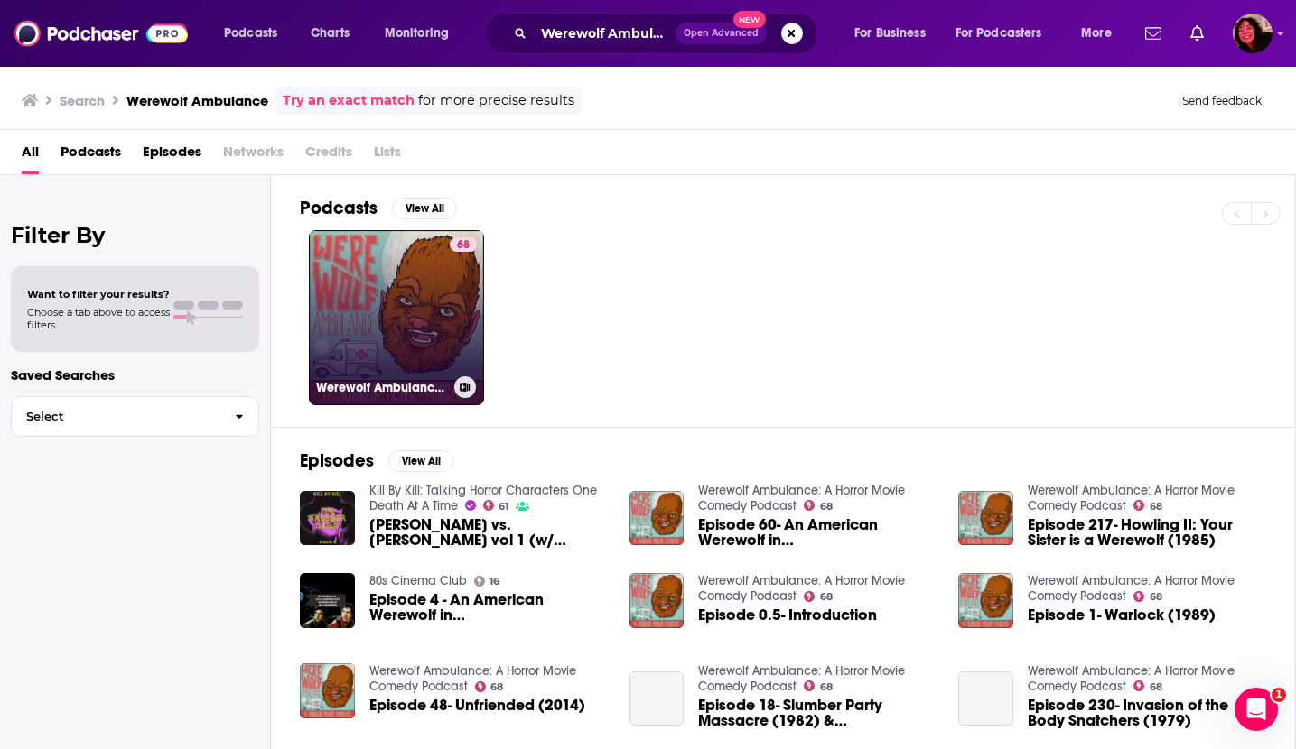
click at [351, 311] on link "68 Werewolf Ambulance: A Horror Movie Comedy Podcast" at bounding box center [396, 317] width 175 height 175
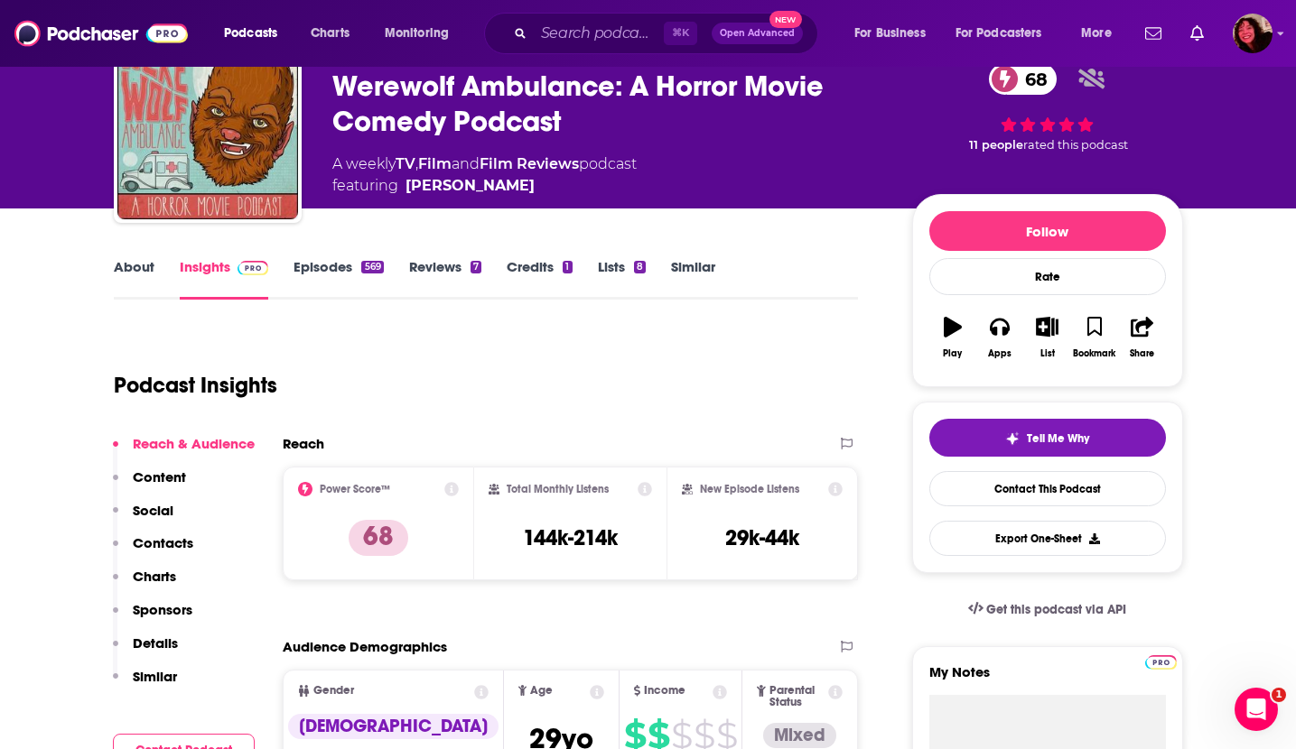
scroll to position [100, 0]
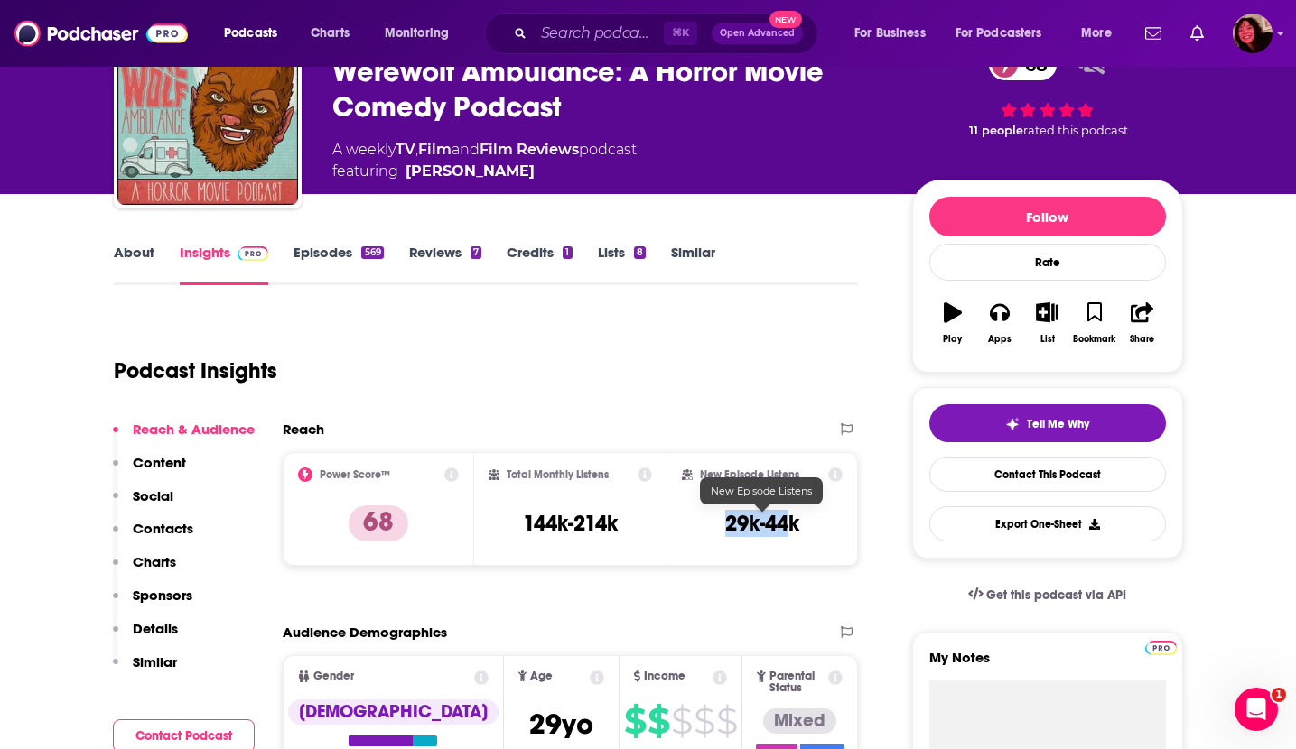
drag, startPoint x: 719, startPoint y: 521, endPoint x: 794, endPoint y: 526, distance: 75.1
click at [794, 526] on div "New Episode Listens 29k-44k" at bounding box center [763, 509] width 162 height 83
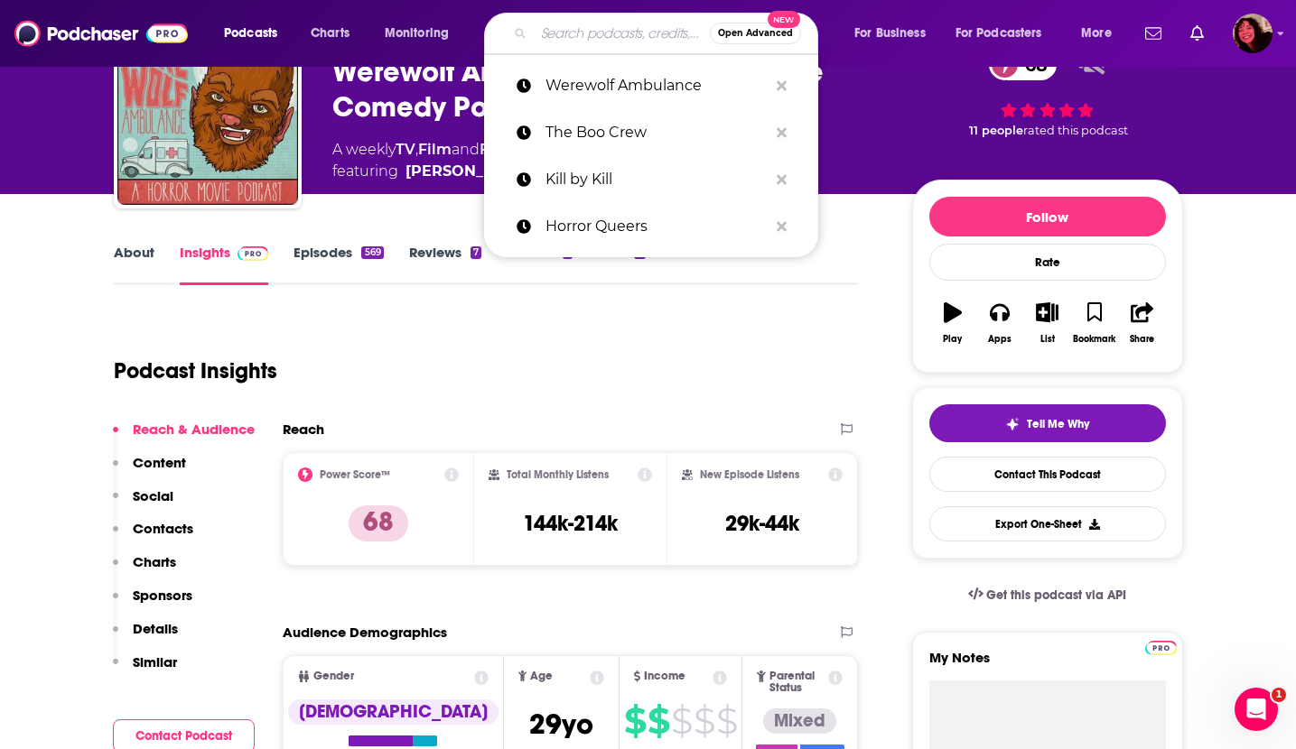
click at [583, 38] on input "Search podcasts, credits, & more..." at bounding box center [622, 33] width 176 height 29
paste input "Colors of the Dark"
type input "Colors of the Dark"
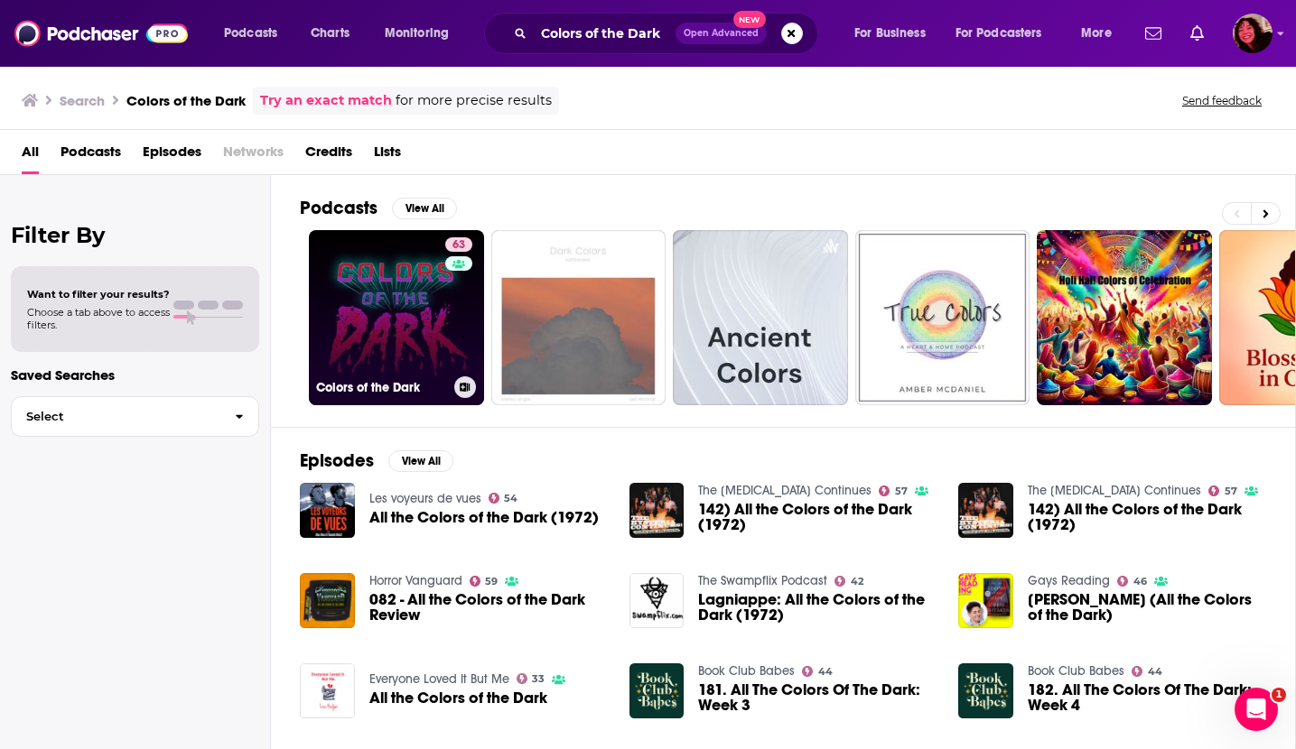
click at [408, 362] on link "63 Colors of the Dark" at bounding box center [396, 317] width 175 height 175
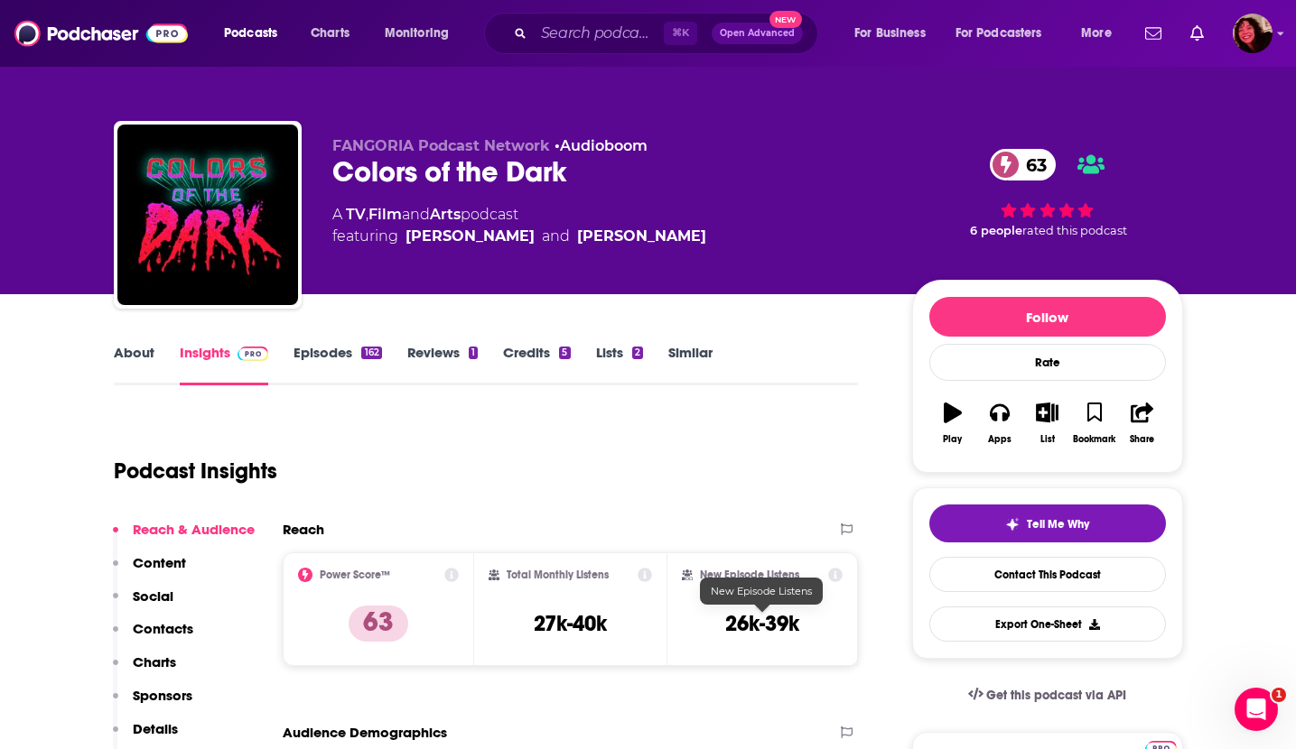
drag, startPoint x: 724, startPoint y: 625, endPoint x: 841, endPoint y: 600, distance: 119.0
click at [841, 600] on div "New Episode Listens 26k-39k" at bounding box center [763, 609] width 162 height 83
drag, startPoint x: 723, startPoint y: 625, endPoint x: 800, endPoint y: 624, distance: 76.8
click at [801, 625] on div "New Episode Listens 26k-39k" at bounding box center [763, 609] width 162 height 83
click at [569, 25] on input "Search podcasts, credits, & more..." at bounding box center [599, 33] width 130 height 29
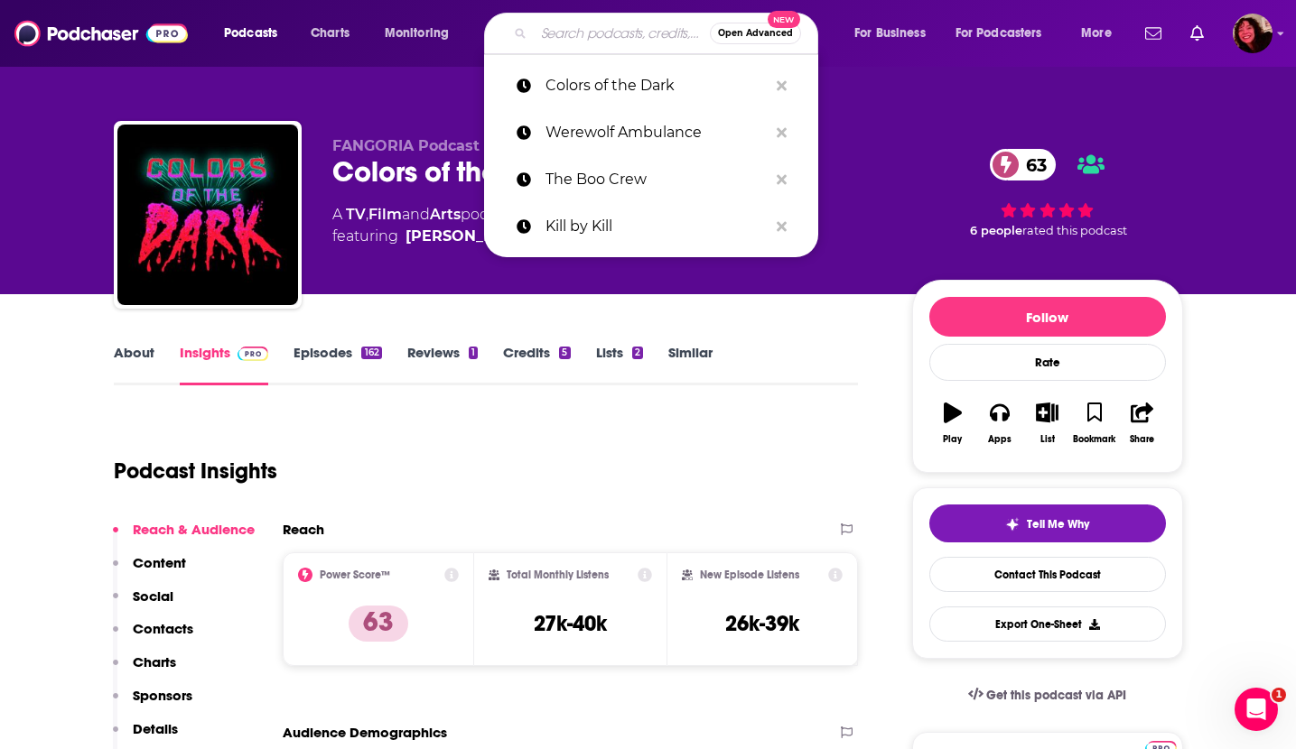
paste input "Another Goddamn Horror Podcast"
type input "Another Goddamn Horror Podcast"
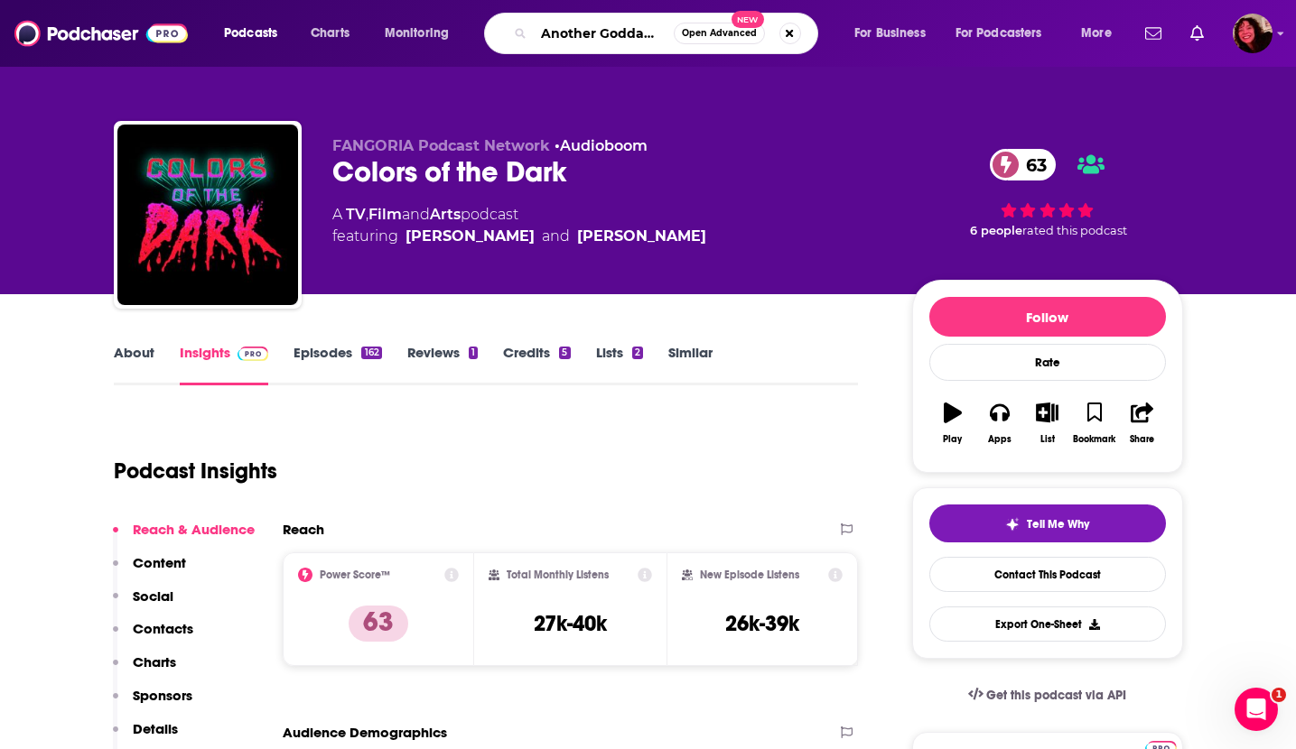
scroll to position [0, 103]
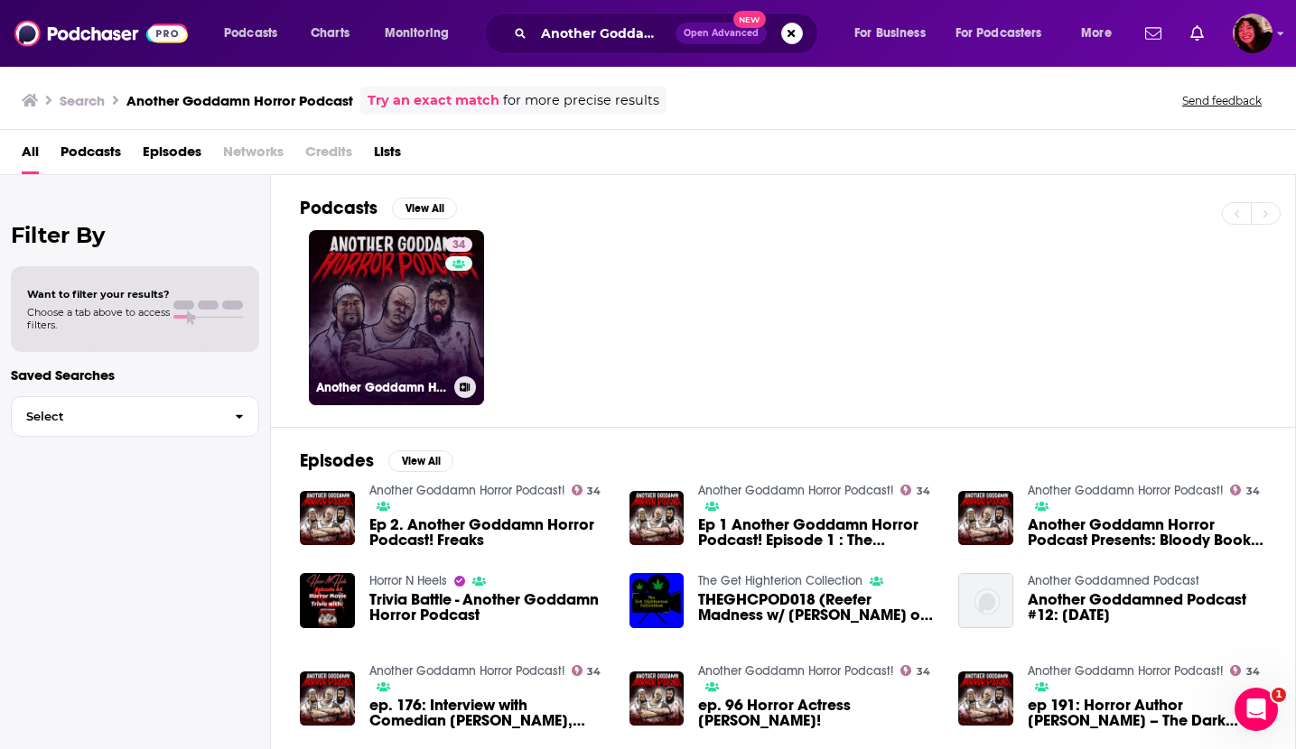
click at [390, 290] on link "34 Another Goddamn Horror Podcast!" at bounding box center [396, 317] width 175 height 175
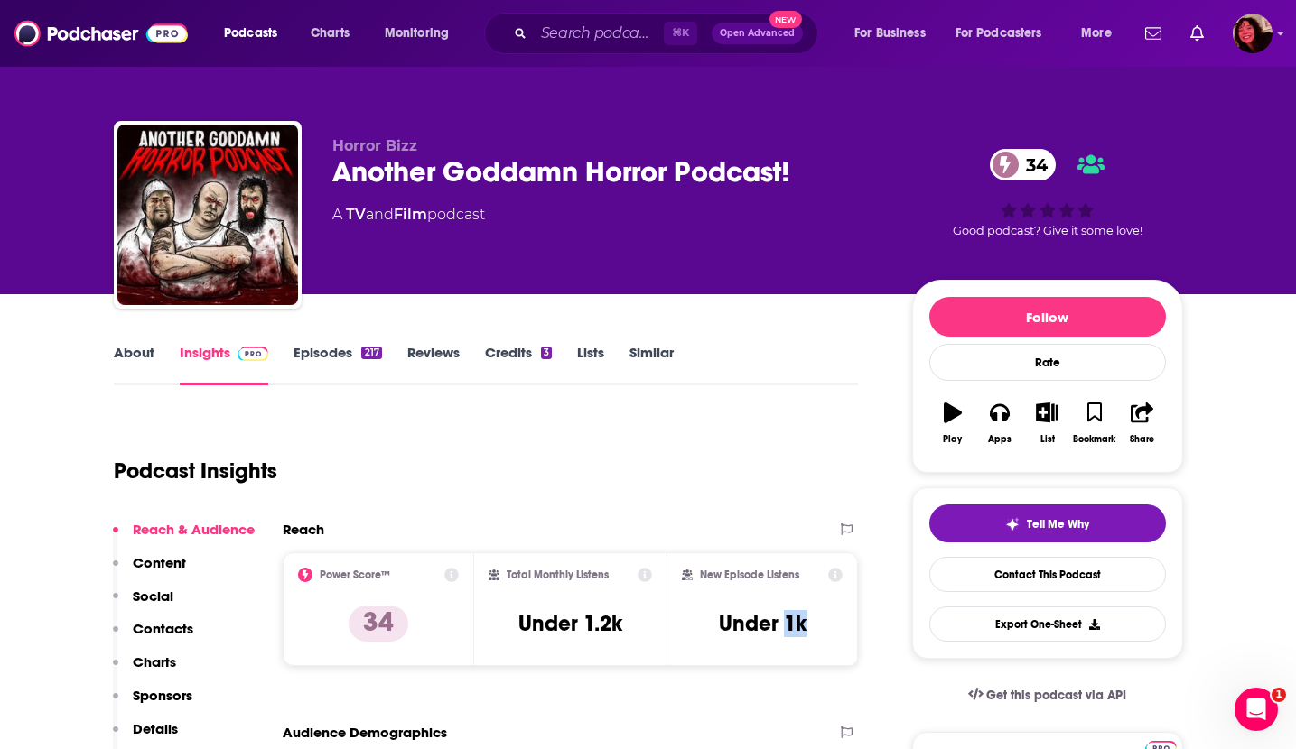
drag, startPoint x: 786, startPoint y: 625, endPoint x: 806, endPoint y: 625, distance: 20.8
click at [806, 625] on div "New Episode Listens Under 1k" at bounding box center [763, 609] width 162 height 83
click at [551, 29] on input "Search podcasts, credits, & more..." at bounding box center [599, 33] width 130 height 29
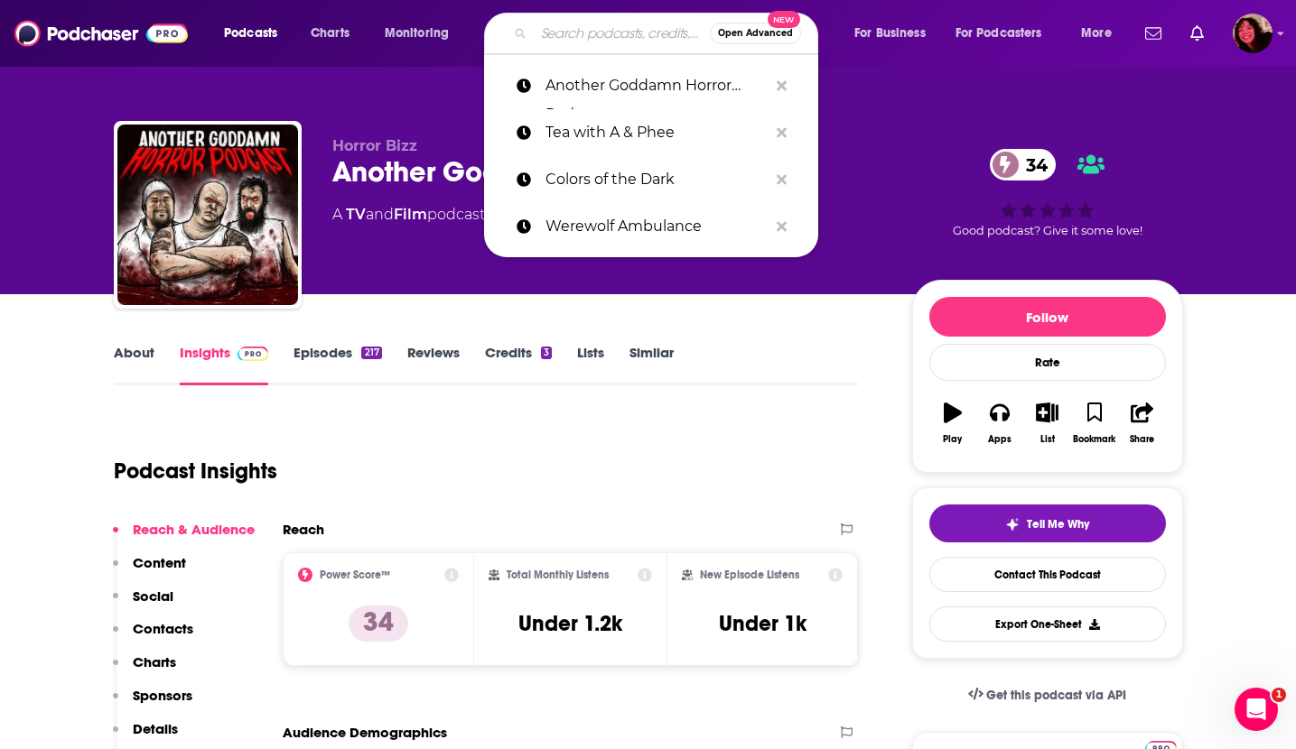
paste input "I Spit on Your Podcast"
type input "I Spit on Your Podcast"
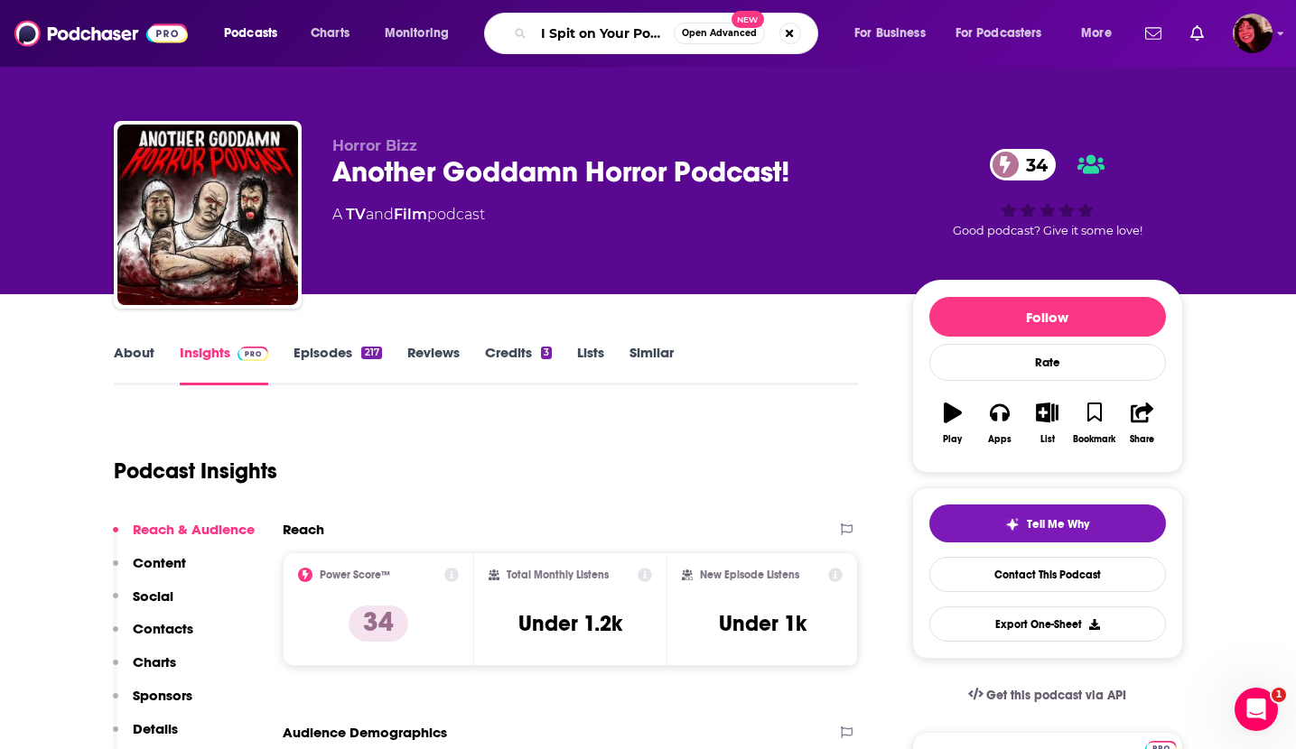
scroll to position [0, 22]
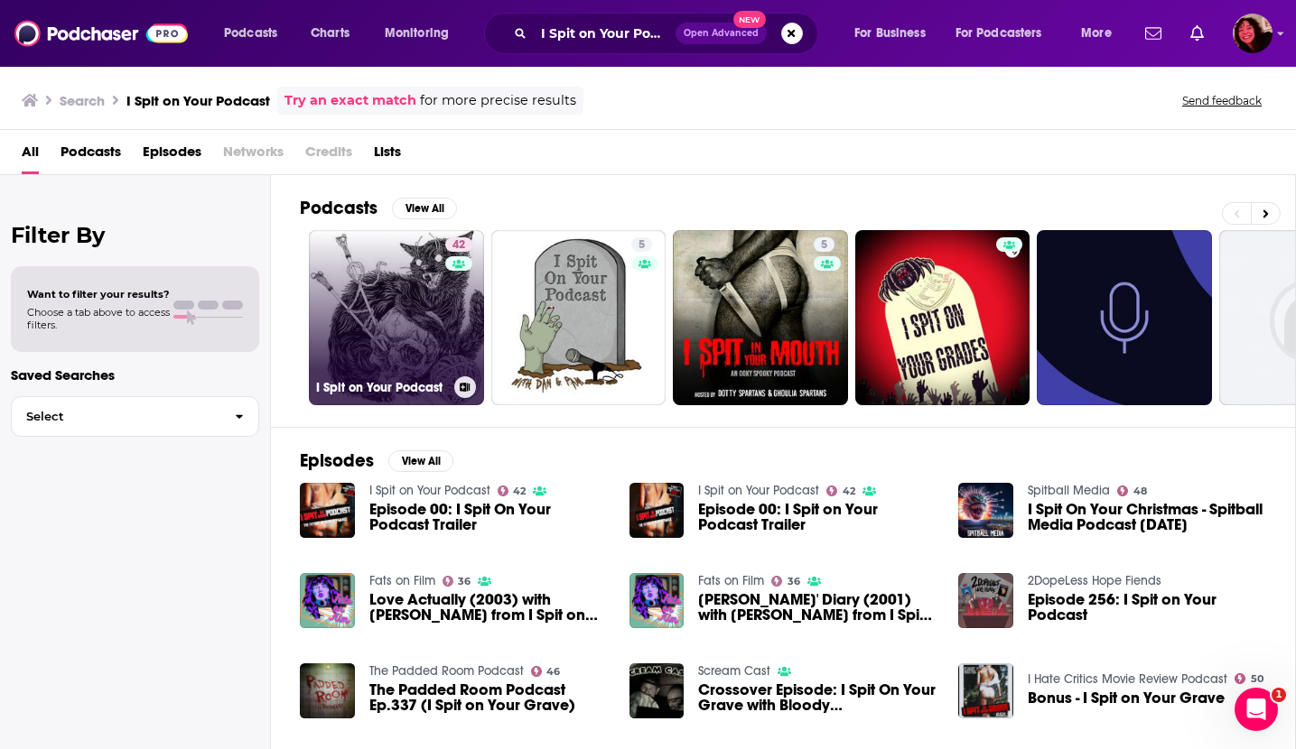
click at [395, 296] on link "42 I Spit on Your Podcast" at bounding box center [396, 317] width 175 height 175
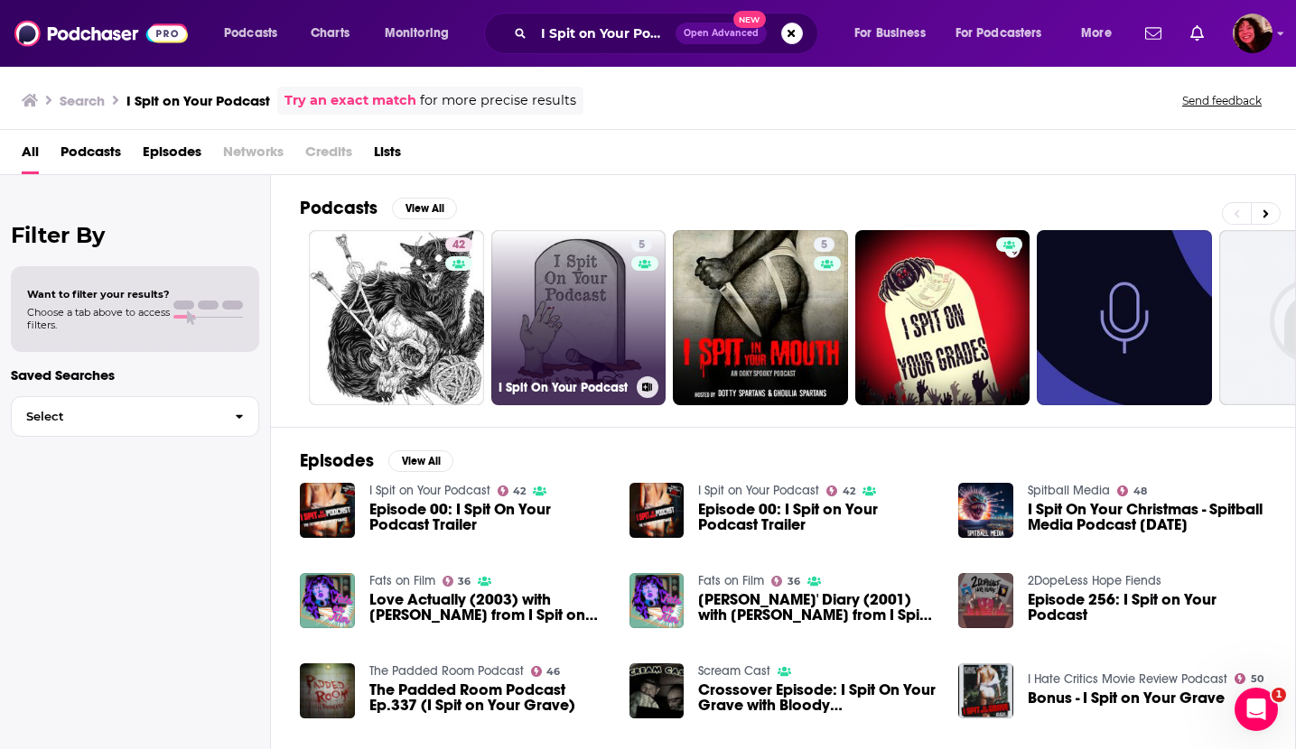
click at [584, 286] on link "5 I Spit On Your Podcast" at bounding box center [578, 317] width 175 height 175
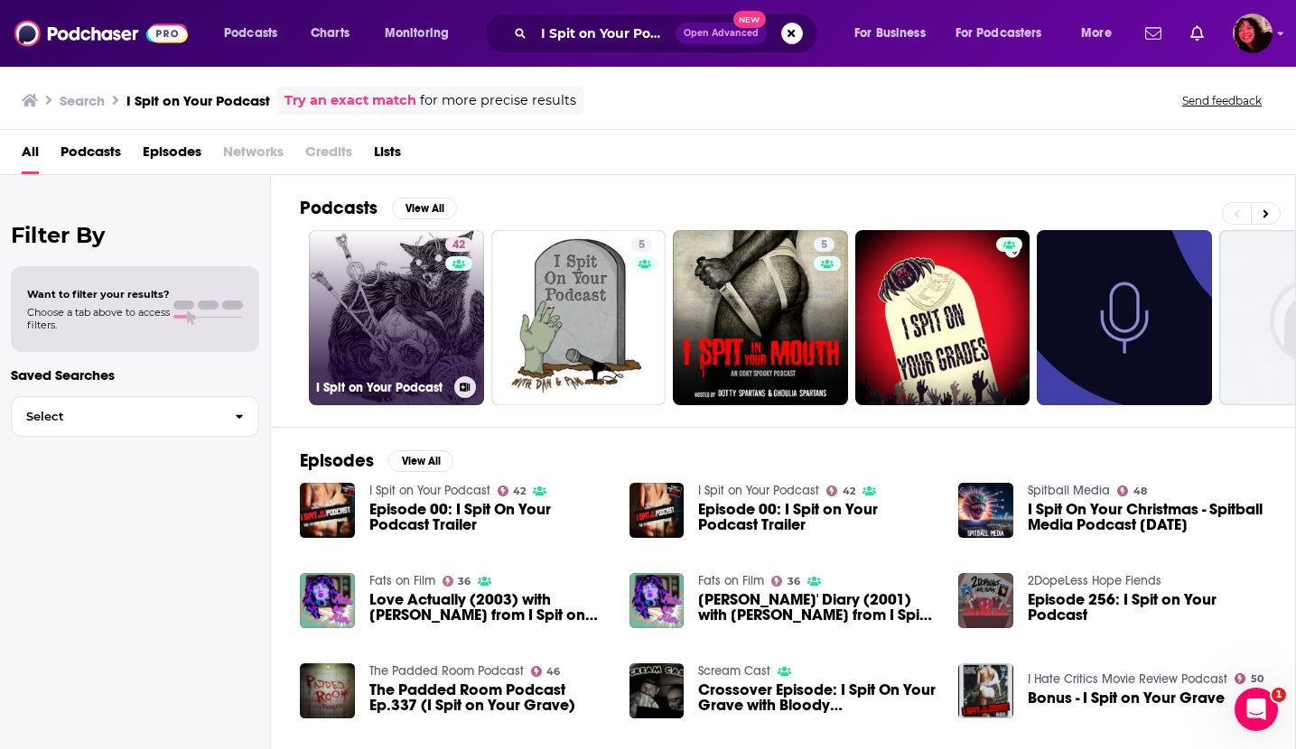
click at [375, 323] on link "42 I Spit on Your Podcast" at bounding box center [396, 317] width 175 height 175
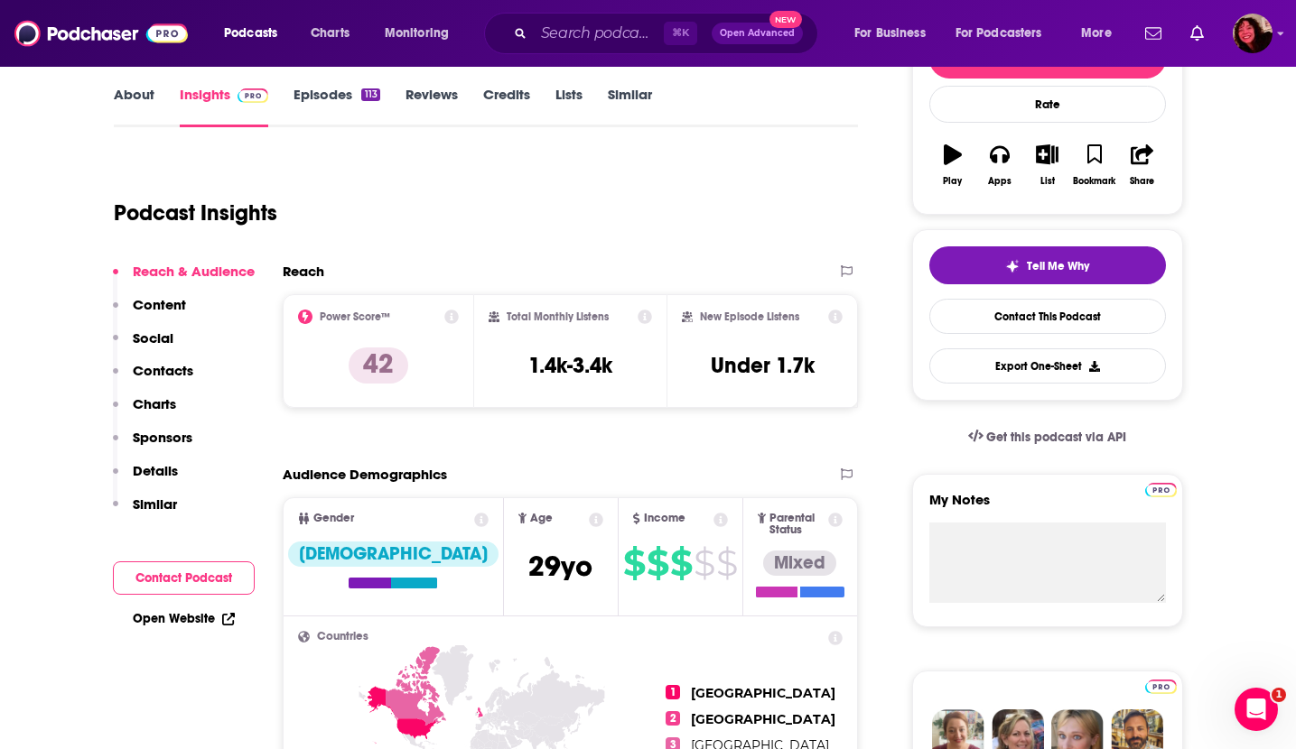
scroll to position [266, 0]
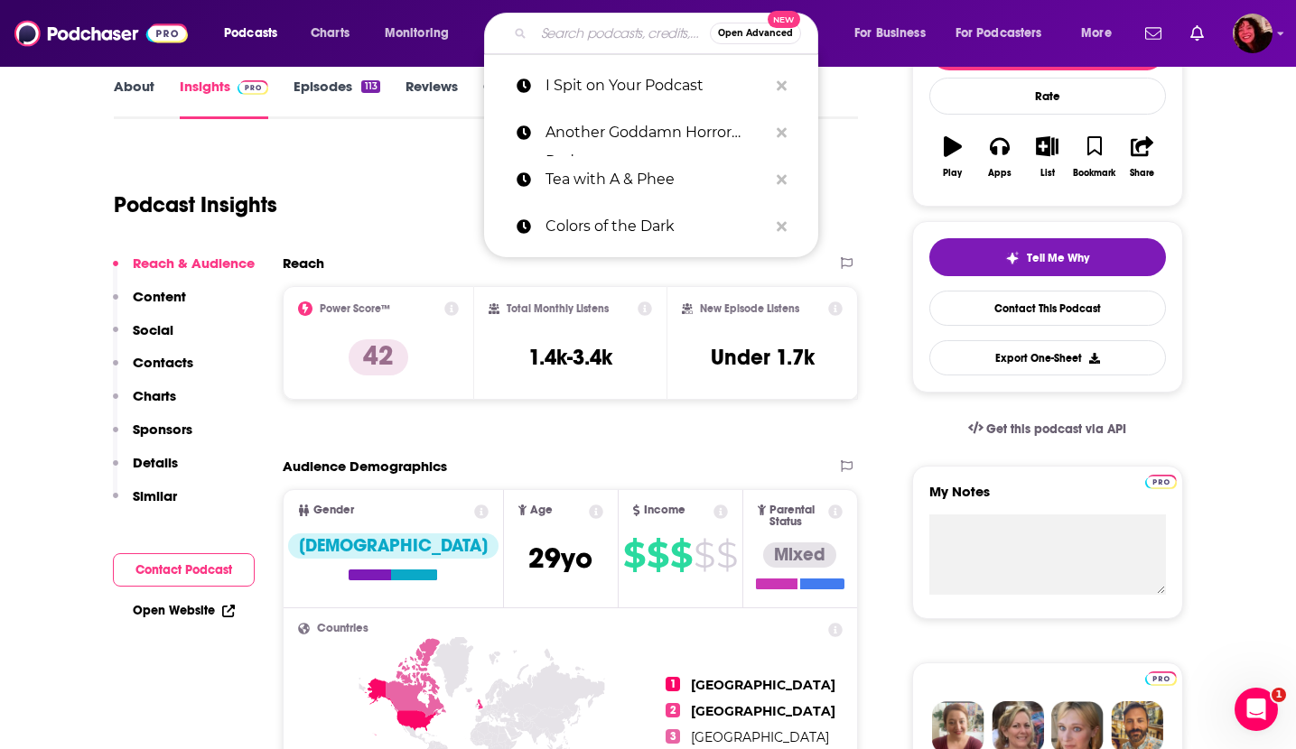
click at [557, 39] on input "Search podcasts, credits, & more..." at bounding box center [622, 33] width 176 height 29
paste input "The Final Girls"
type input "The Final Girls"
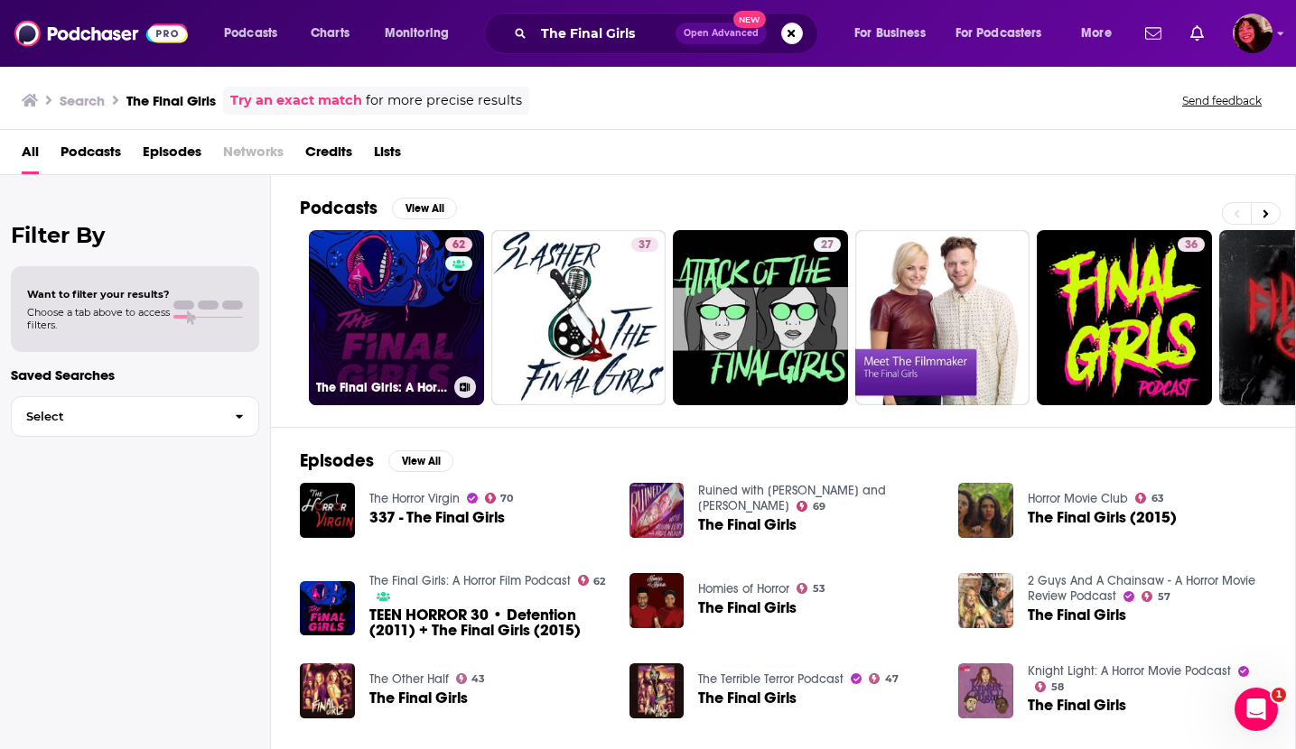
click at [400, 317] on link "62 The Final Girls: A Horror Film Podcast" at bounding box center [396, 317] width 175 height 175
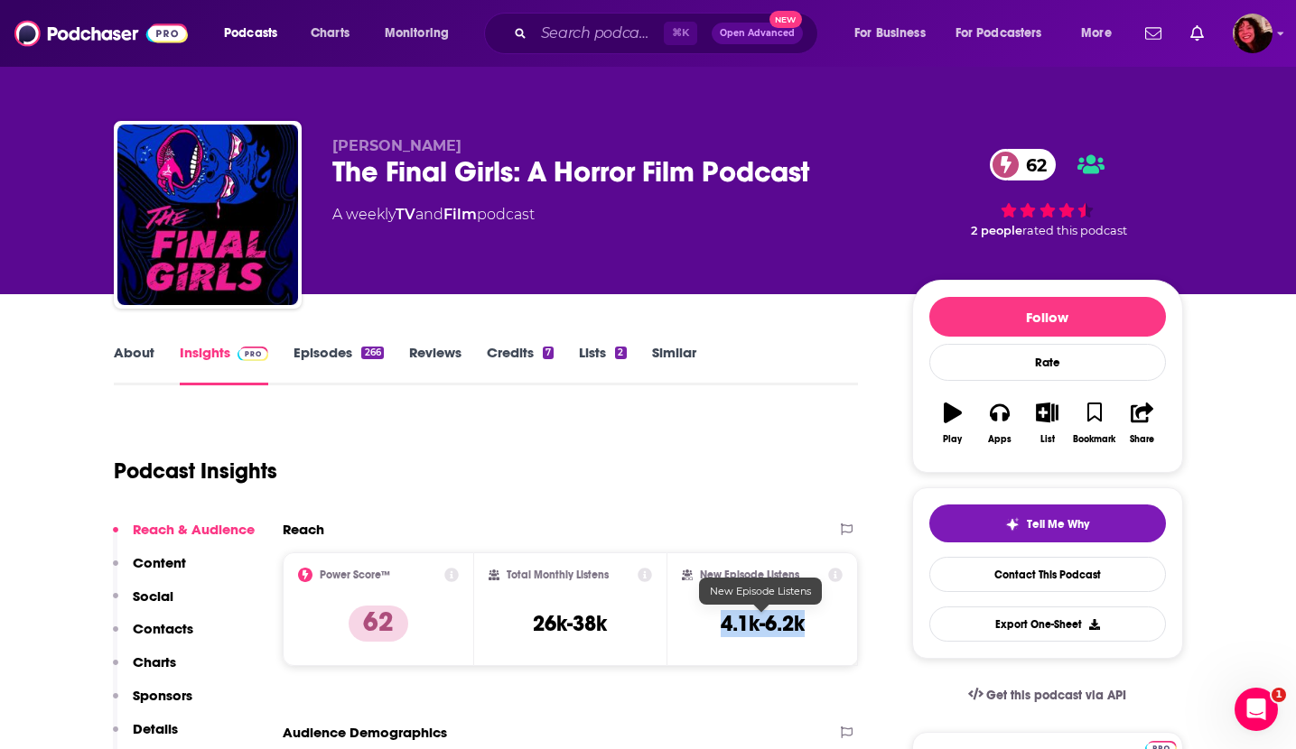
drag, startPoint x: 717, startPoint y: 628, endPoint x: 801, endPoint y: 628, distance: 84.0
click at [801, 628] on div "New Episode Listens 4.1k-6.2k" at bounding box center [763, 609] width 162 height 83
click at [544, 34] on input "Search podcasts, credits, & more..." at bounding box center [599, 33] width 130 height 29
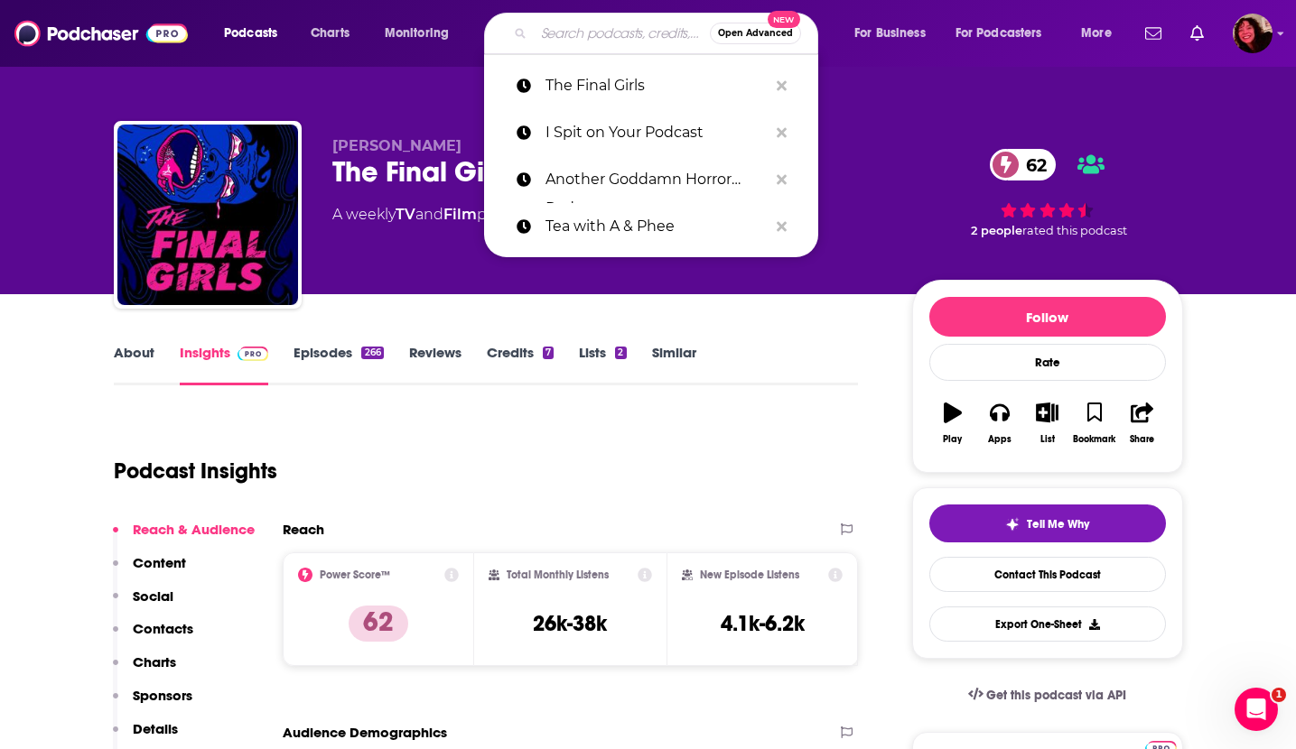
paste input "So True"
type input "So True"
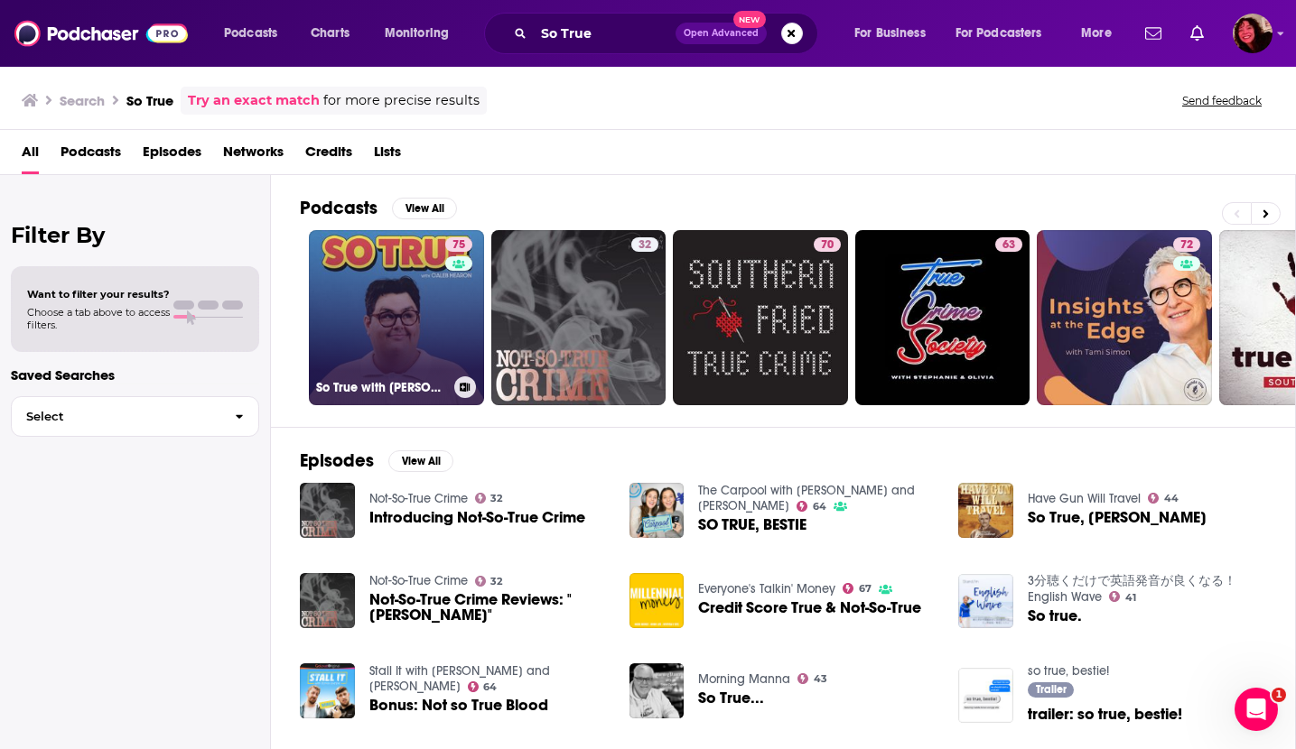
click at [411, 323] on link "75 So True with [PERSON_NAME]" at bounding box center [396, 317] width 175 height 175
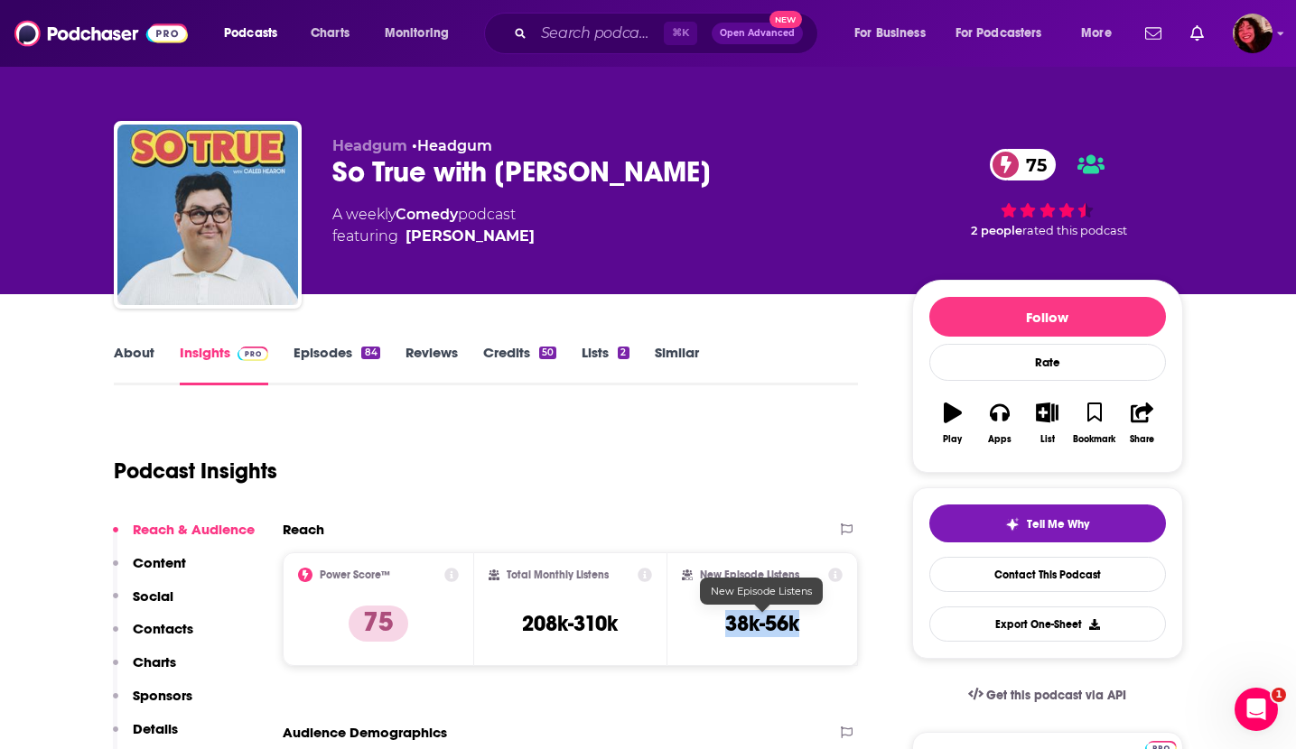
drag, startPoint x: 726, startPoint y: 622, endPoint x: 799, endPoint y: 628, distance: 73.3
click at [799, 628] on h3 "38k-56k" at bounding box center [762, 623] width 74 height 27
click at [552, 32] on input "Search podcasts, credits, & more..." at bounding box center [599, 33] width 130 height 29
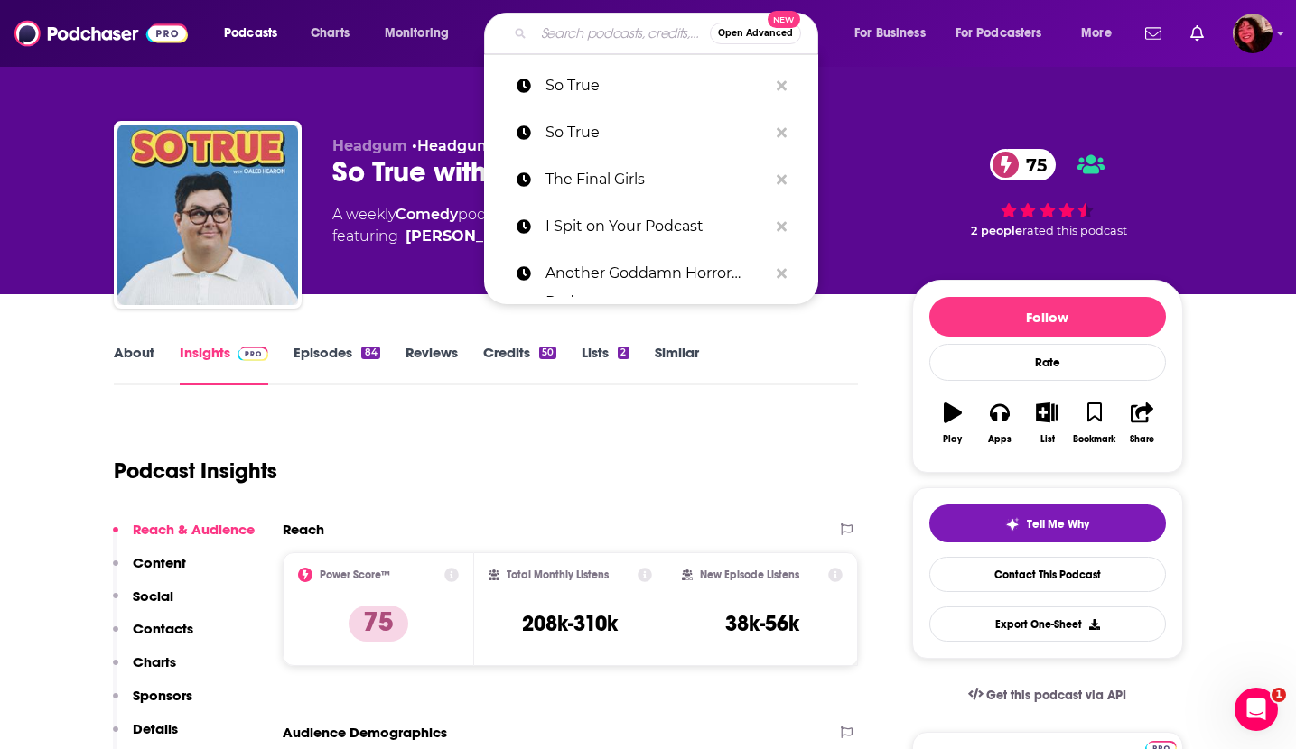
paste input "[PERSON_NAME] Loves Movies"
type input "[PERSON_NAME] Loves Movies"
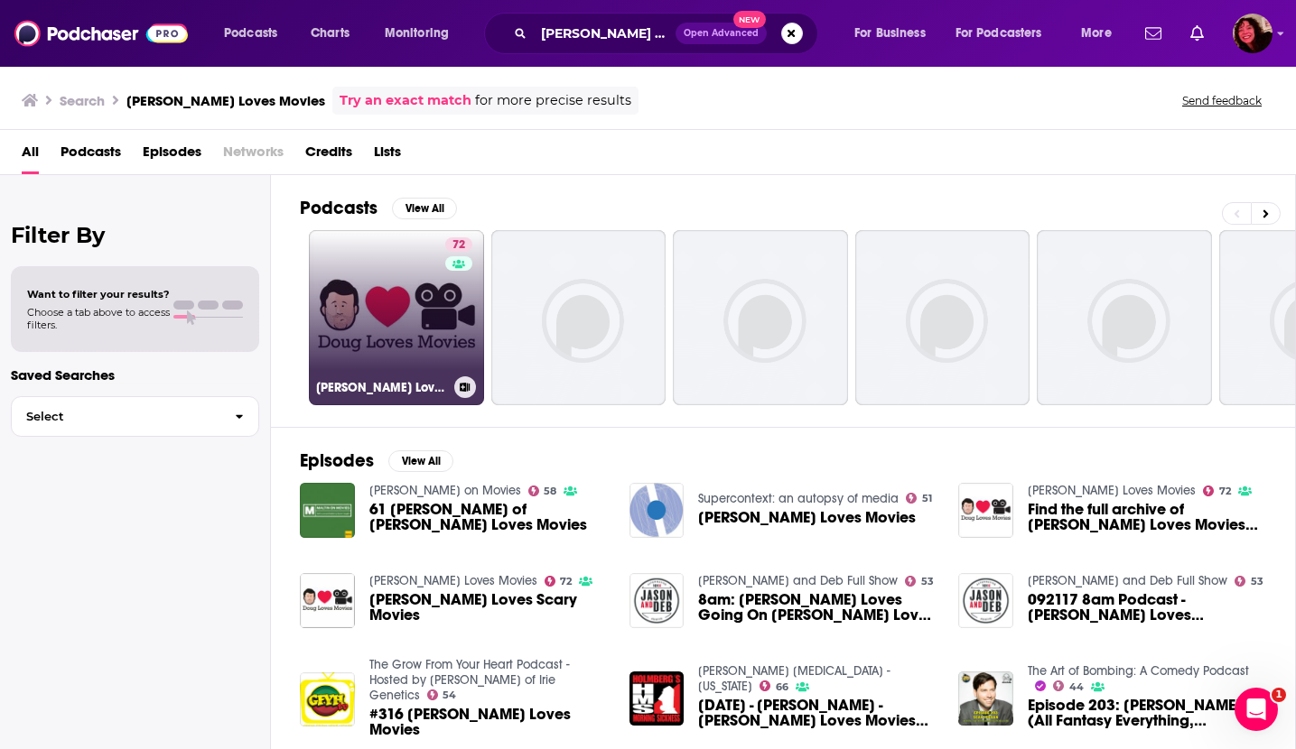
click at [392, 290] on link "72 [PERSON_NAME] Loves Movies" at bounding box center [396, 317] width 175 height 175
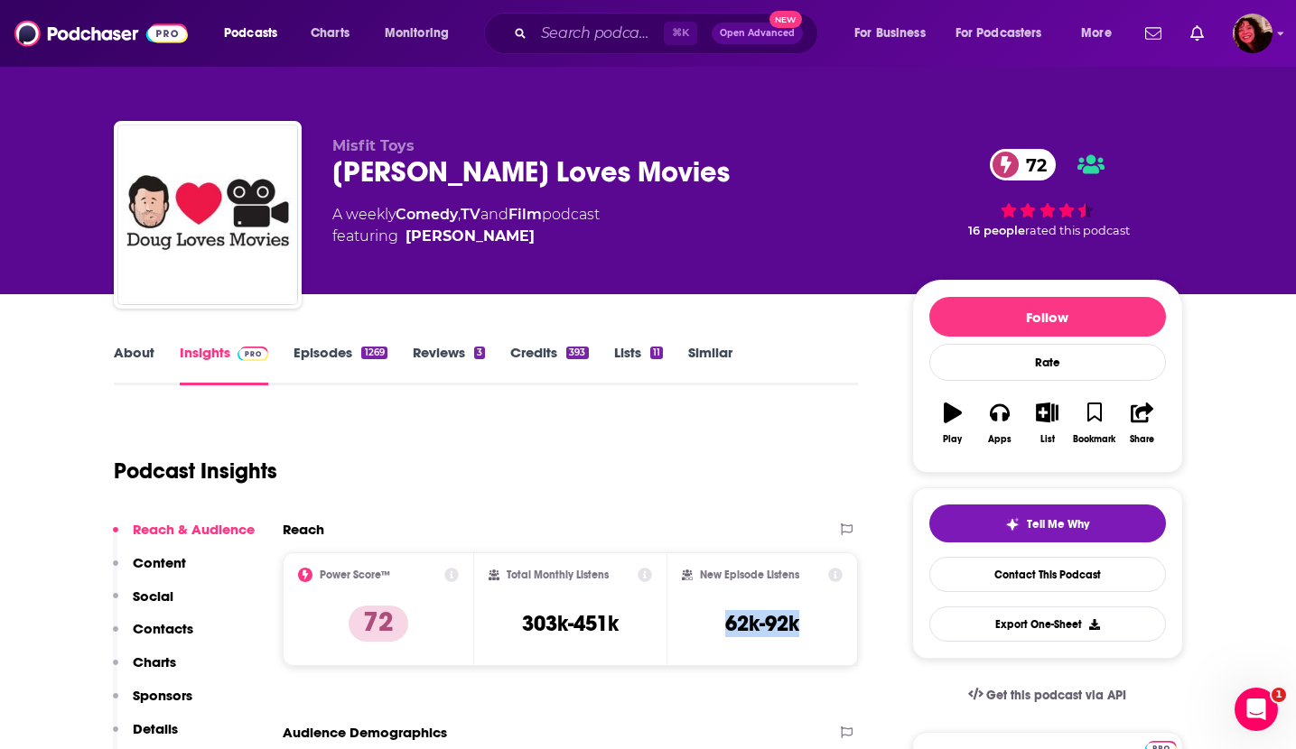
drag, startPoint x: 727, startPoint y: 621, endPoint x: 815, endPoint y: 623, distance: 88.5
click at [815, 623] on div "New Episode Listens 62k-92k" at bounding box center [763, 609] width 162 height 83
click at [581, 32] on input "Search podcasts, credits, & more..." at bounding box center [599, 33] width 130 height 29
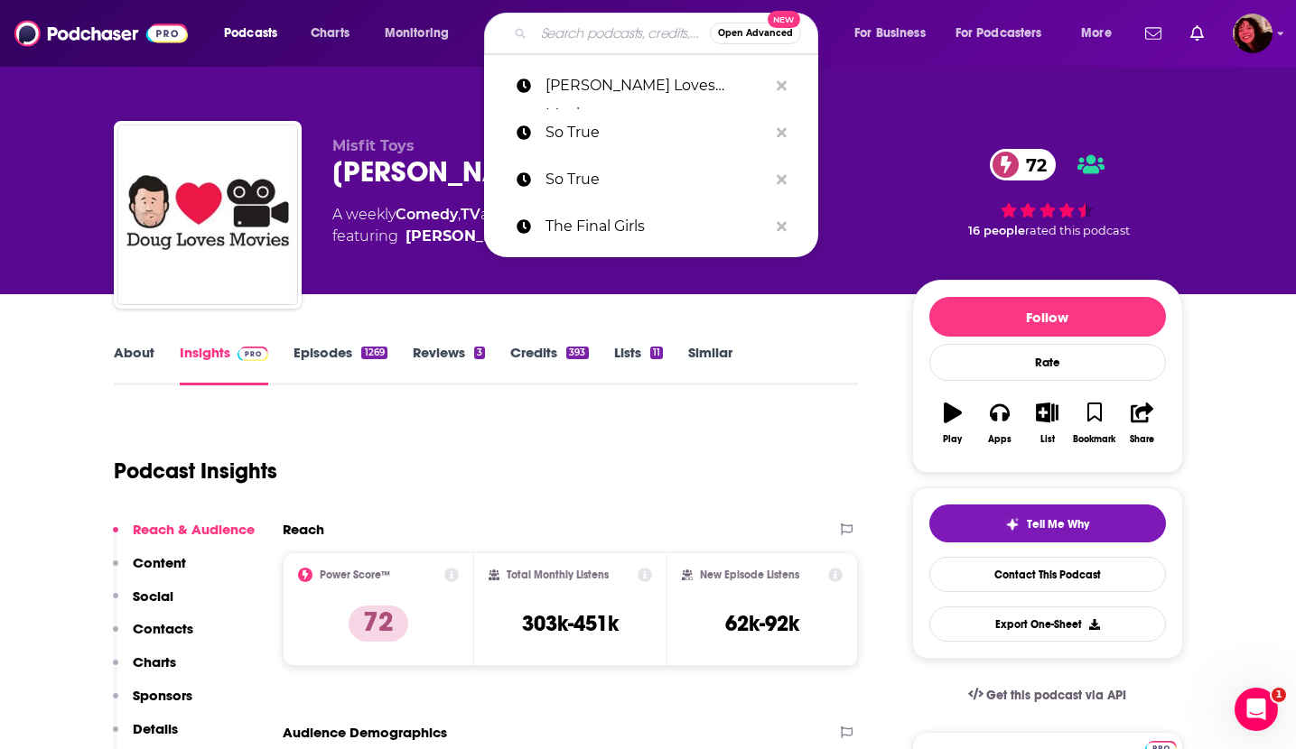
paste input "Feeling Seen"
type input "Feeling Seen"
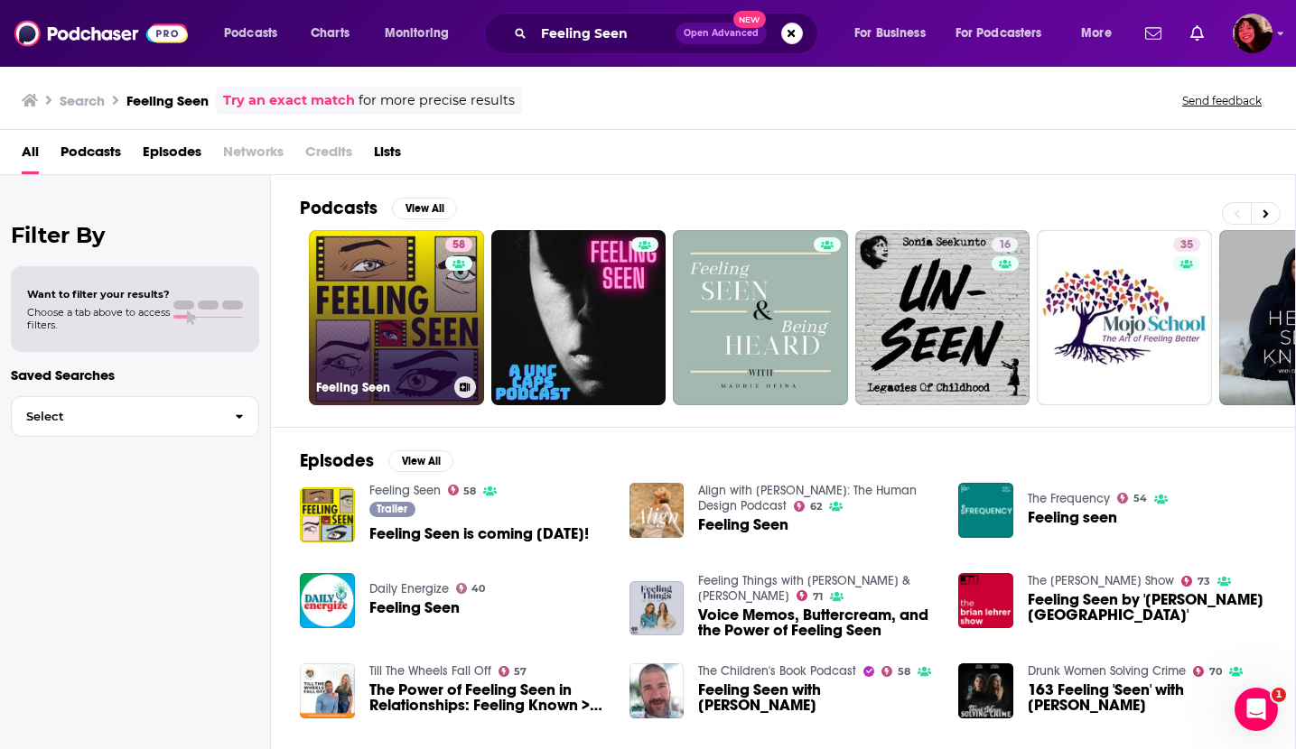
click at [373, 331] on link "58 Feeling Seen" at bounding box center [396, 317] width 175 height 175
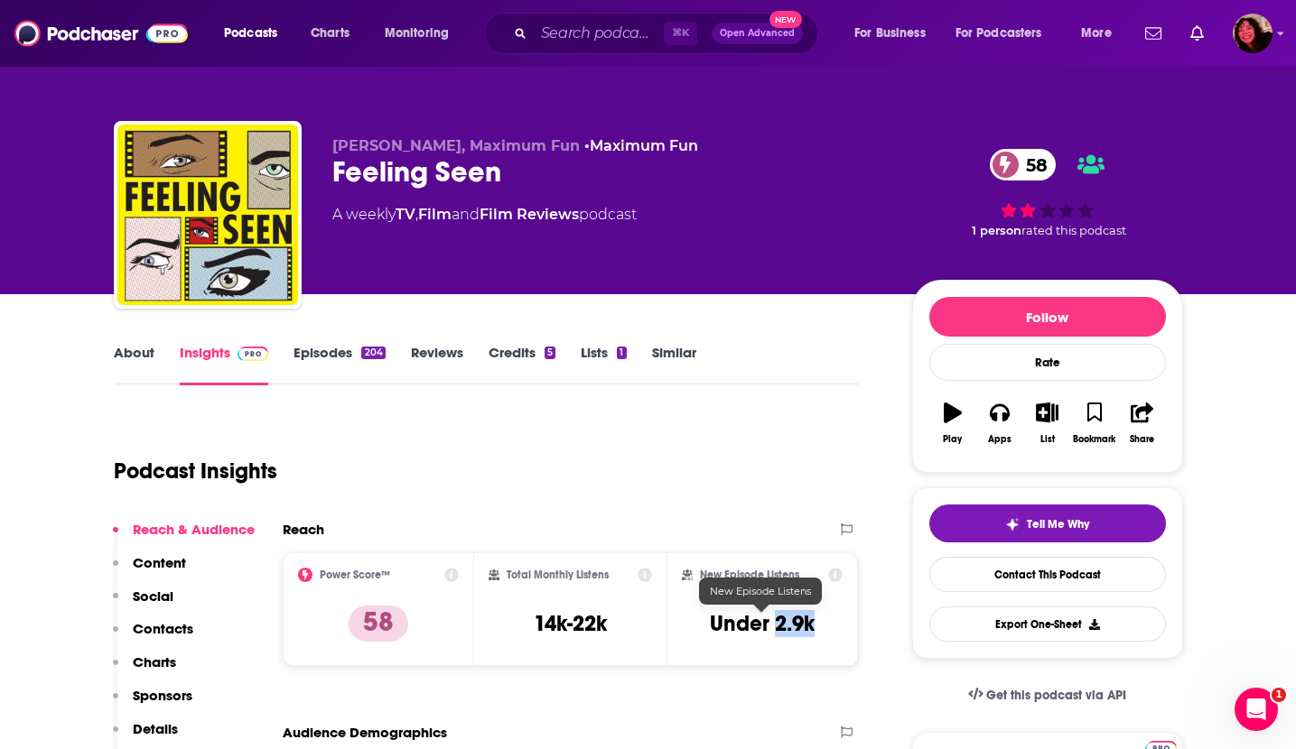
drag, startPoint x: 776, startPoint y: 626, endPoint x: 811, endPoint y: 629, distance: 34.5
click at [811, 629] on h3 "Under 2.9k" at bounding box center [762, 623] width 105 height 27
click at [594, 35] on input "Search podcasts, credits, & more..." at bounding box center [599, 33] width 130 height 29
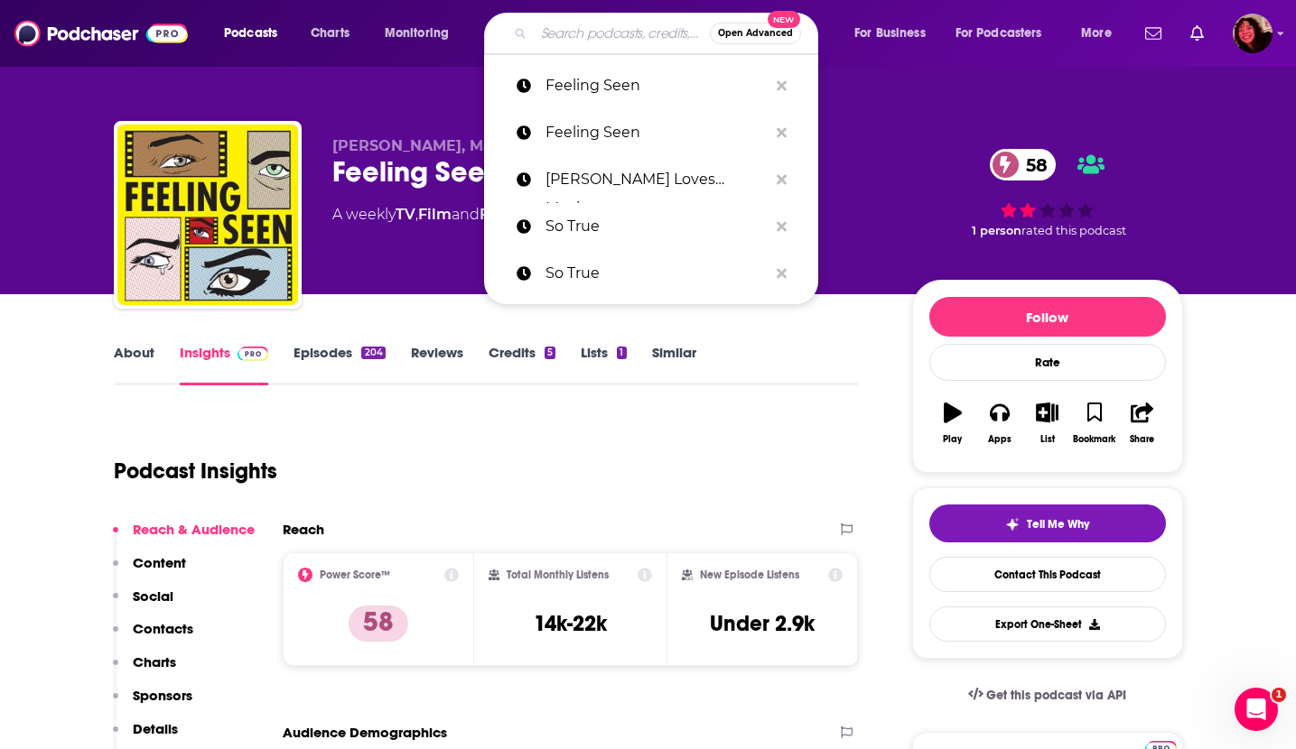
paste input "[PERSON_NAME] Cast"
type input "[PERSON_NAME] Cast"
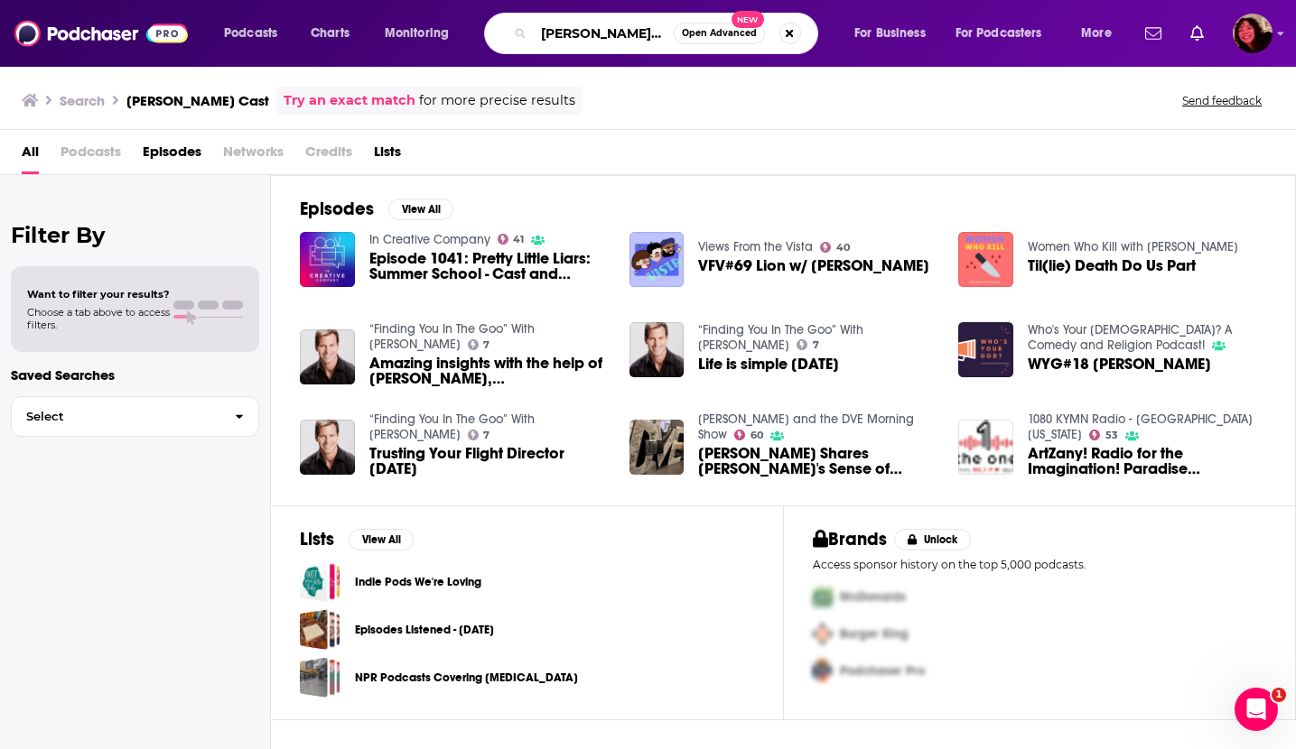
click at [579, 34] on input "[PERSON_NAME] Cast" at bounding box center [604, 33] width 140 height 29
type input "[PERSON_NAME] Cast"
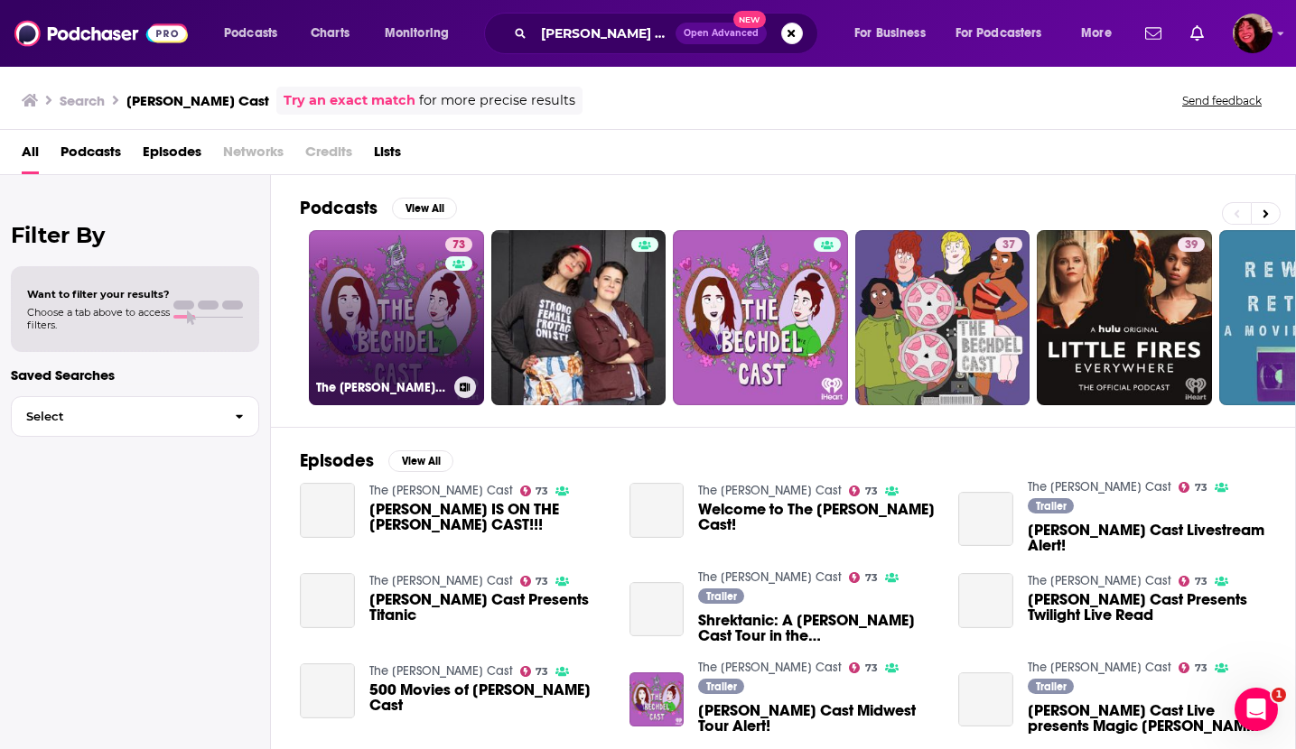
click at [374, 322] on link "73 The [PERSON_NAME] Cast" at bounding box center [396, 317] width 175 height 175
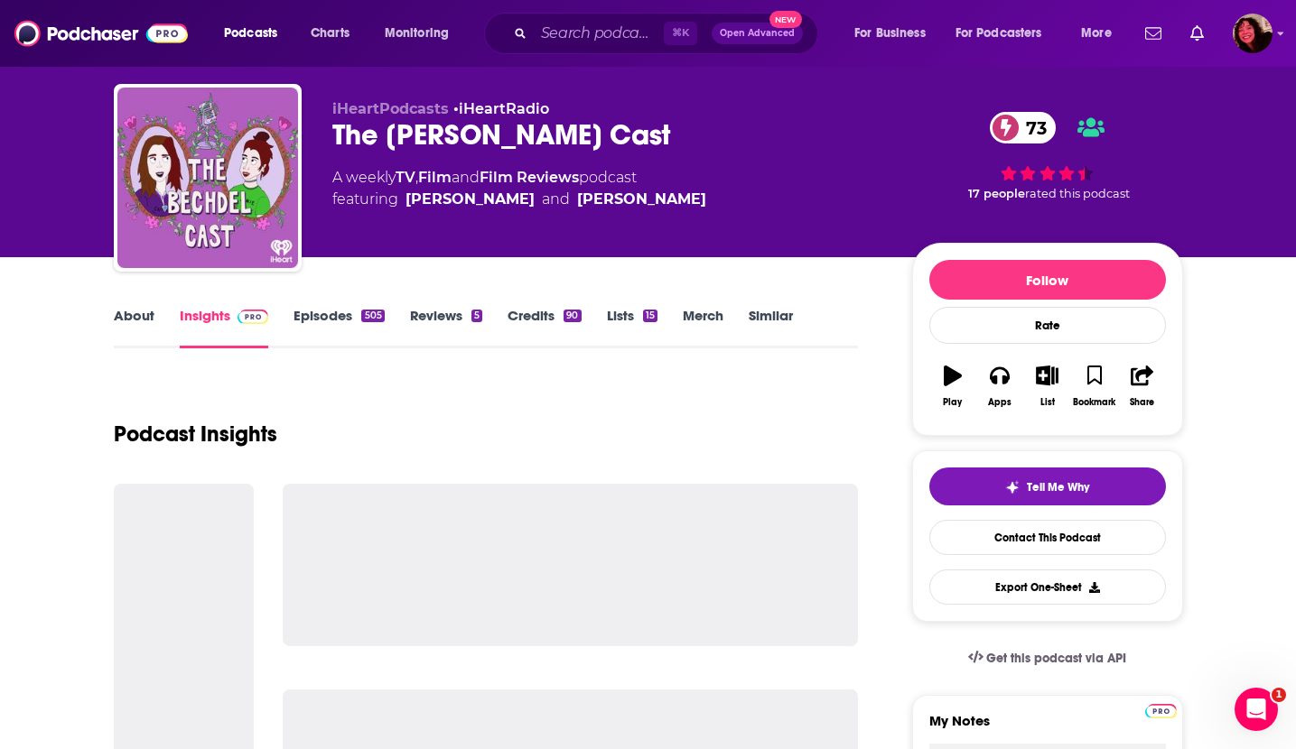
scroll to position [75, 0]
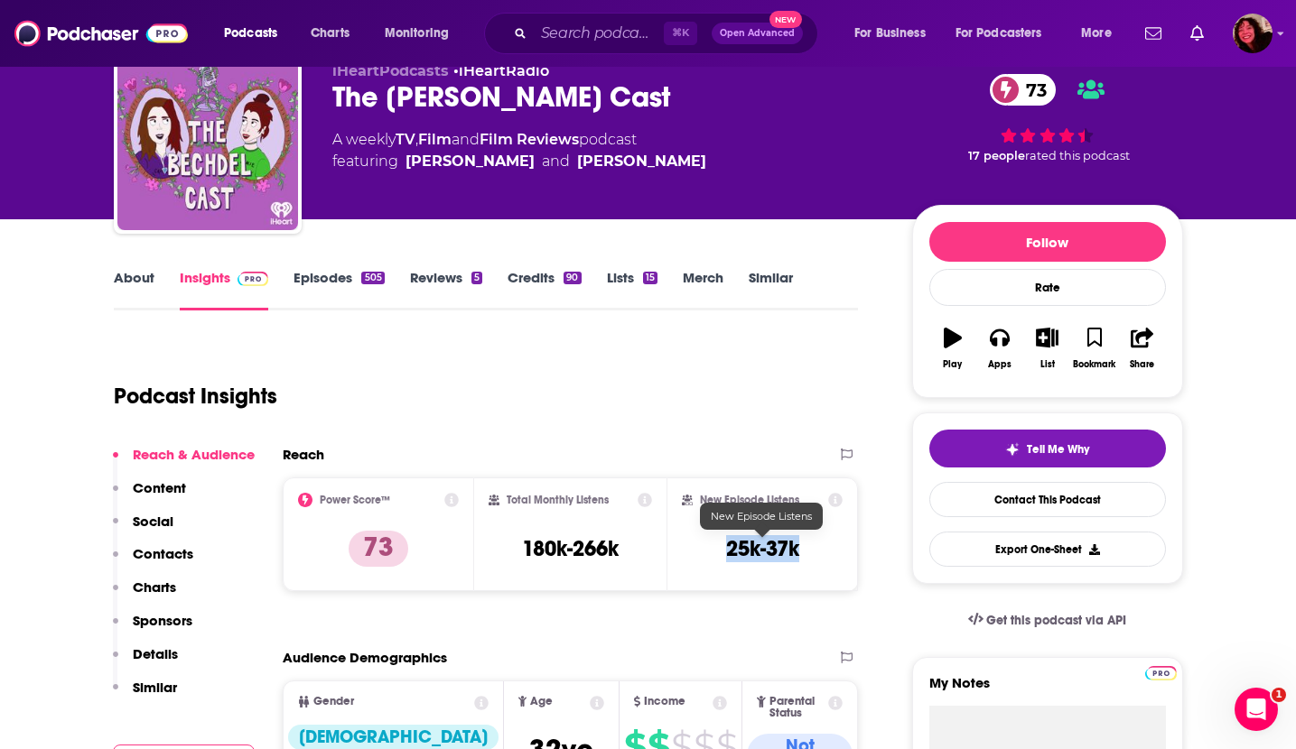
drag, startPoint x: 726, startPoint y: 546, endPoint x: 799, endPoint y: 548, distance: 73.2
click at [799, 548] on div "New Episode Listens 25k-37k" at bounding box center [763, 534] width 162 height 83
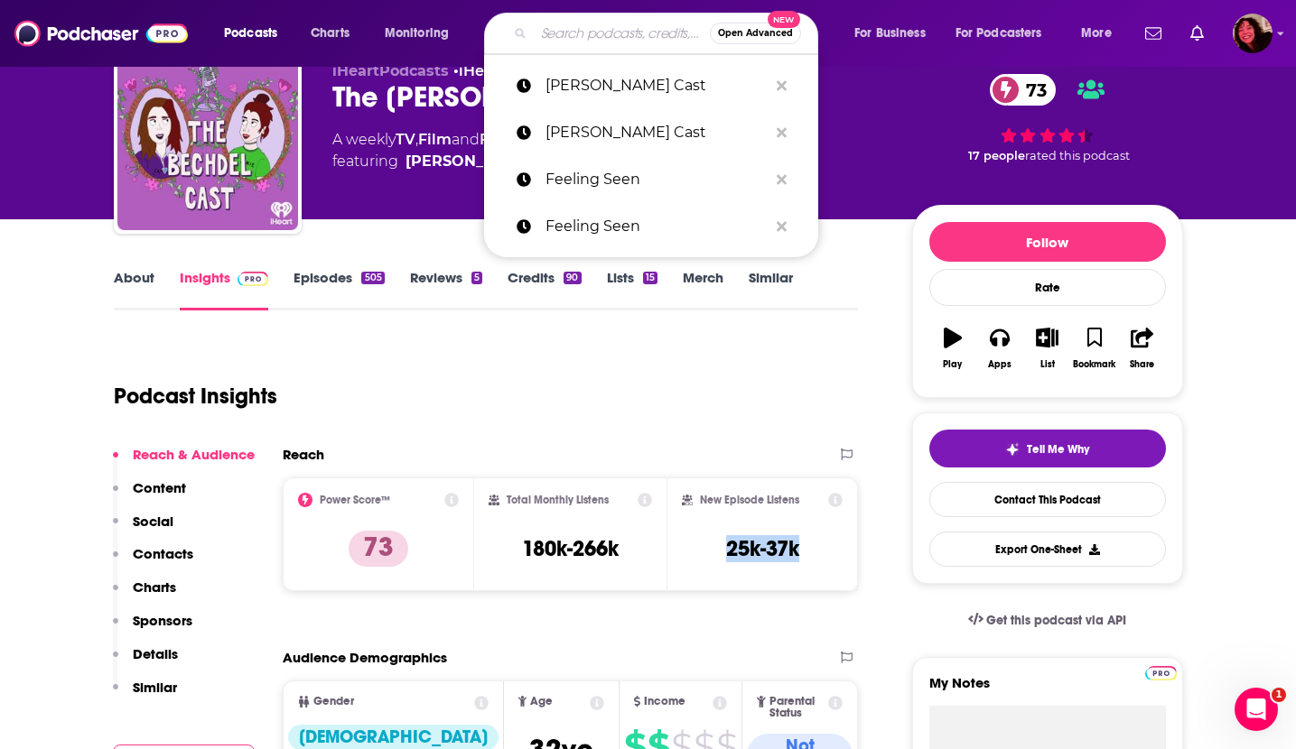
click at [569, 39] on input "Search podcasts, credits, & more..." at bounding box center [622, 33] width 176 height 29
paste input "Comedy Bang Bang"
type input "Comedy Bang Bang"
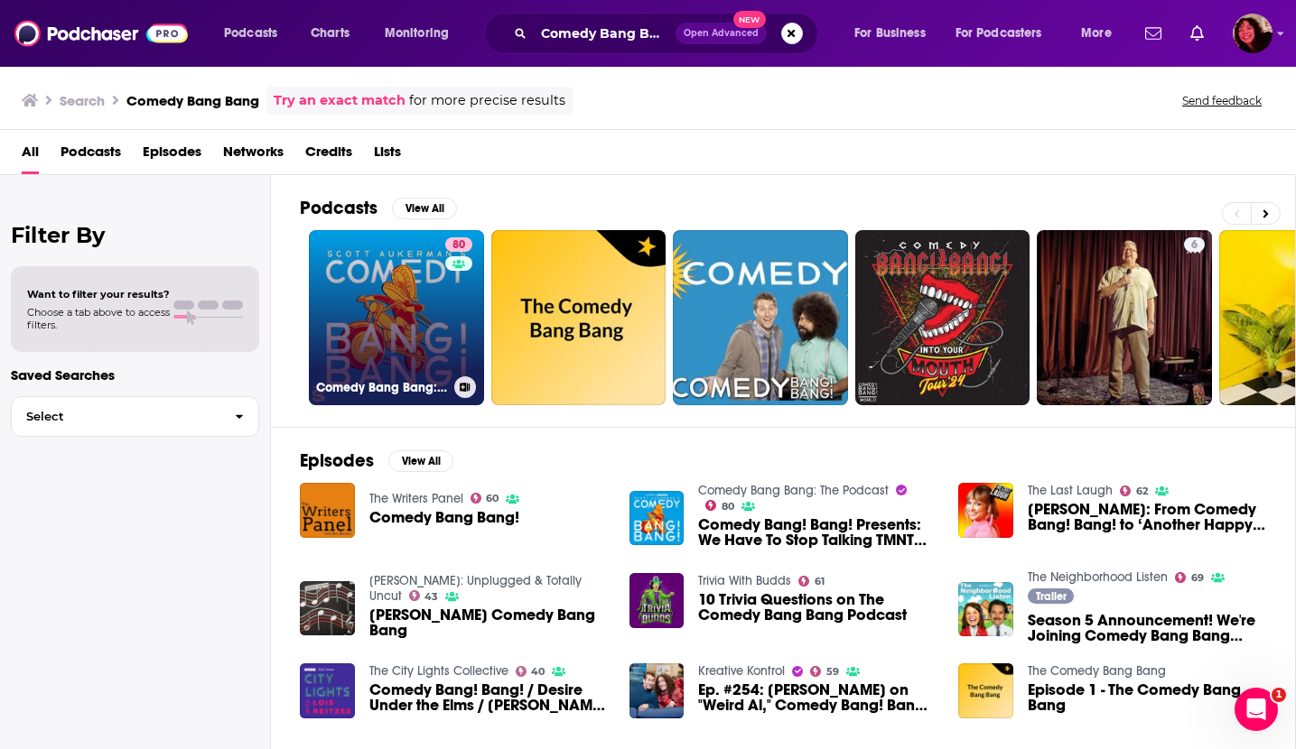
click at [367, 324] on link "80 Comedy Bang Bang: The Podcast" at bounding box center [396, 317] width 175 height 175
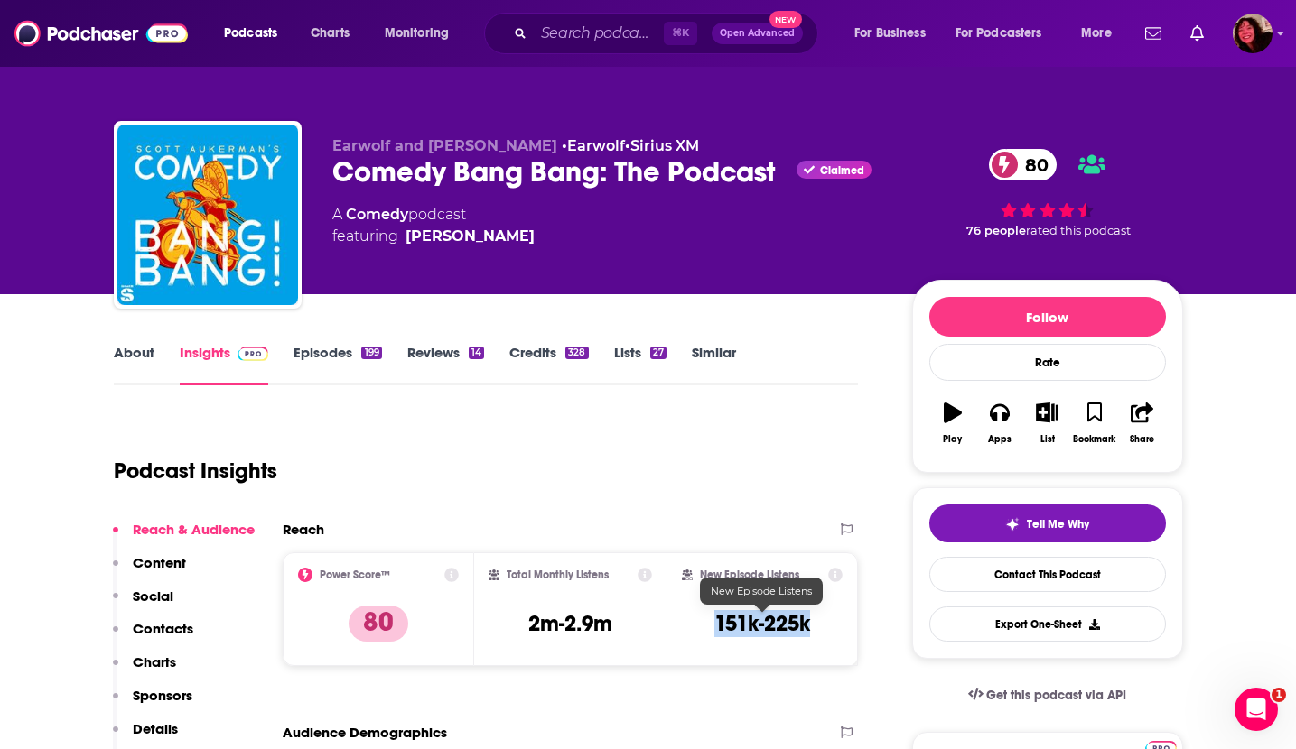
drag, startPoint x: 717, startPoint y: 619, endPoint x: 810, endPoint y: 623, distance: 93.1
click at [810, 623] on h3 "151k-225k" at bounding box center [762, 623] width 96 height 27
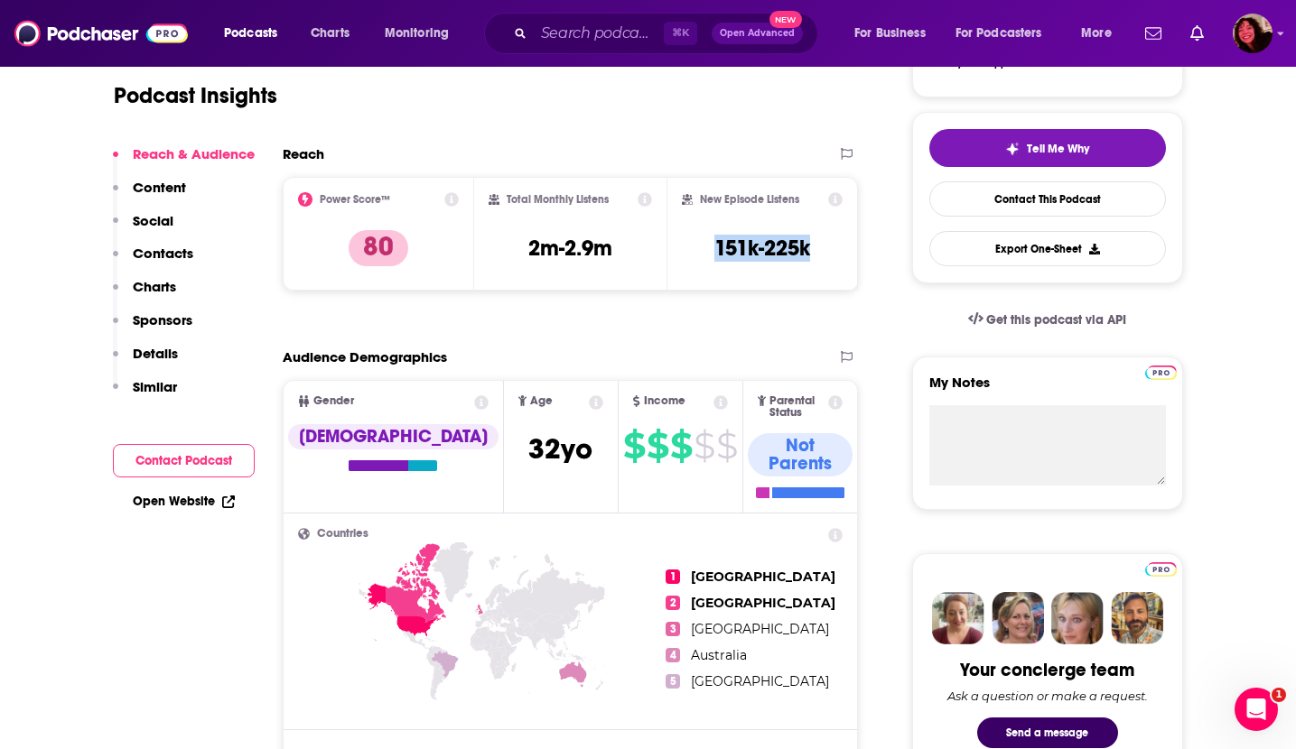
scroll to position [488, 0]
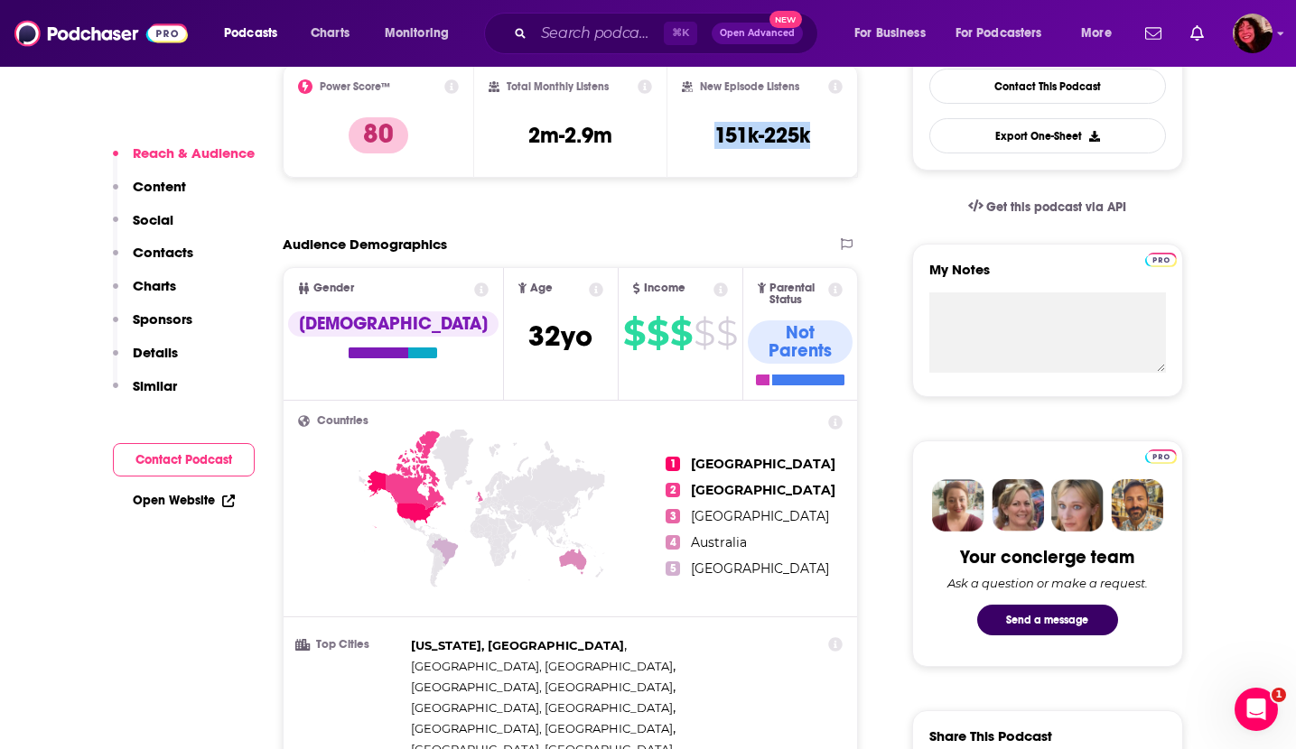
click at [174, 497] on link "Open Website" at bounding box center [184, 500] width 102 height 15
click at [573, 35] on input "Search podcasts, credits, & more..." at bounding box center [599, 33] width 130 height 29
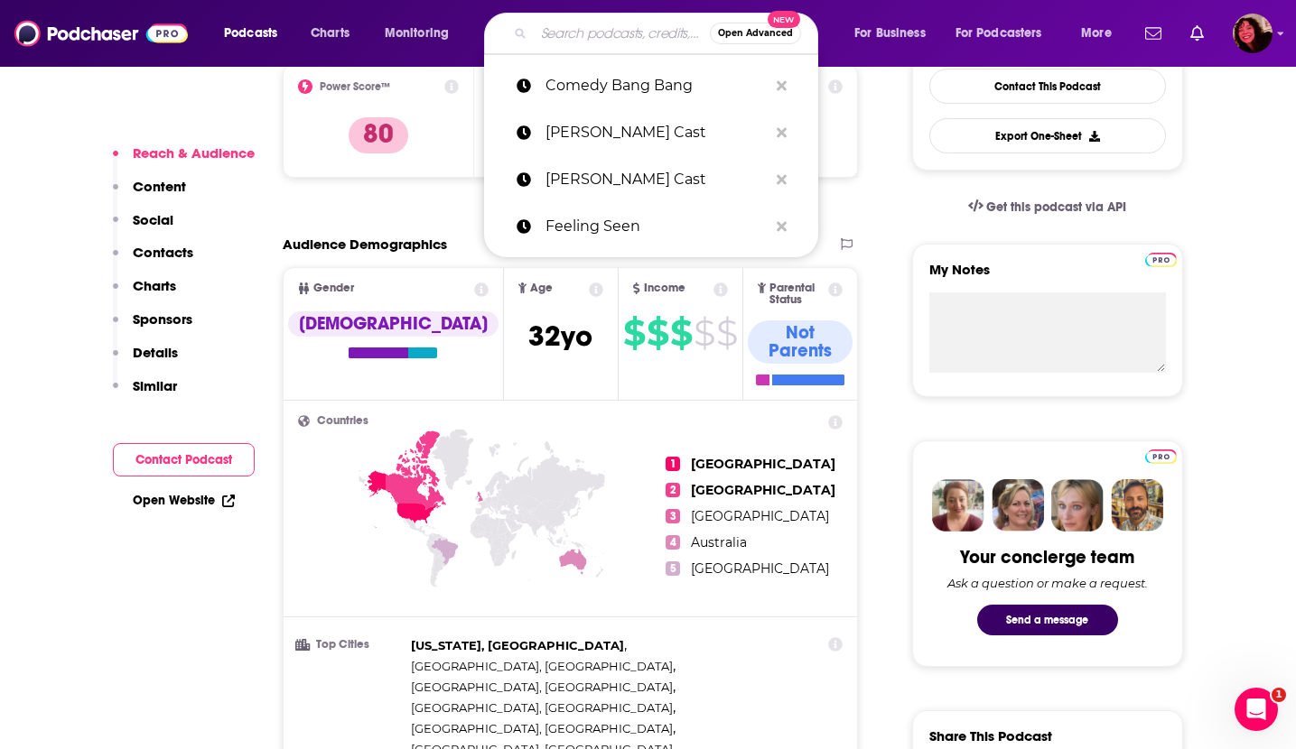
paste input "WHGS"
type input "WHGS"
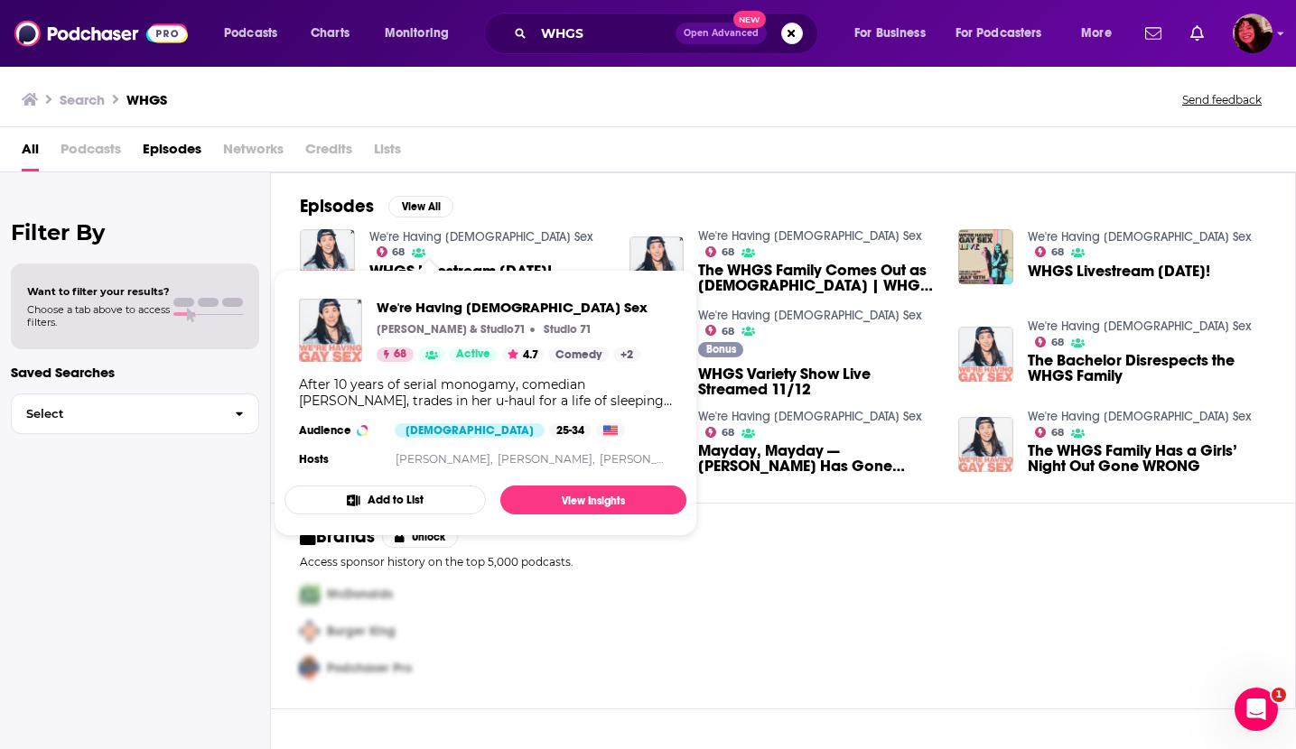
click at [433, 241] on link "We're Having [DEMOGRAPHIC_DATA] Sex" at bounding box center [481, 236] width 224 height 15
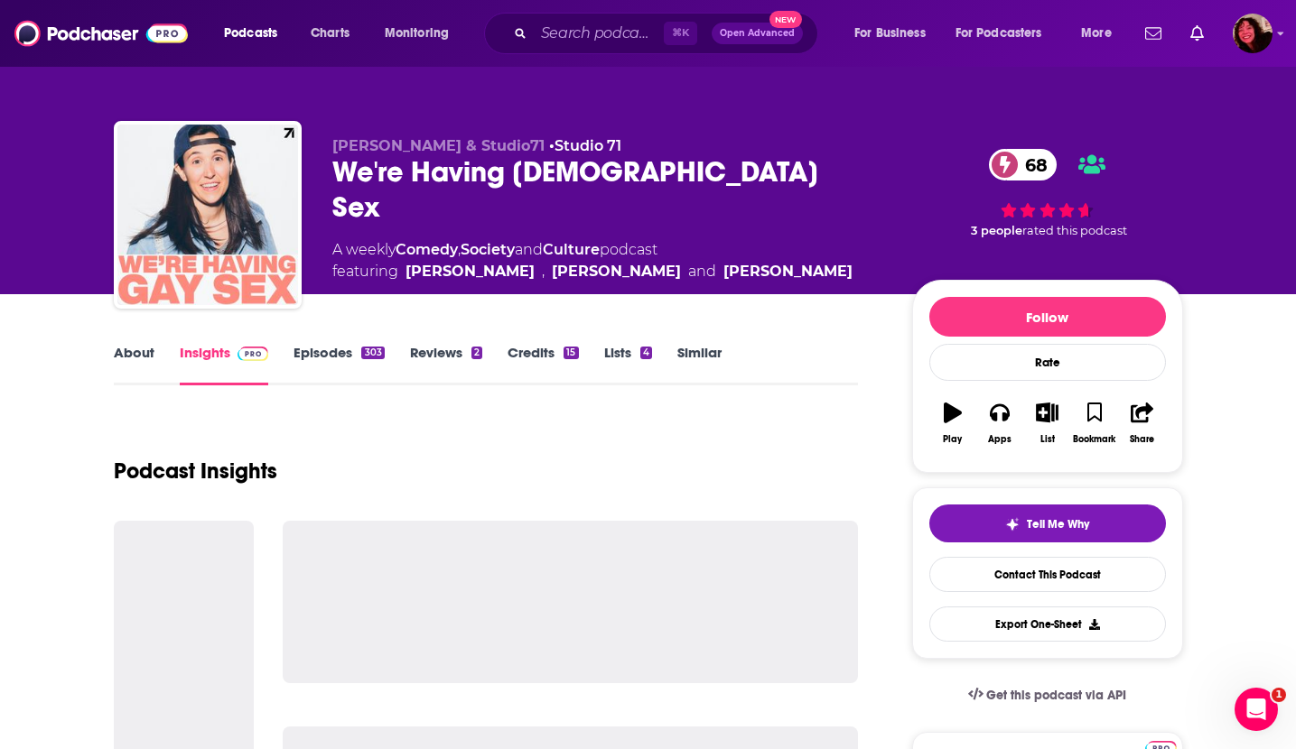
click at [428, 166] on div "We're Having [DEMOGRAPHIC_DATA] Sex 68" at bounding box center [607, 189] width 551 height 70
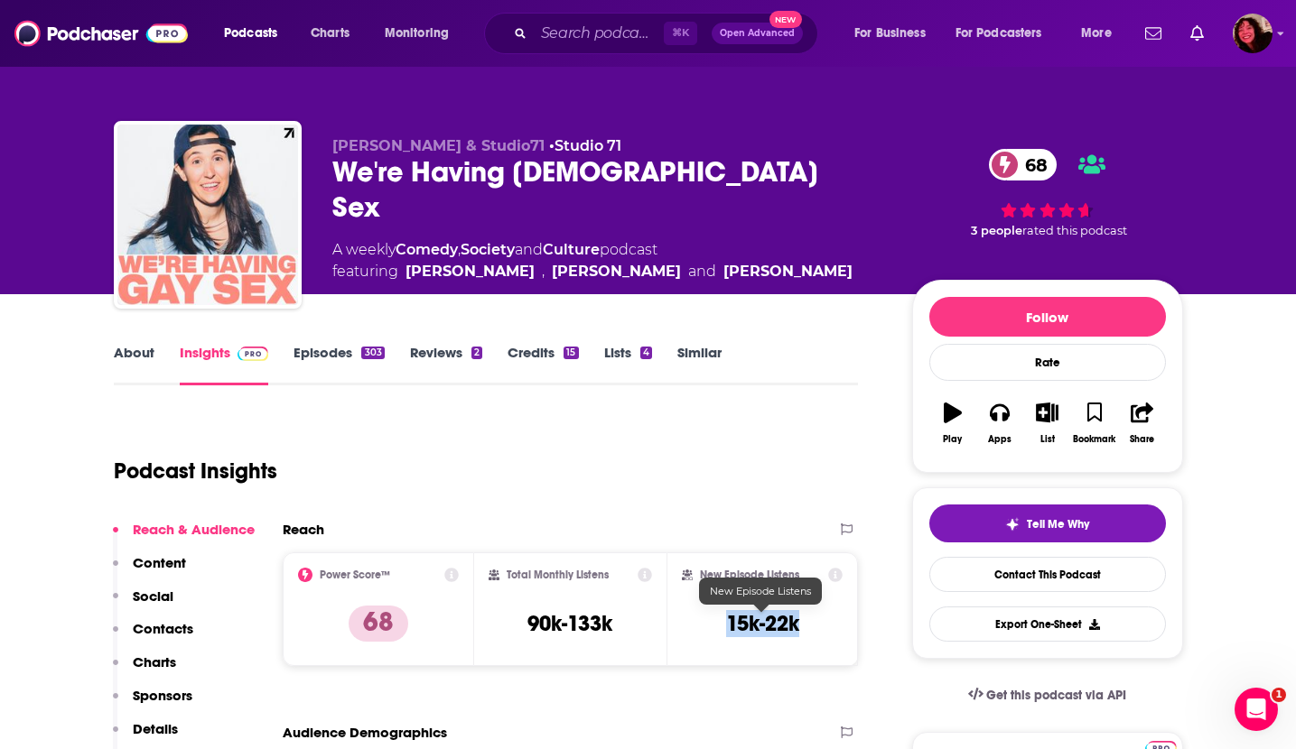
drag, startPoint x: 729, startPoint y: 621, endPoint x: 797, endPoint y: 622, distance: 68.6
click at [797, 622] on h3 "15k-22k" at bounding box center [762, 623] width 73 height 27
